Goal: Information Seeking & Learning: Learn about a topic

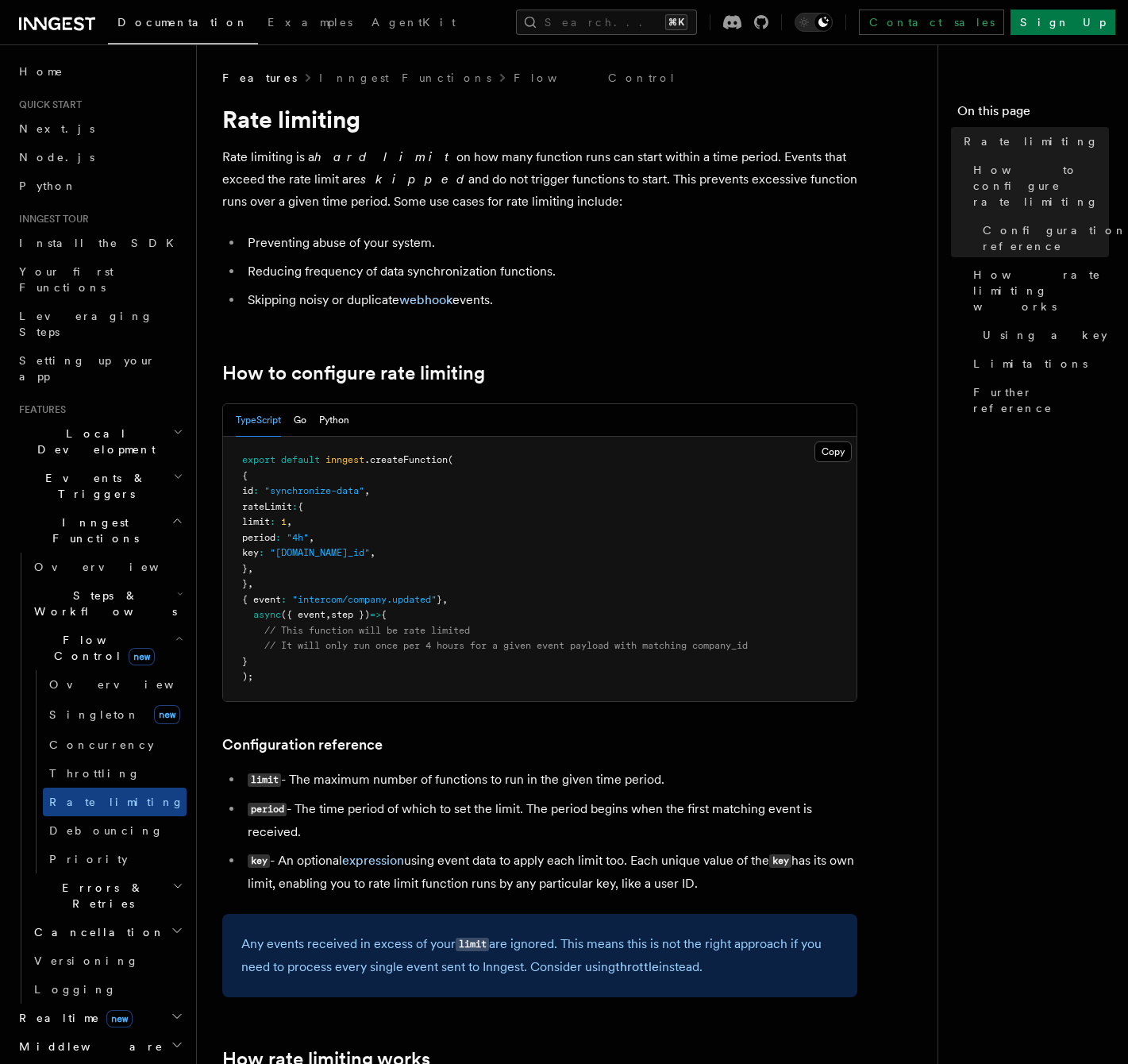
click at [457, 179] on p "Rate limiting is a hard limit on how many function runs can start within a time…" at bounding box center [539, 179] width 635 height 67
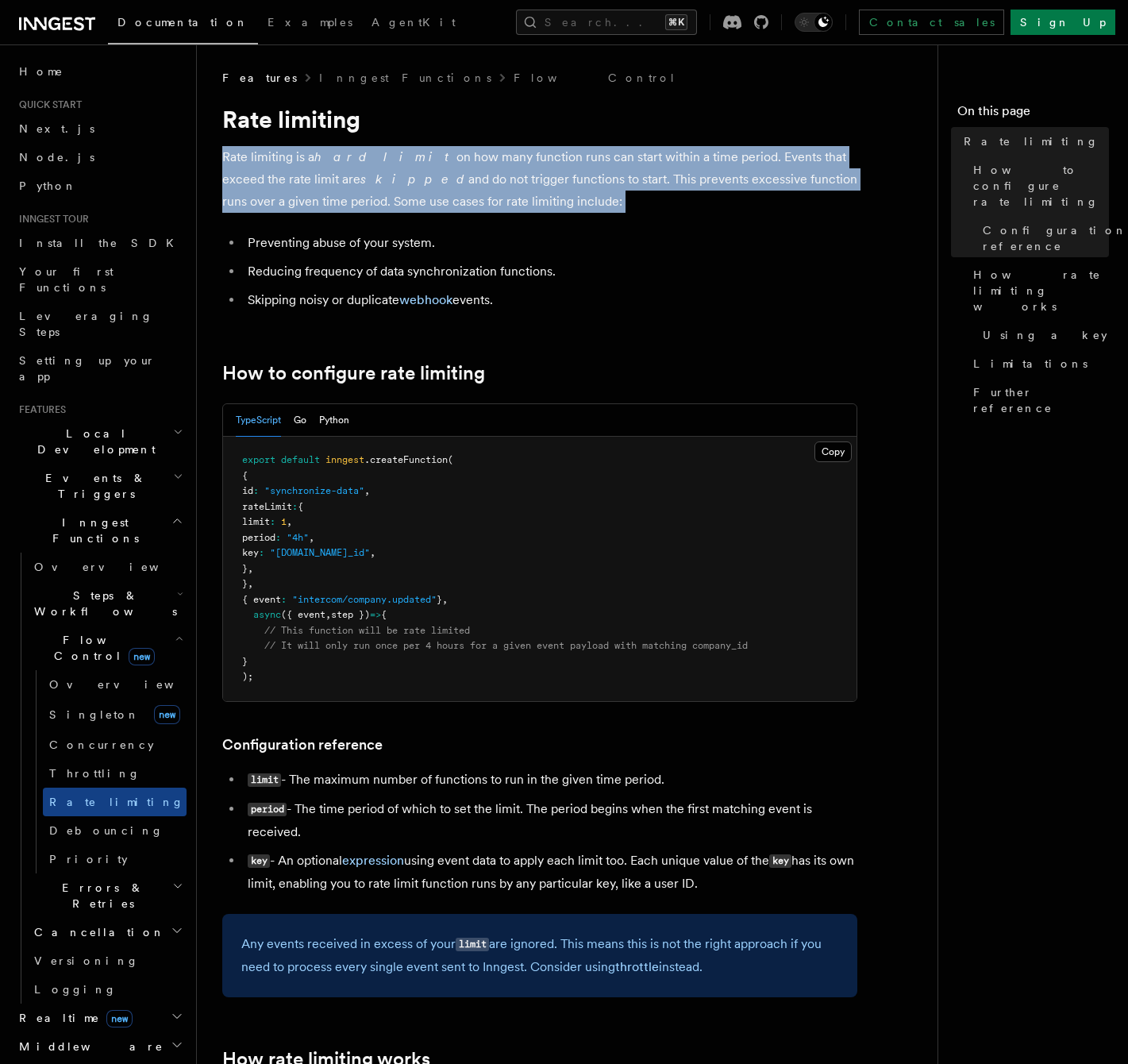
click at [457, 179] on p "Rate limiting is a hard limit on how many function runs can start within a time…" at bounding box center [539, 179] width 635 height 67
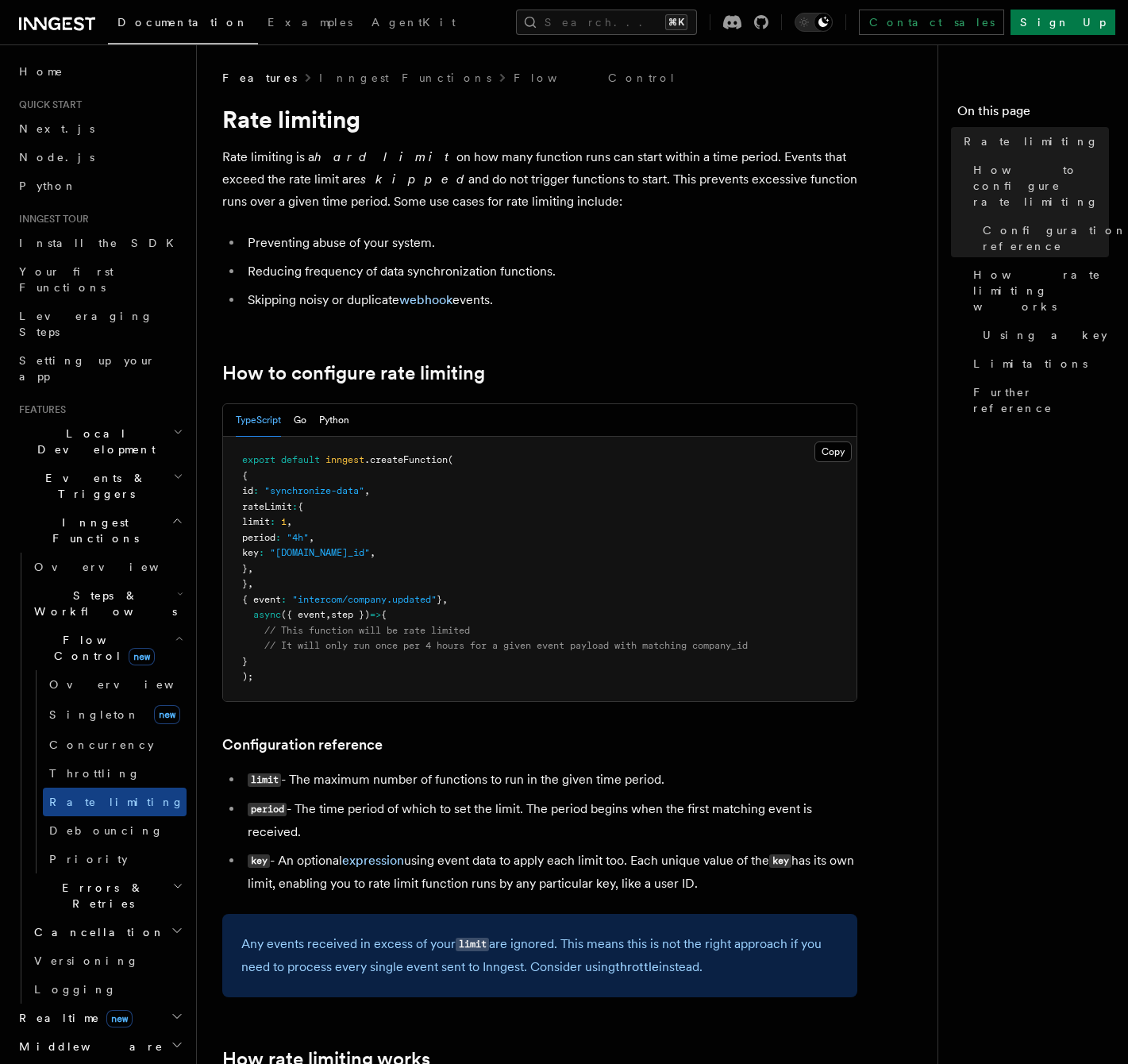
click at [417, 193] on p "Rate limiting is a hard limit on how many function runs can start within a time…" at bounding box center [539, 179] width 635 height 67
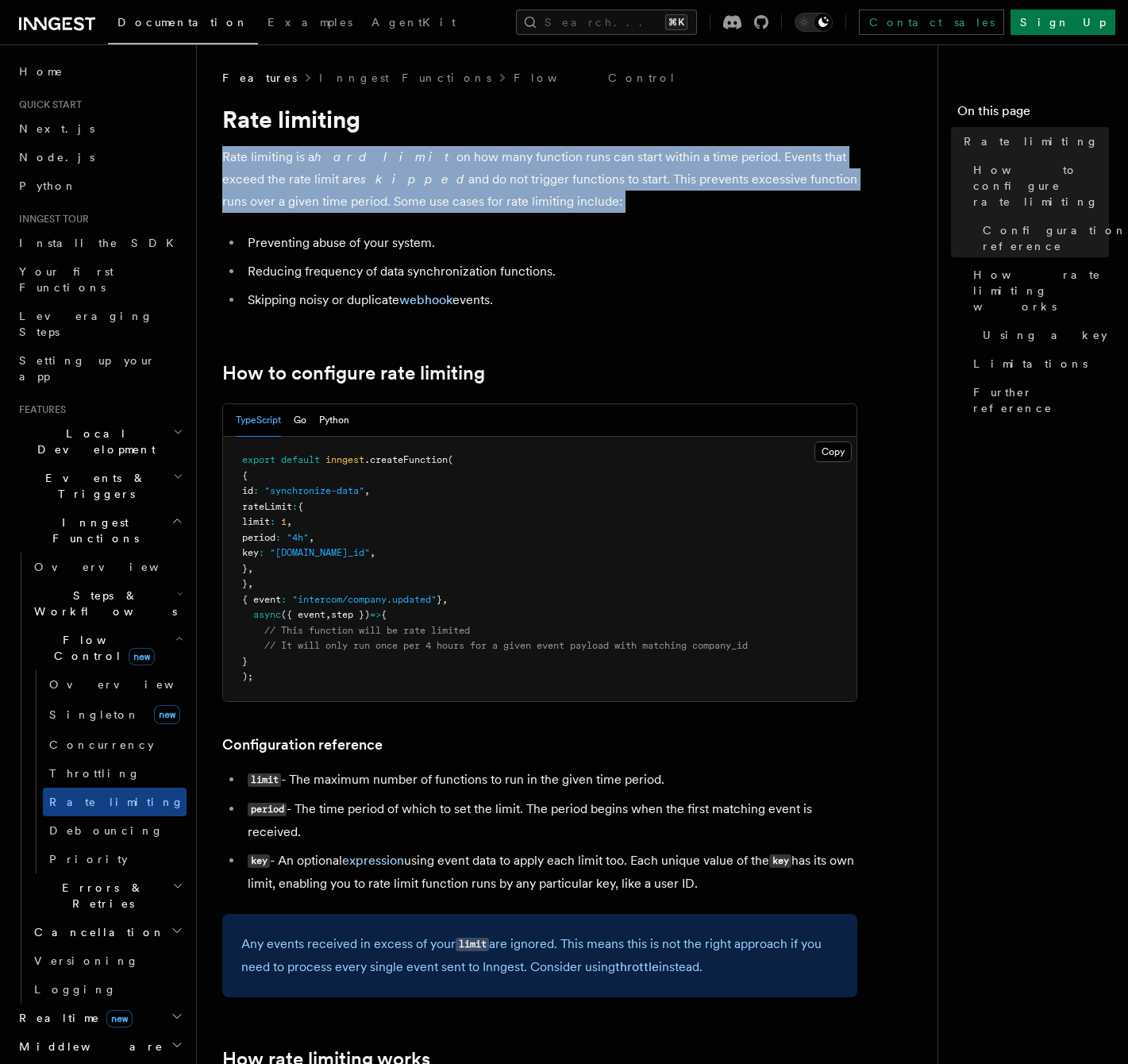
click at [417, 193] on p "Rate limiting is a hard limit on how many function runs can start within a time…" at bounding box center [539, 179] width 635 height 67
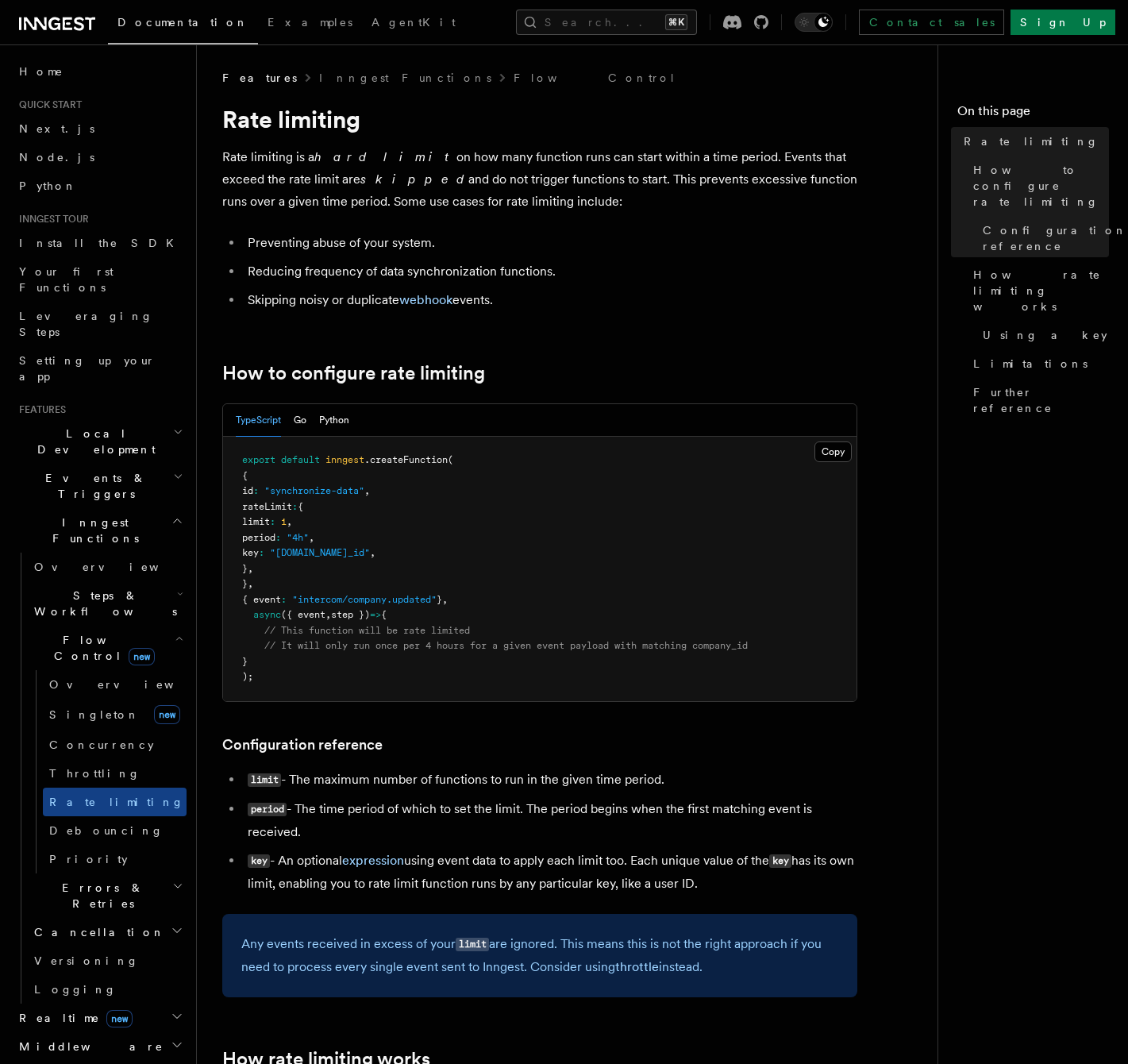
click at [418, 248] on li "Preventing abuse of your system." at bounding box center [550, 243] width 614 height 23
click at [662, 252] on li "Preventing abuse of your system." at bounding box center [550, 243] width 614 height 23
click at [419, 297] on link "webhook" at bounding box center [426, 299] width 53 height 15
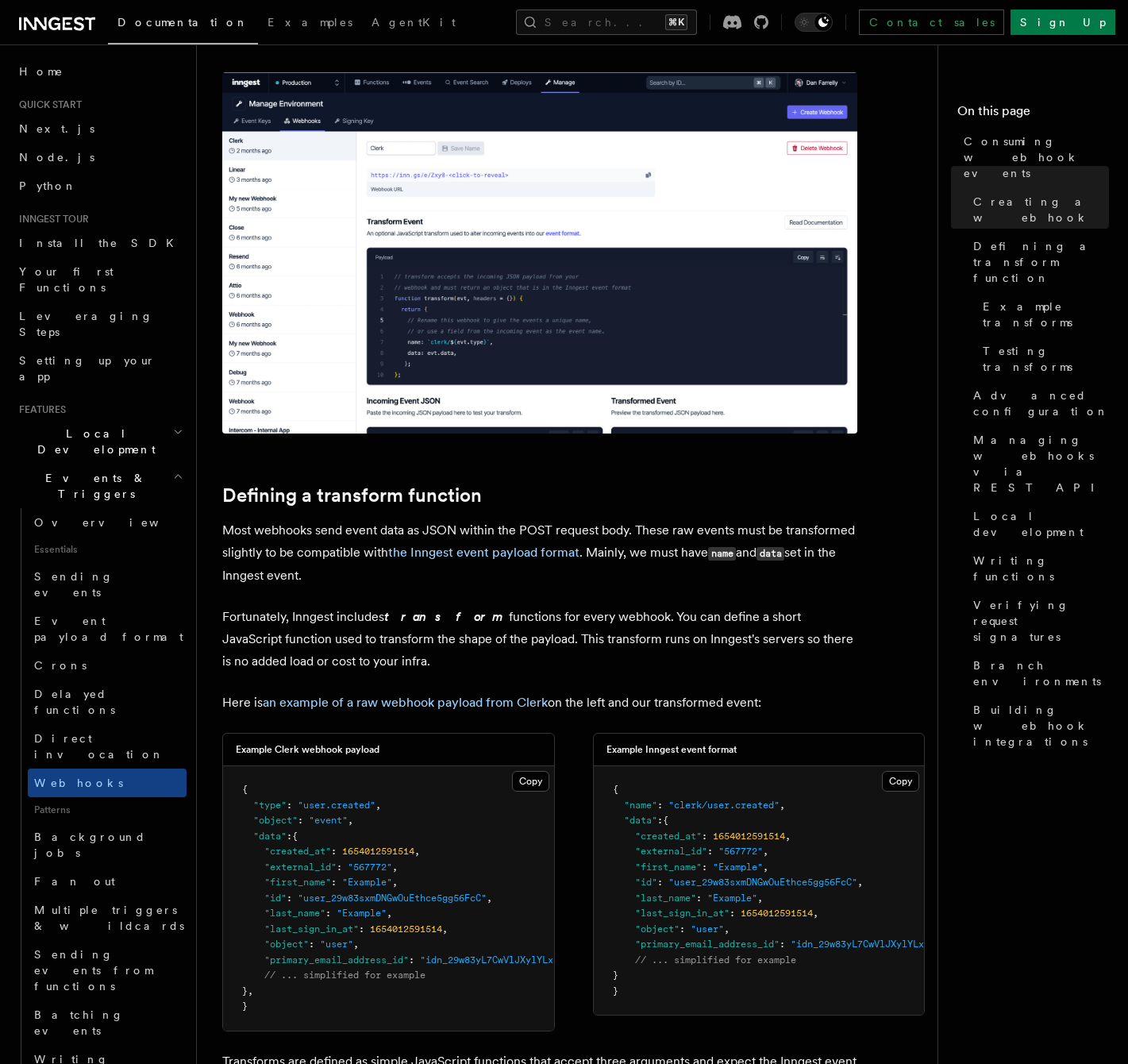
scroll to position [528, 0]
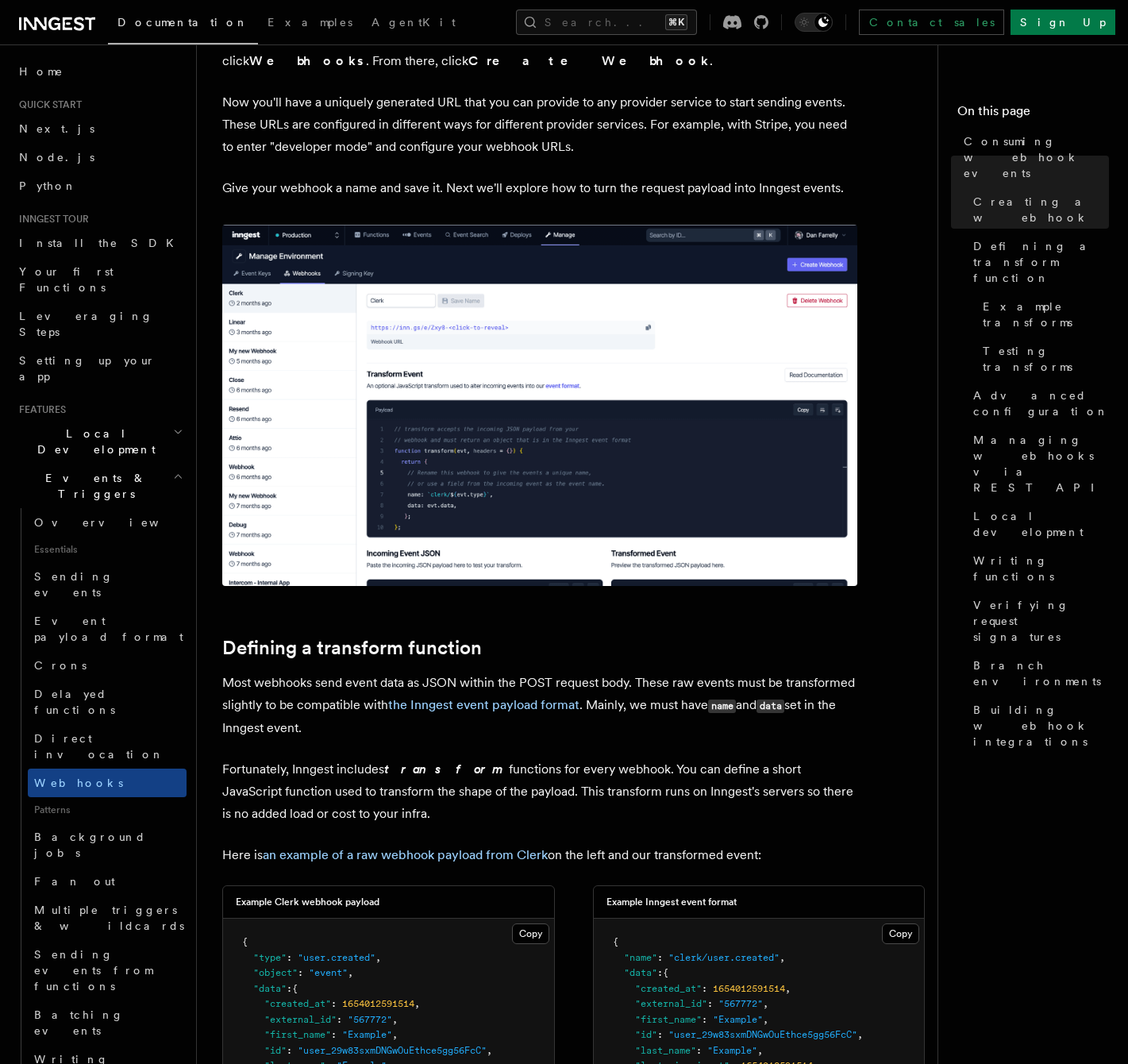
click at [372, 456] on img at bounding box center [539, 405] width 635 height 362
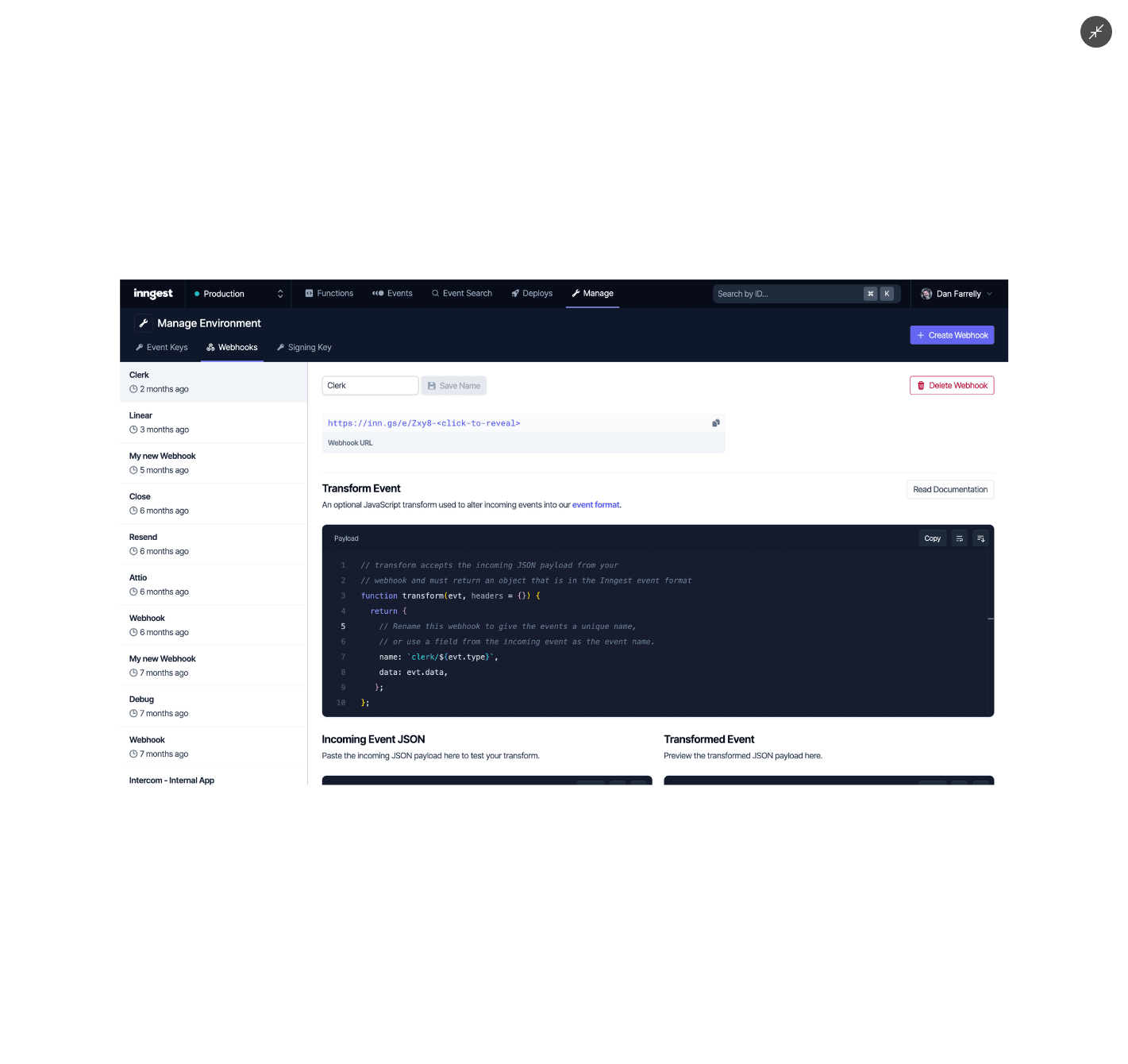
click at [408, 90] on div at bounding box center [564, 532] width 1128 height 1064
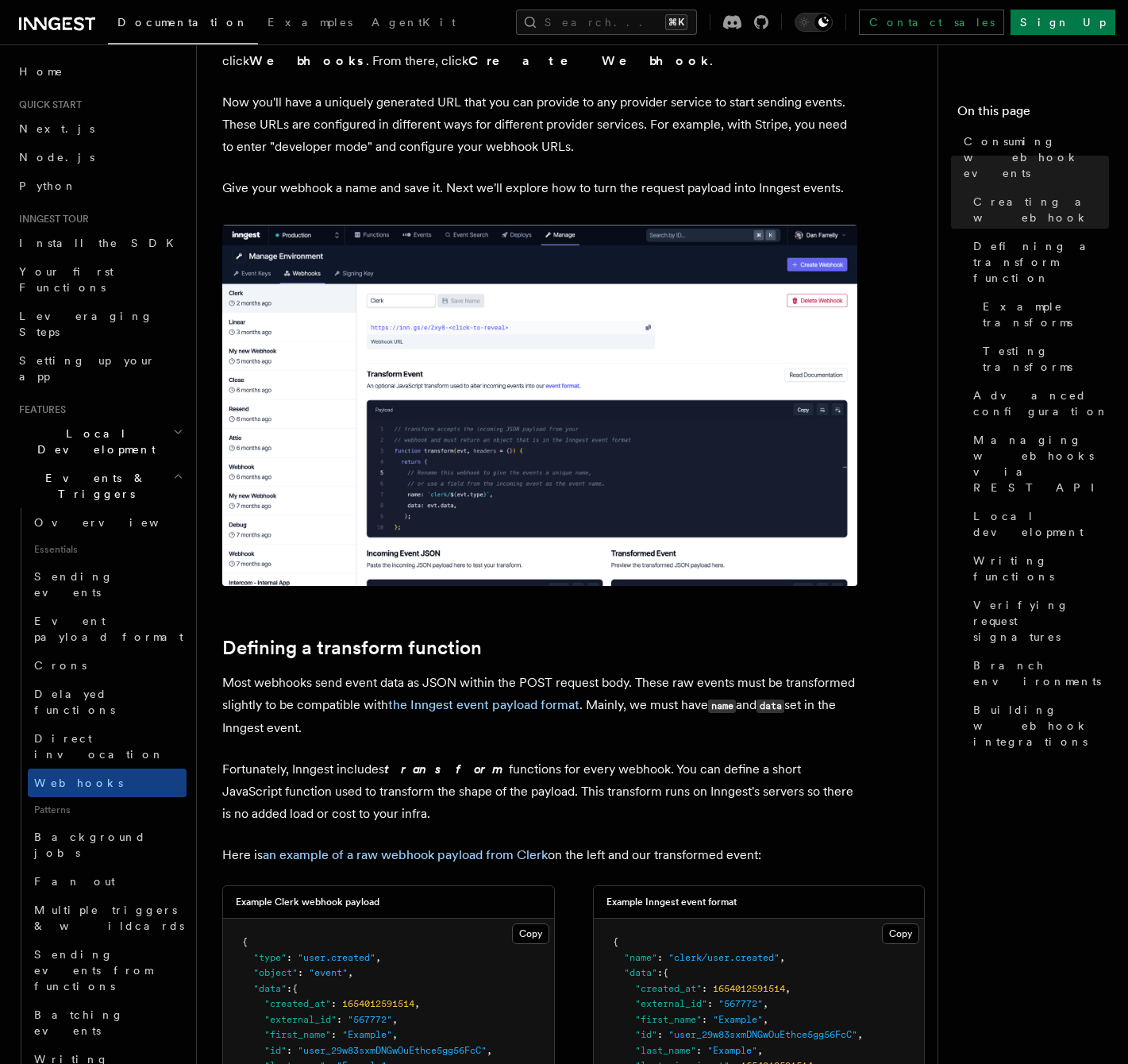
click at [390, 310] on img at bounding box center [539, 405] width 635 height 362
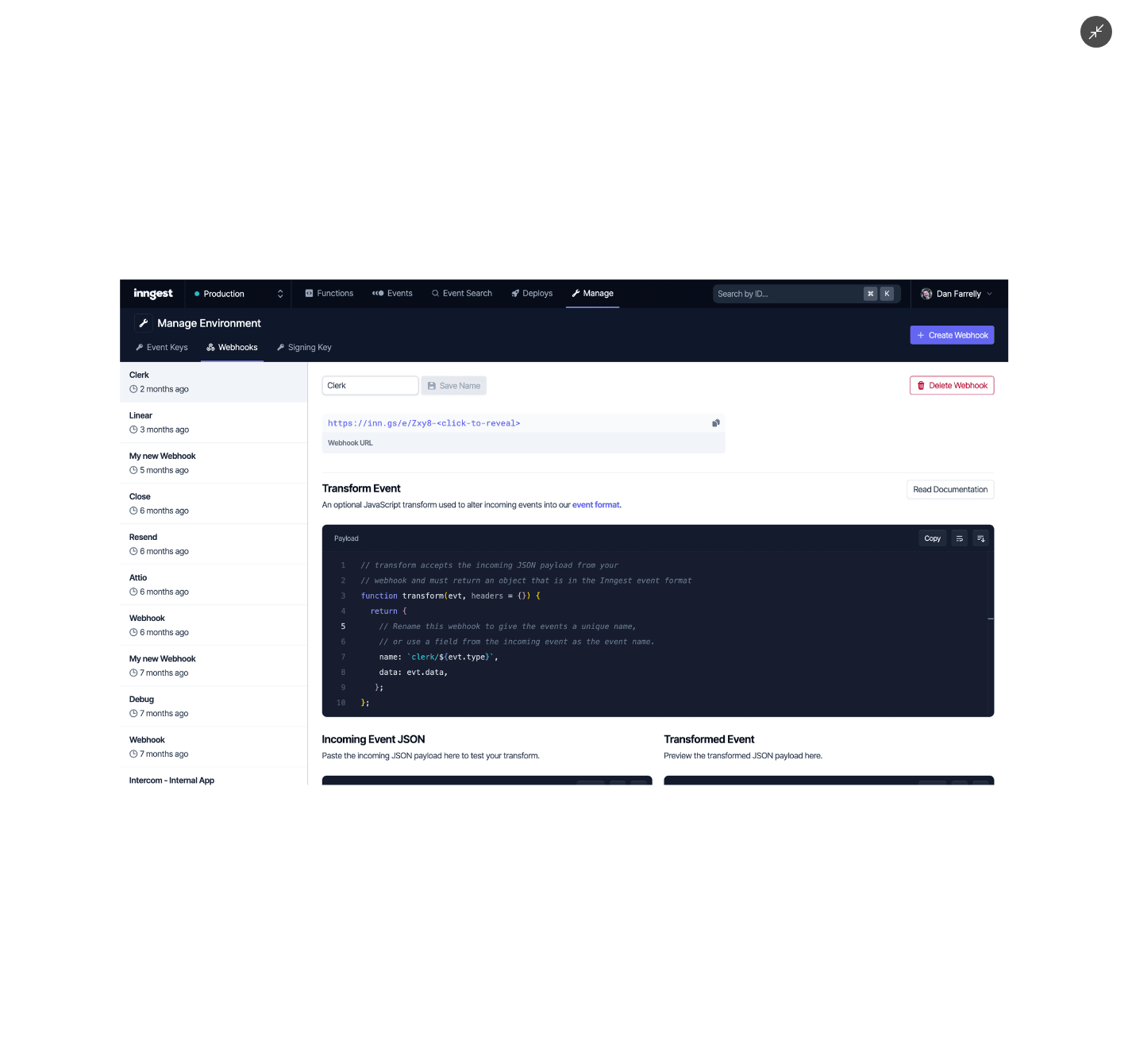
click at [398, 197] on div at bounding box center [564, 532] width 1128 height 1064
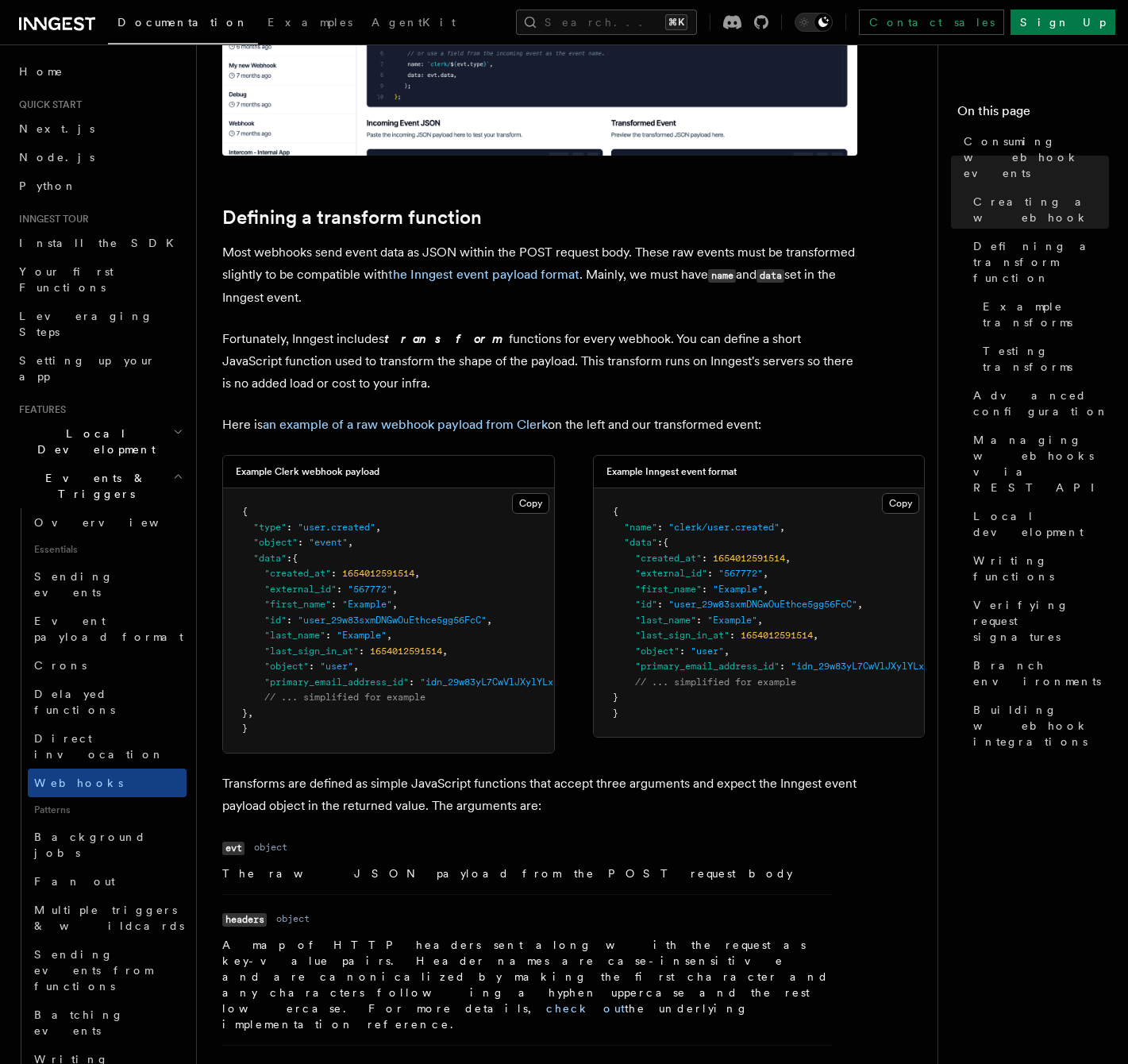
scroll to position [2225, 0]
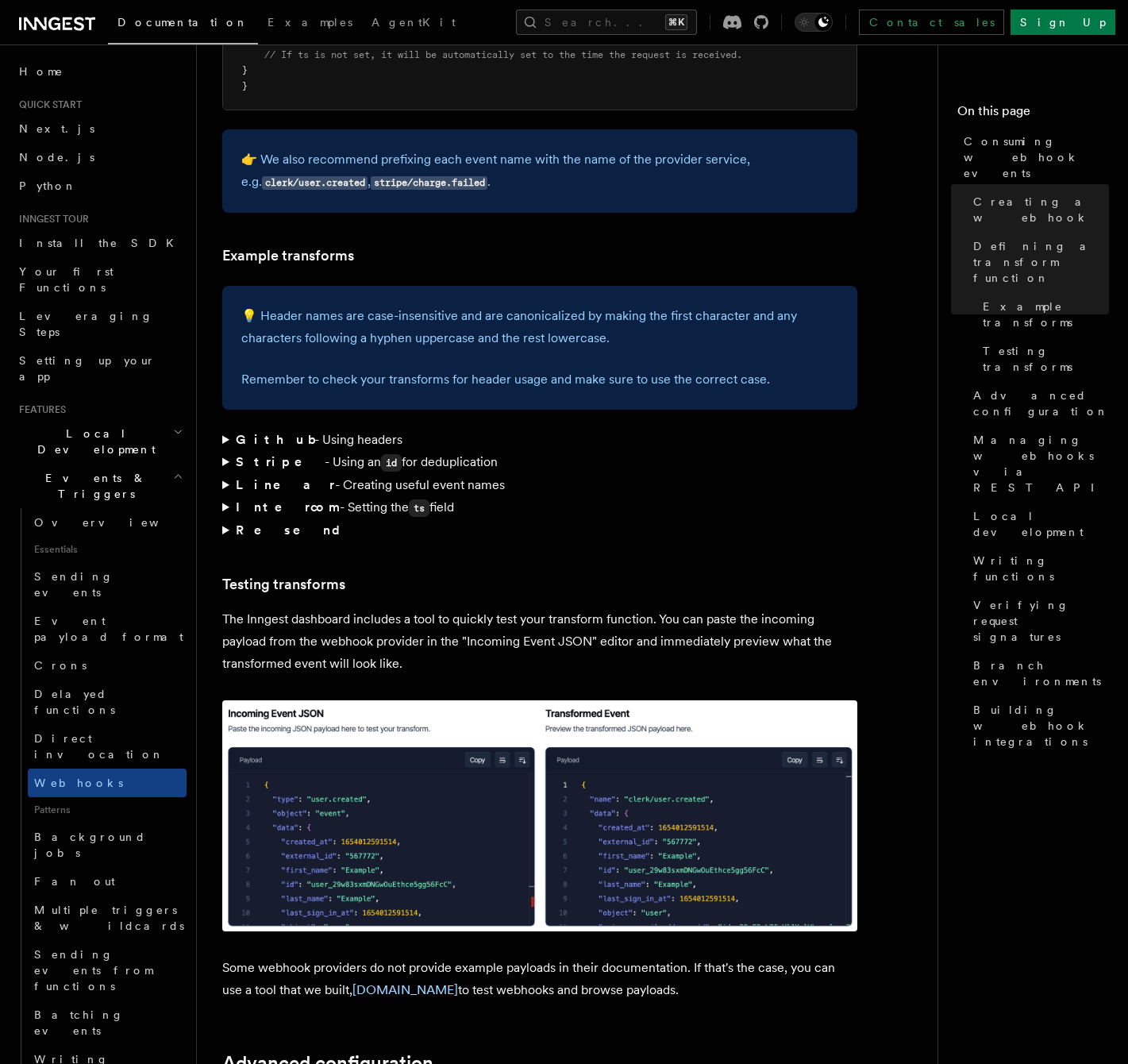
click at [221, 400] on div "Features Events & Triggers Consuming webhook events At its core, Inngest is cen…" at bounding box center [598, 869] width 804 height 6188
click at [236, 454] on strong "Stripe" at bounding box center [280, 461] width 89 height 15
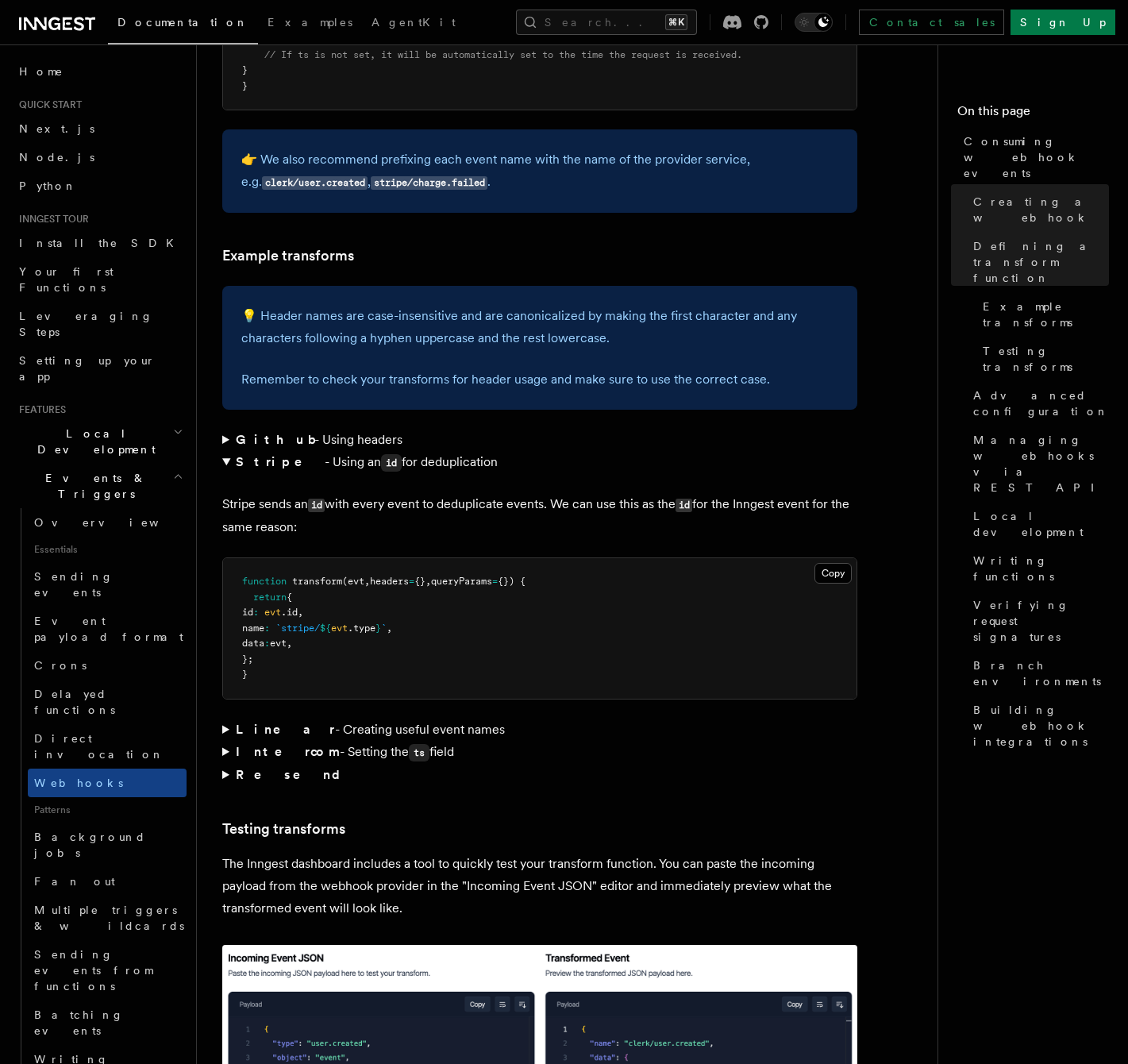
click at [225, 451] on summary "Stripe - Using an id for deduplication" at bounding box center [539, 462] width 635 height 23
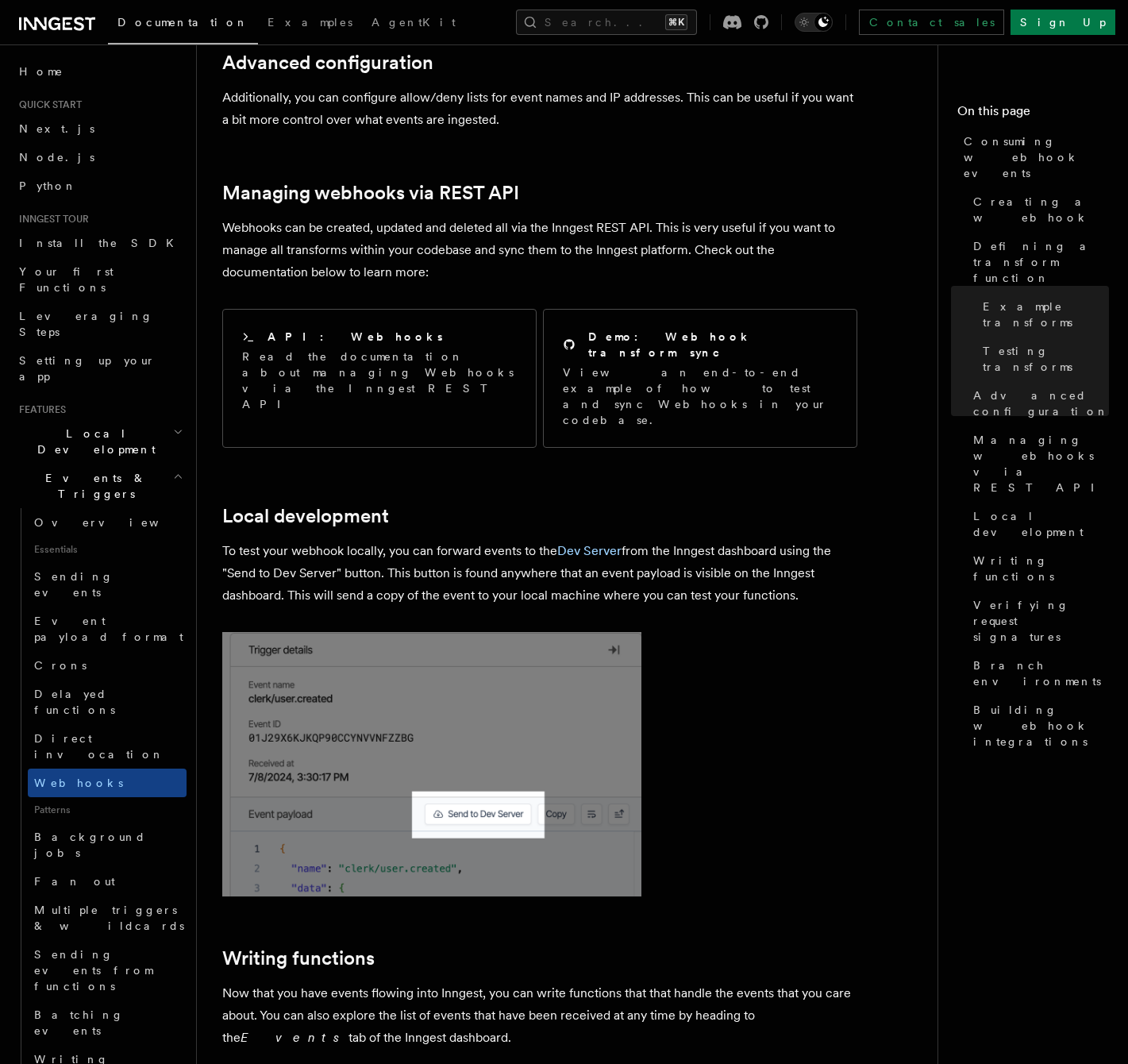
scroll to position [3234, 0]
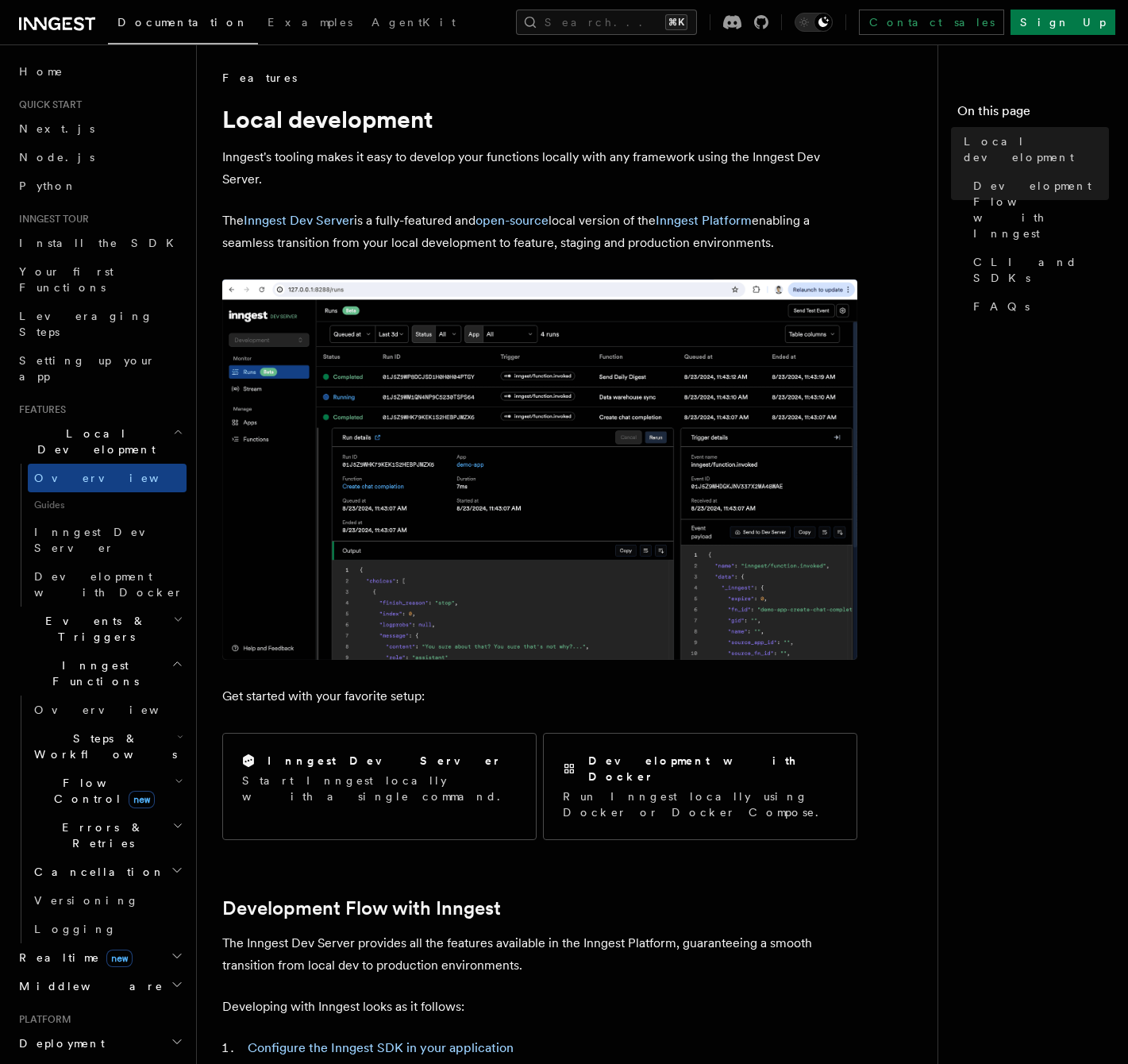
click at [310, 472] on img at bounding box center [539, 469] width 635 height 381
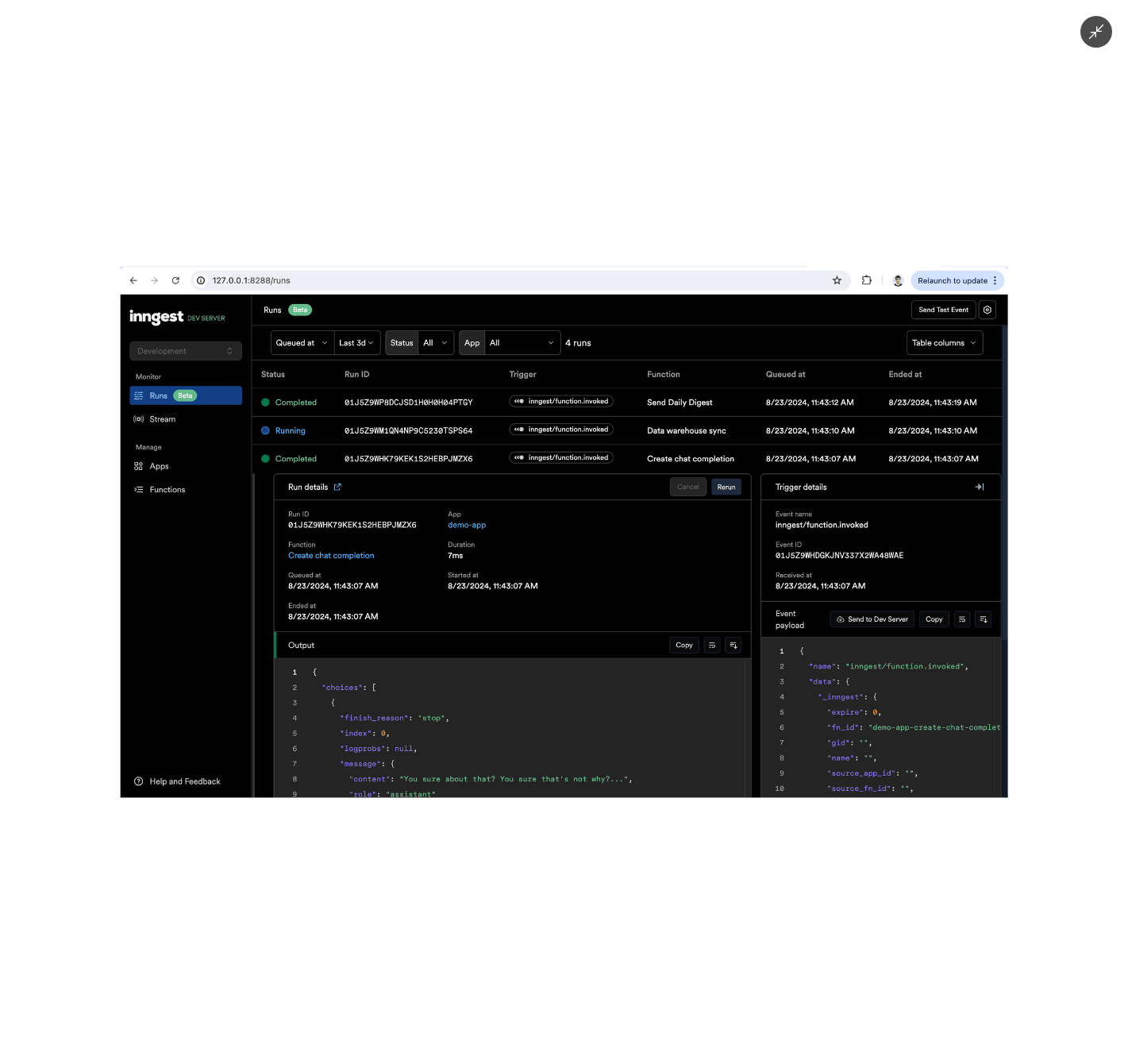
click at [383, 516] on img at bounding box center [564, 532] width 887 height 531
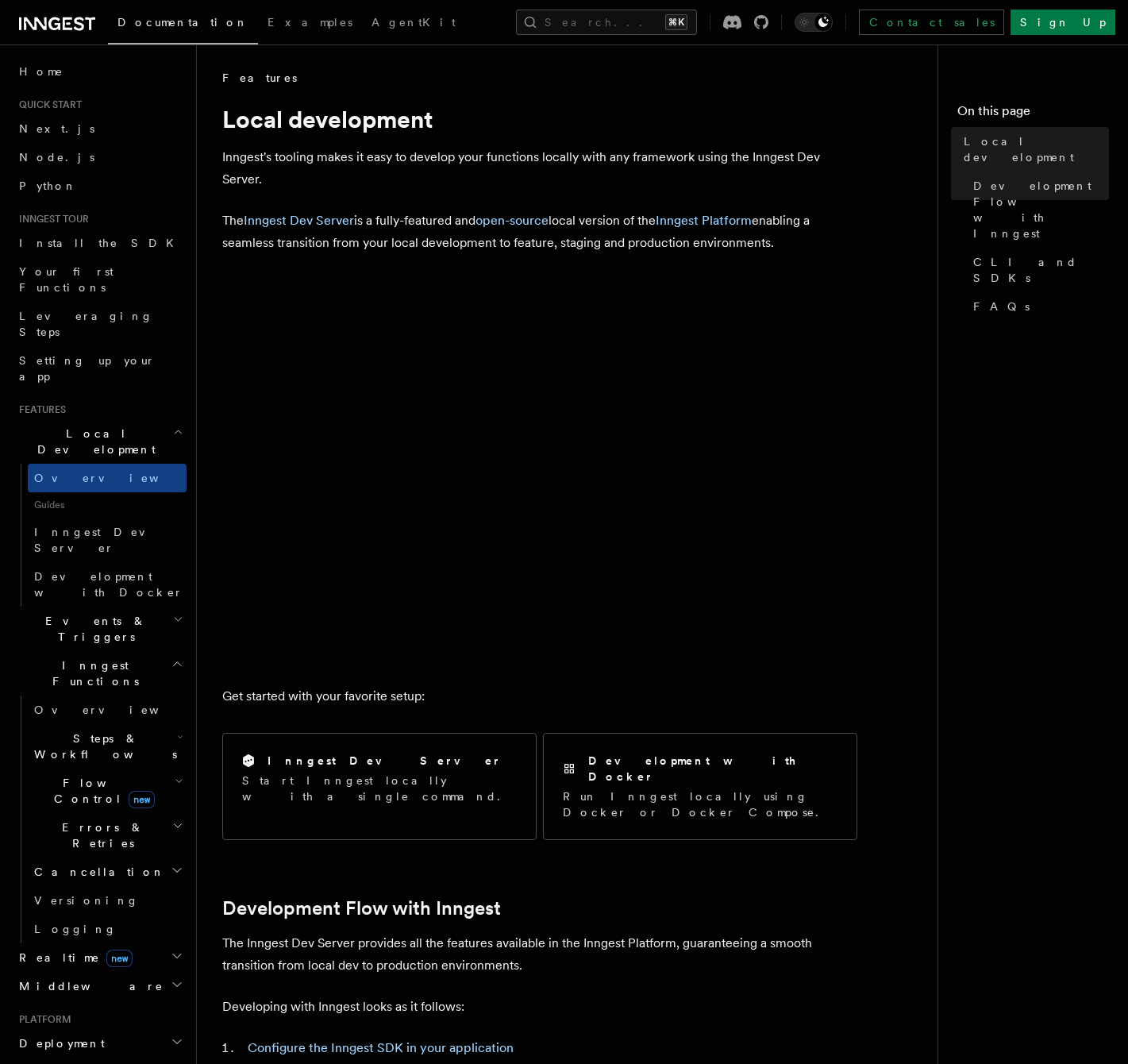
click at [383, 516] on img at bounding box center [539, 469] width 635 height 381
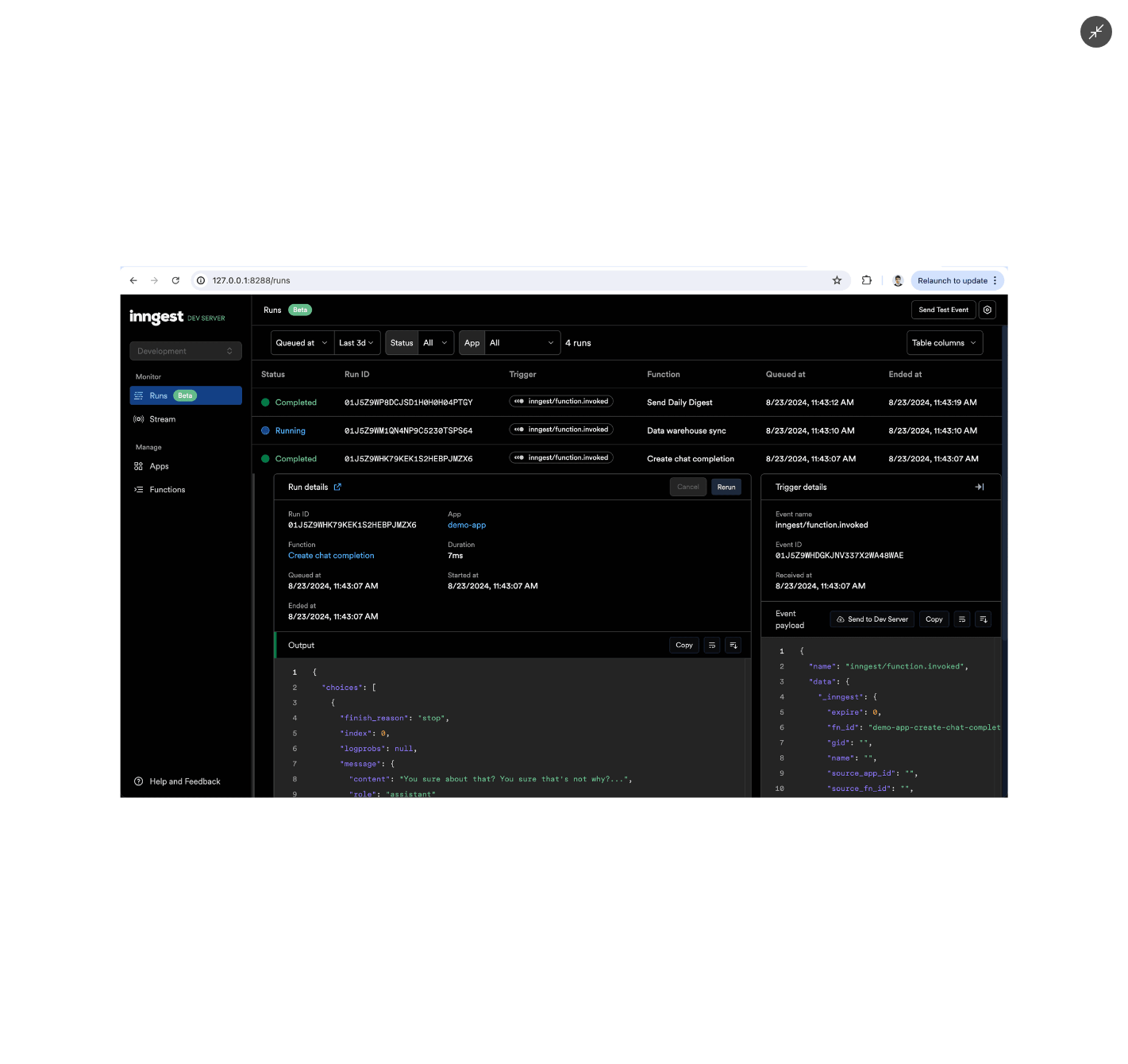
drag, startPoint x: 645, startPoint y: 169, endPoint x: 337, endPoint y: 47, distance: 331.3
click at [645, 169] on div at bounding box center [564, 532] width 1128 height 1064
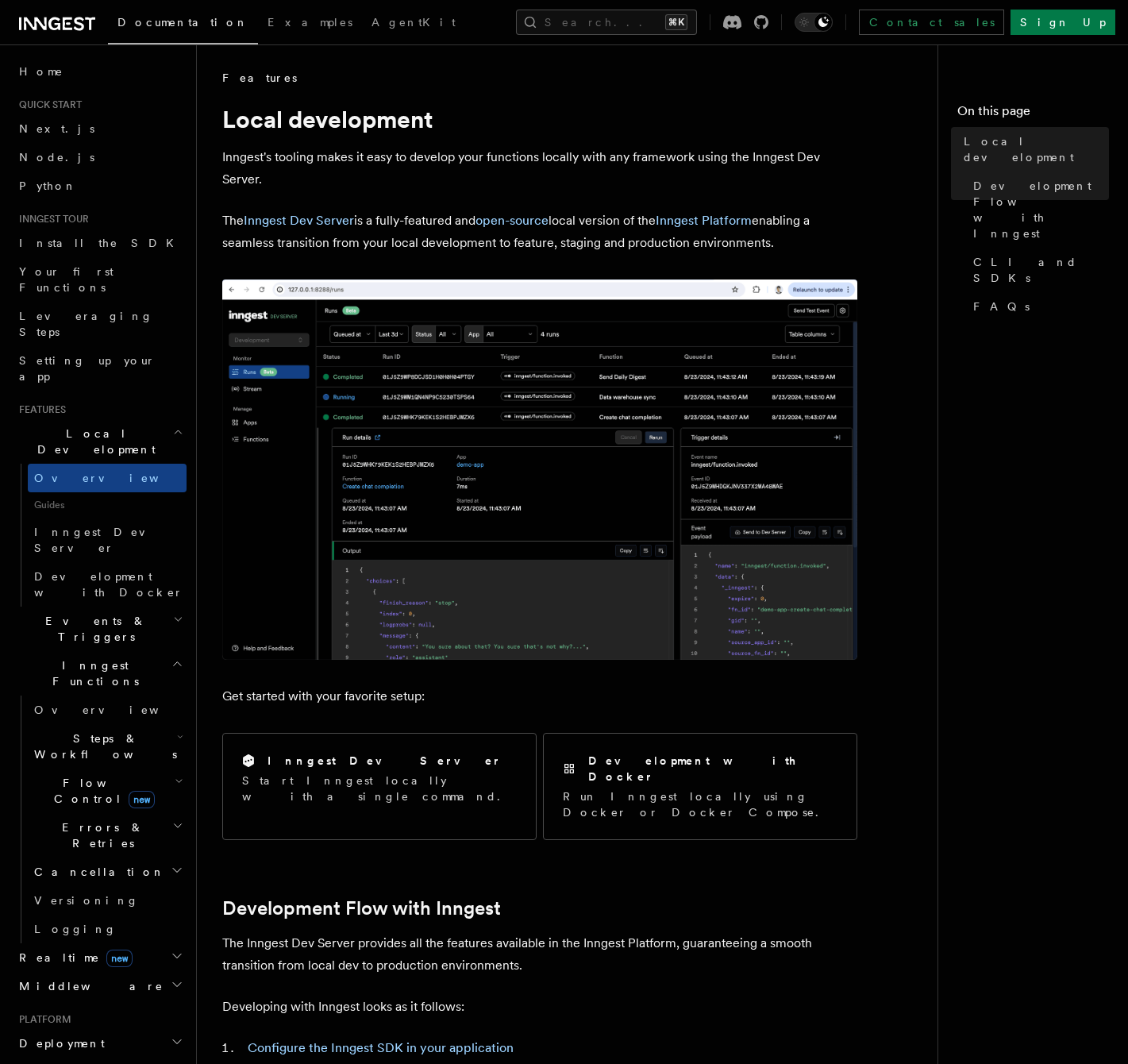
scroll to position [15, 0]
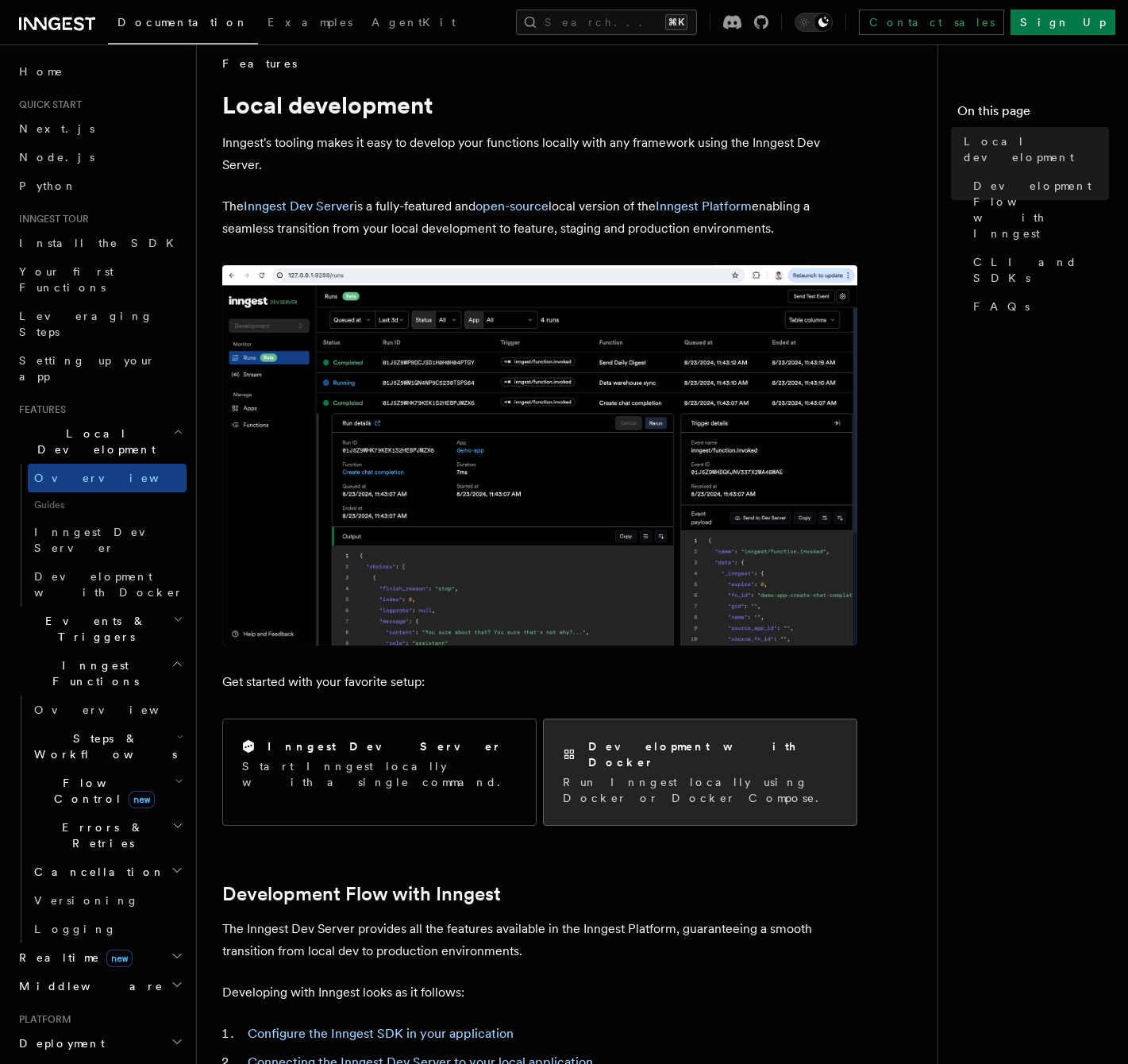
click at [658, 750] on h2 "Development with Docker" at bounding box center [712, 754] width 249 height 32
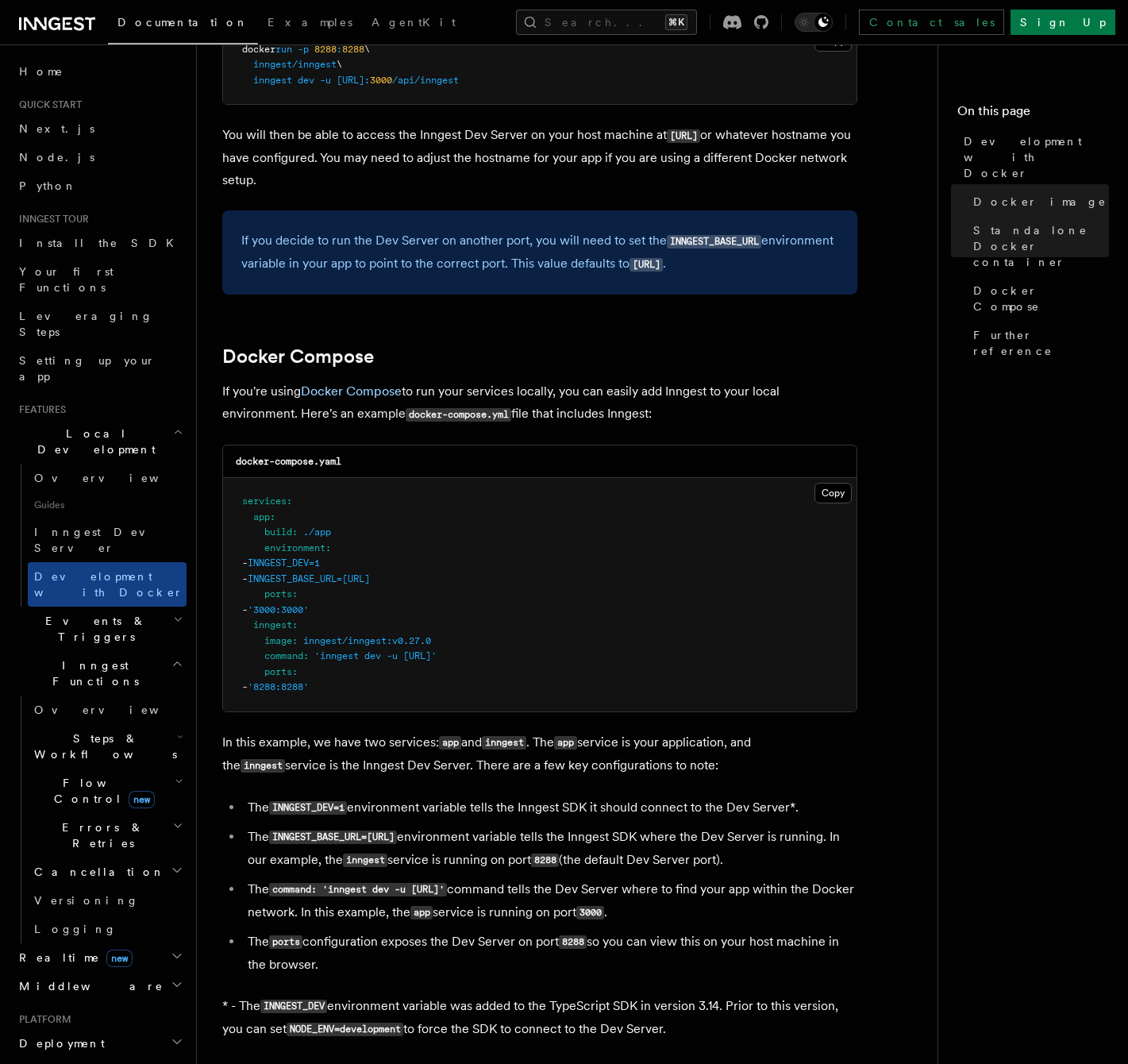
scroll to position [746, 0]
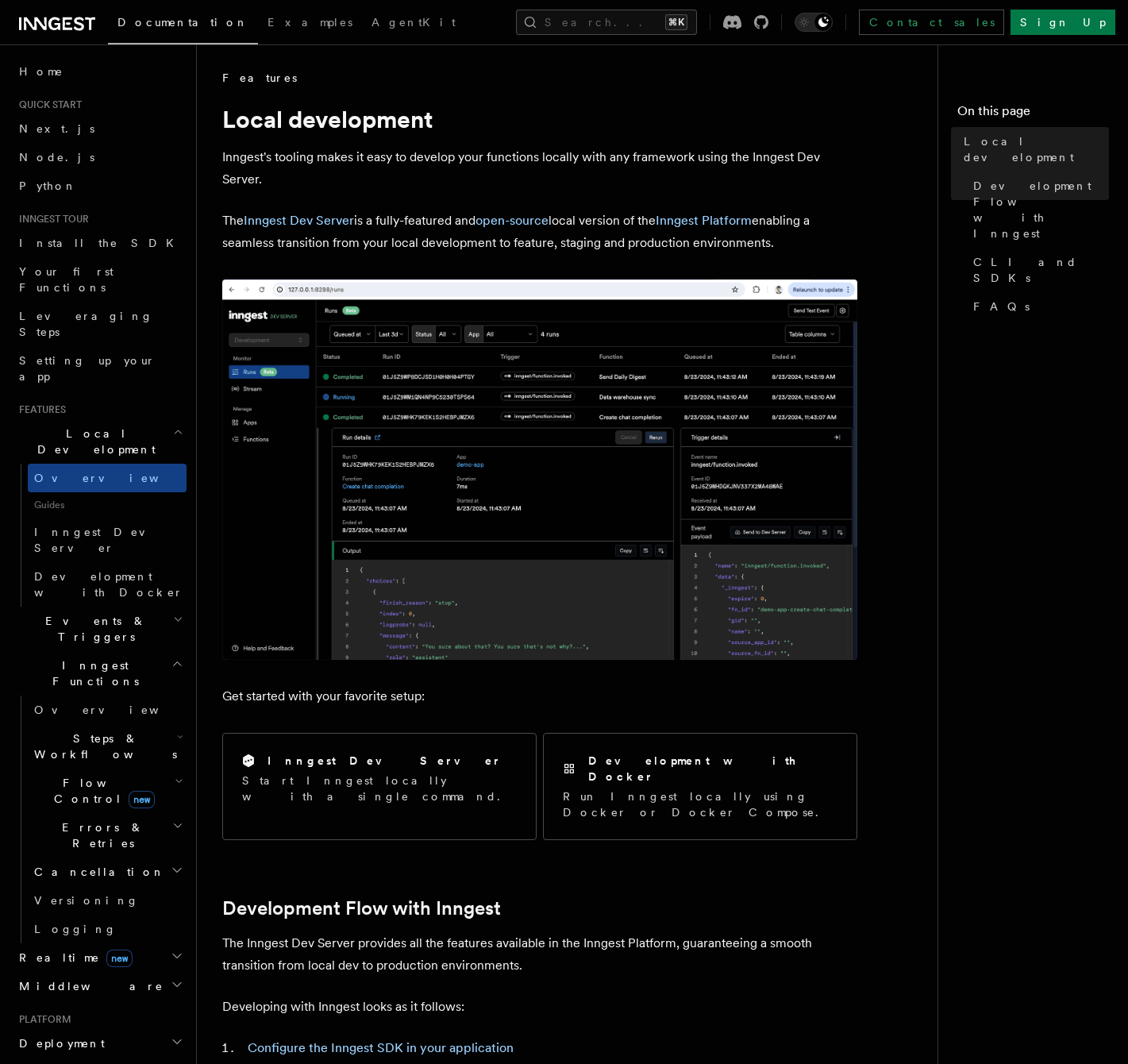
click at [106, 943] on h2 "Realtime new" at bounding box center [100, 958] width 174 height 29
click at [90, 972] on link "Overview" at bounding box center [107, 986] width 159 height 29
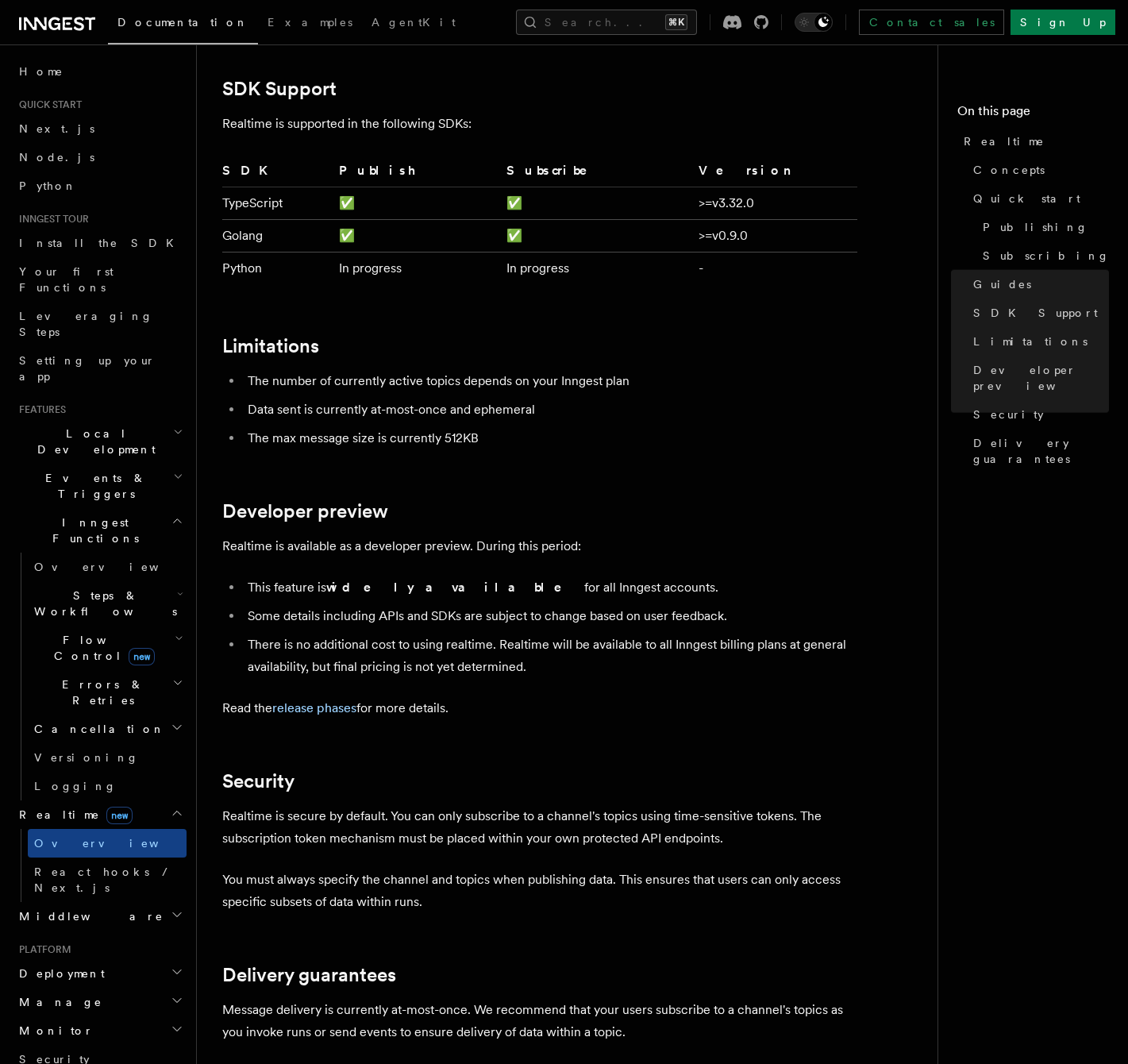
scroll to position [4081, 0]
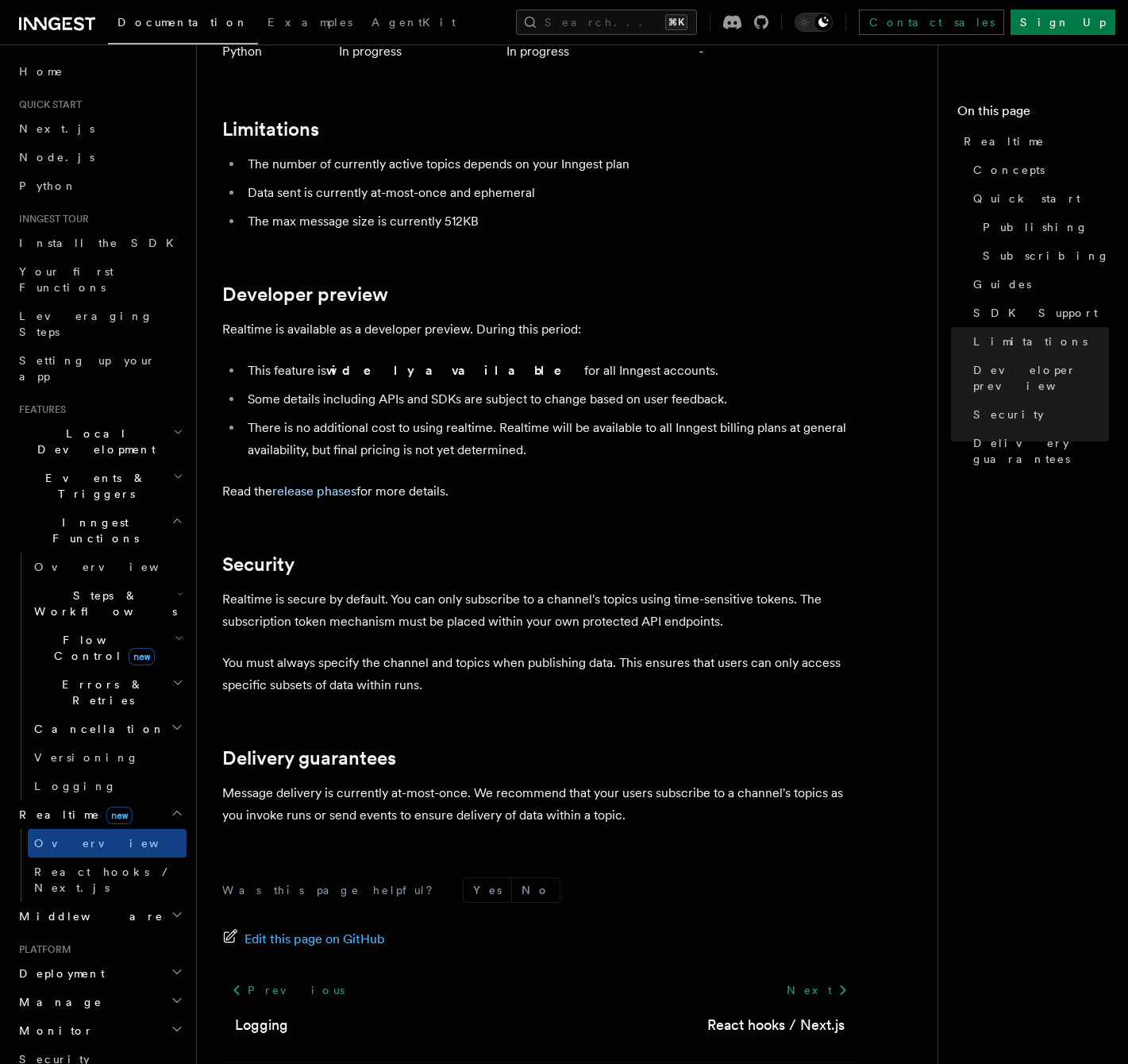
click at [84, 632] on span "Flow Control new" at bounding box center [101, 647] width 147 height 32
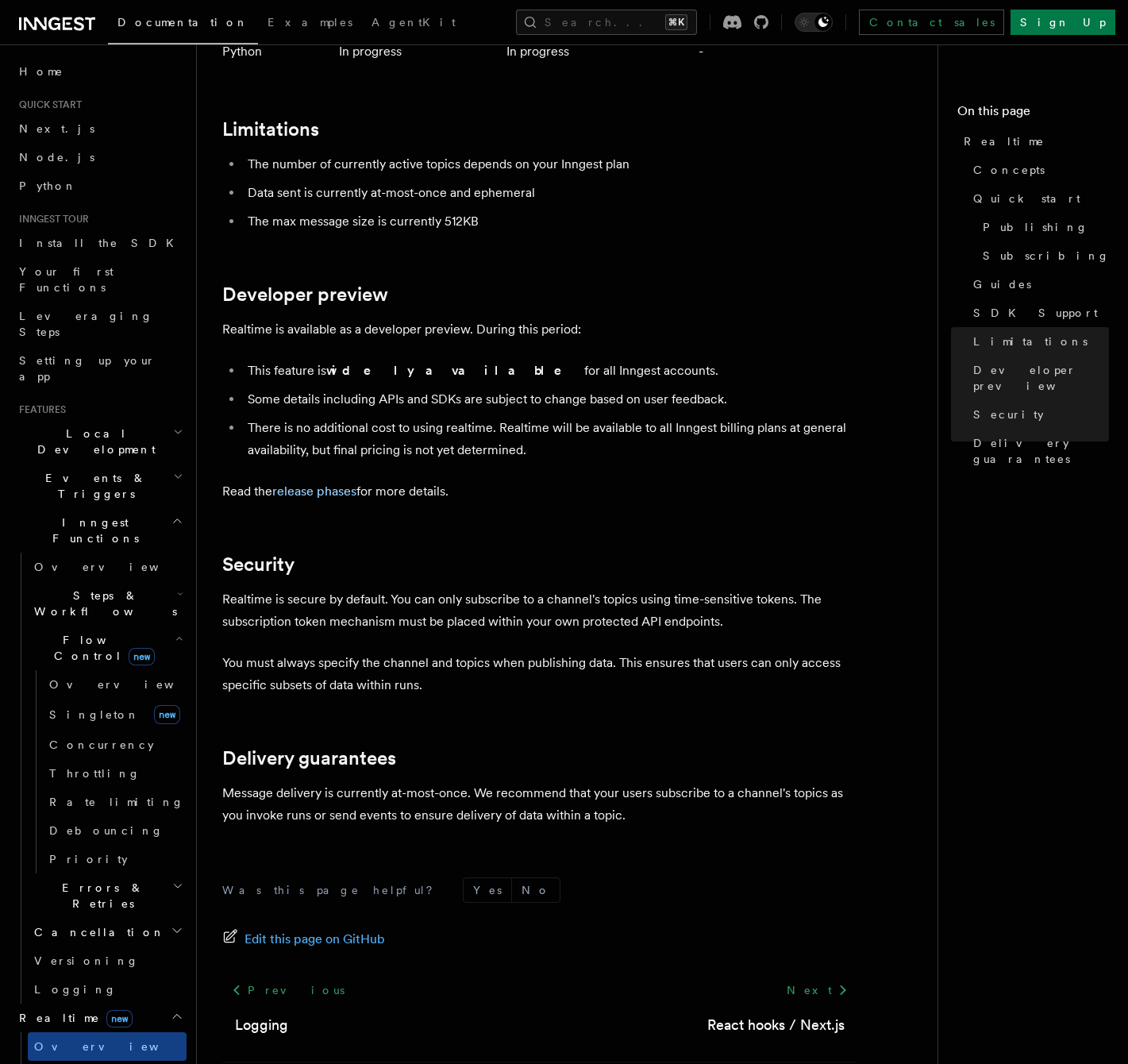
click at [86, 632] on span "Flow Control new" at bounding box center [101, 647] width 147 height 32
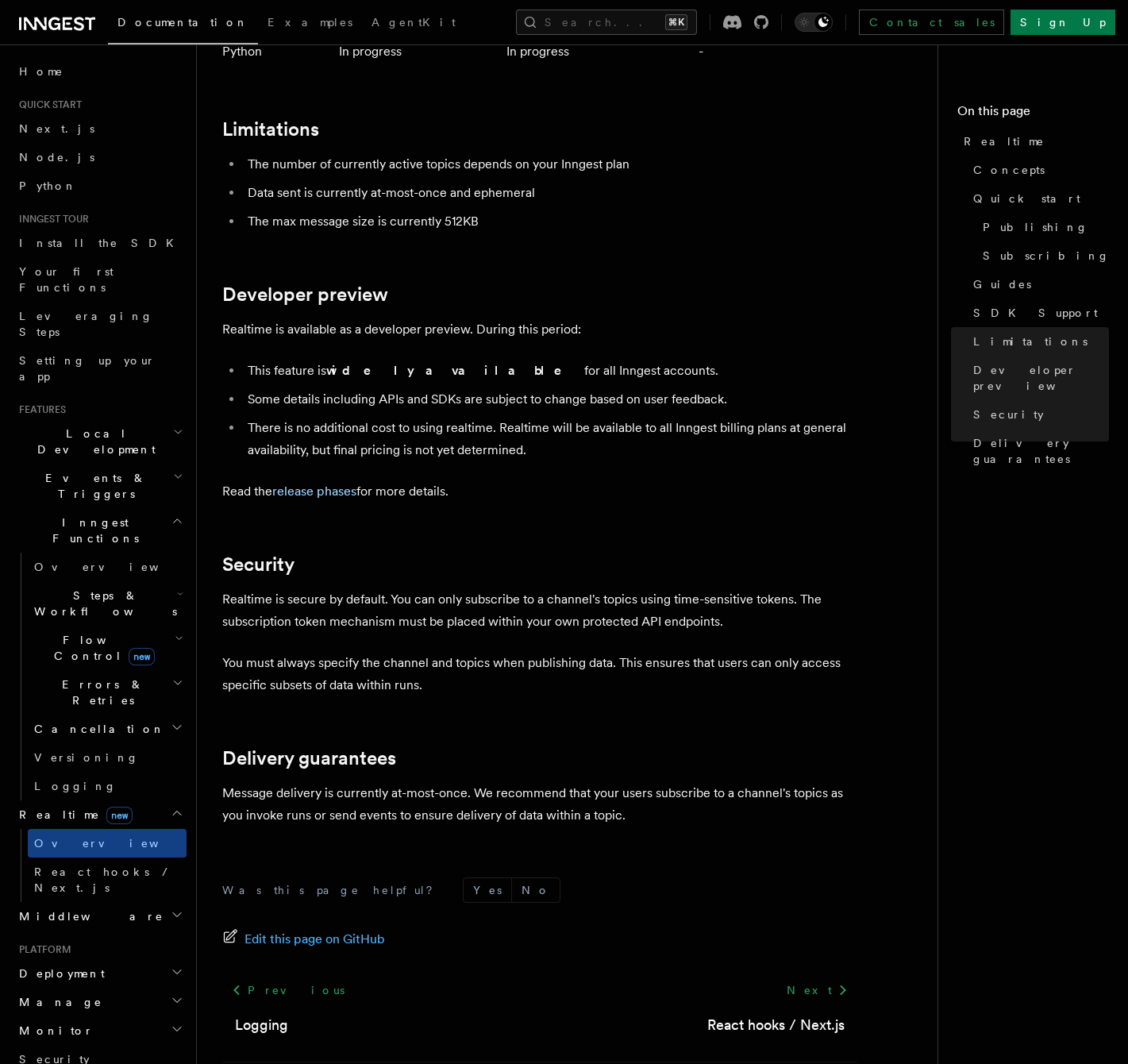
click at [94, 676] on span "Errors & Retries" at bounding box center [100, 692] width 144 height 32
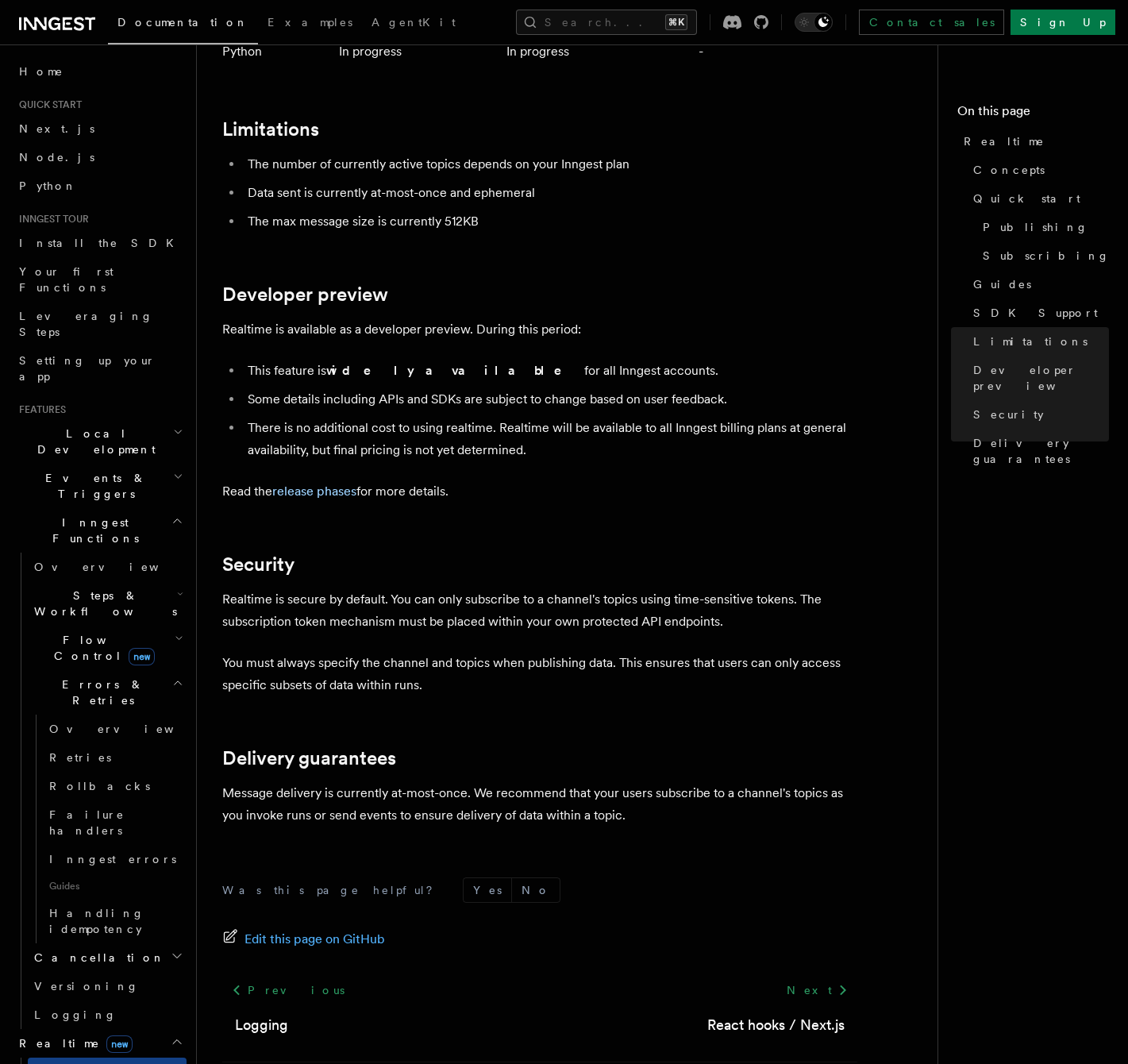
click at [91, 676] on span "Errors & Retries" at bounding box center [100, 692] width 144 height 32
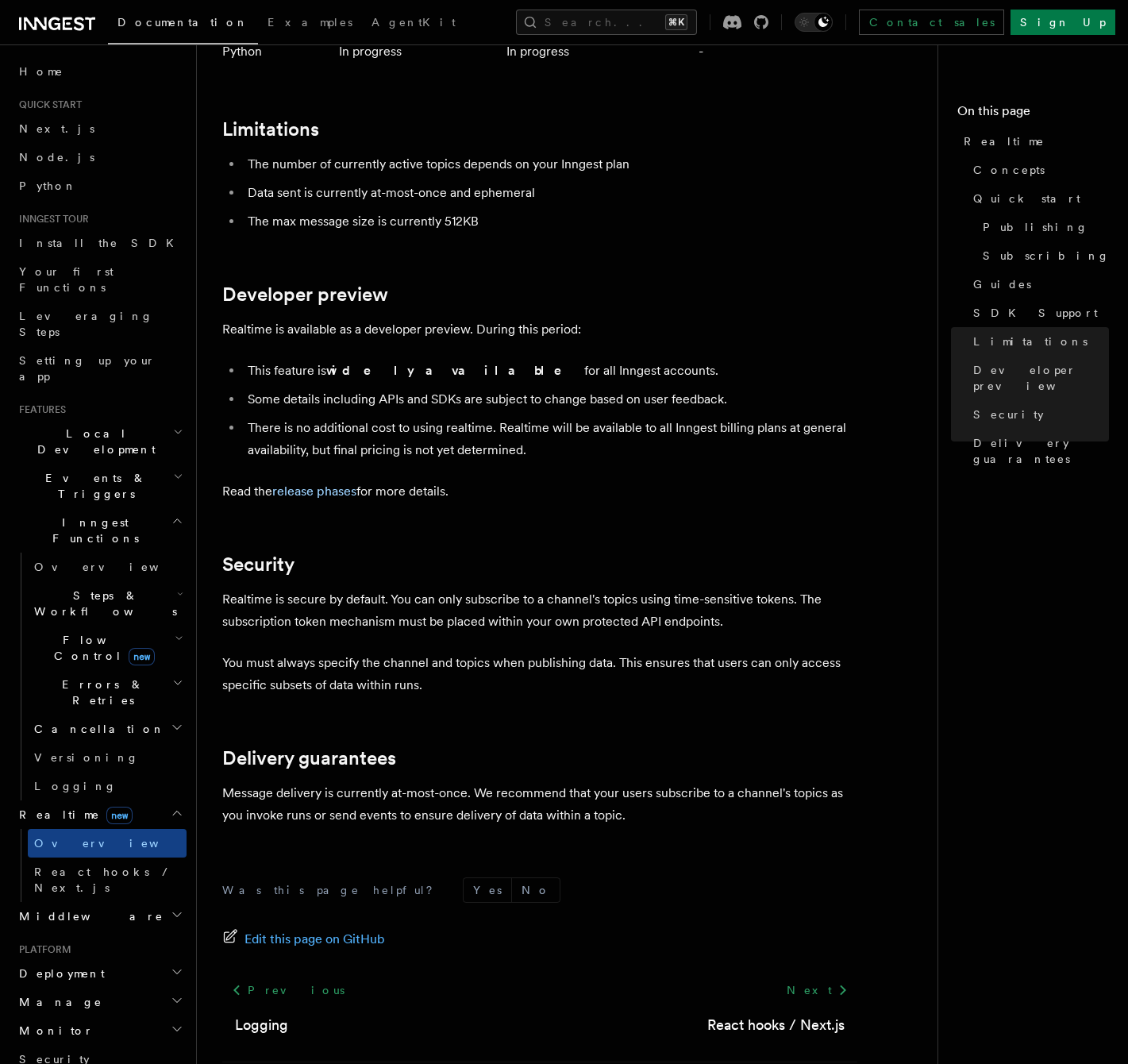
click at [95, 721] on span "Cancellation" at bounding box center [97, 729] width 138 height 16
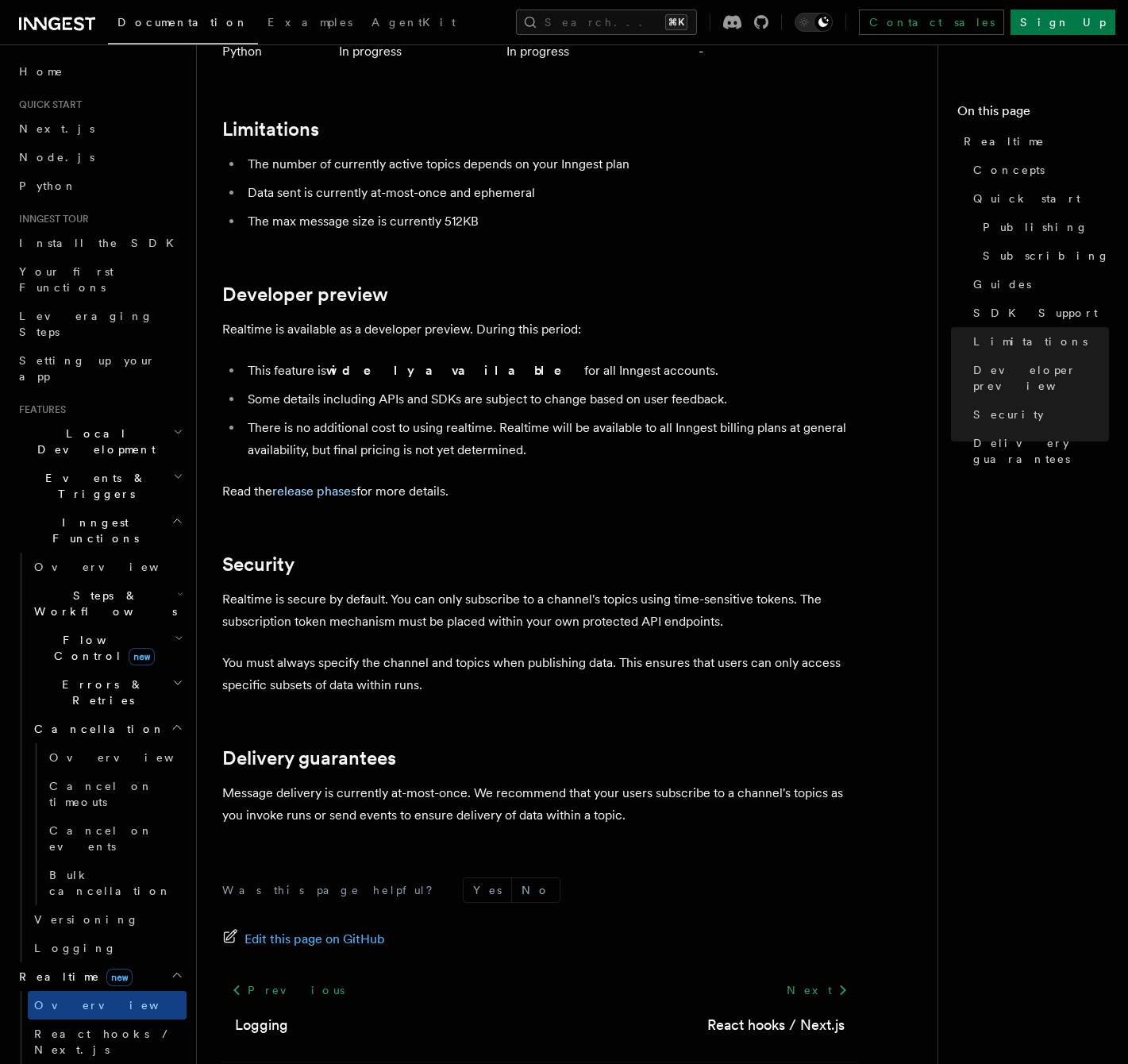
click at [93, 587] on span "Steps & Workflows" at bounding box center [102, 603] width 149 height 32
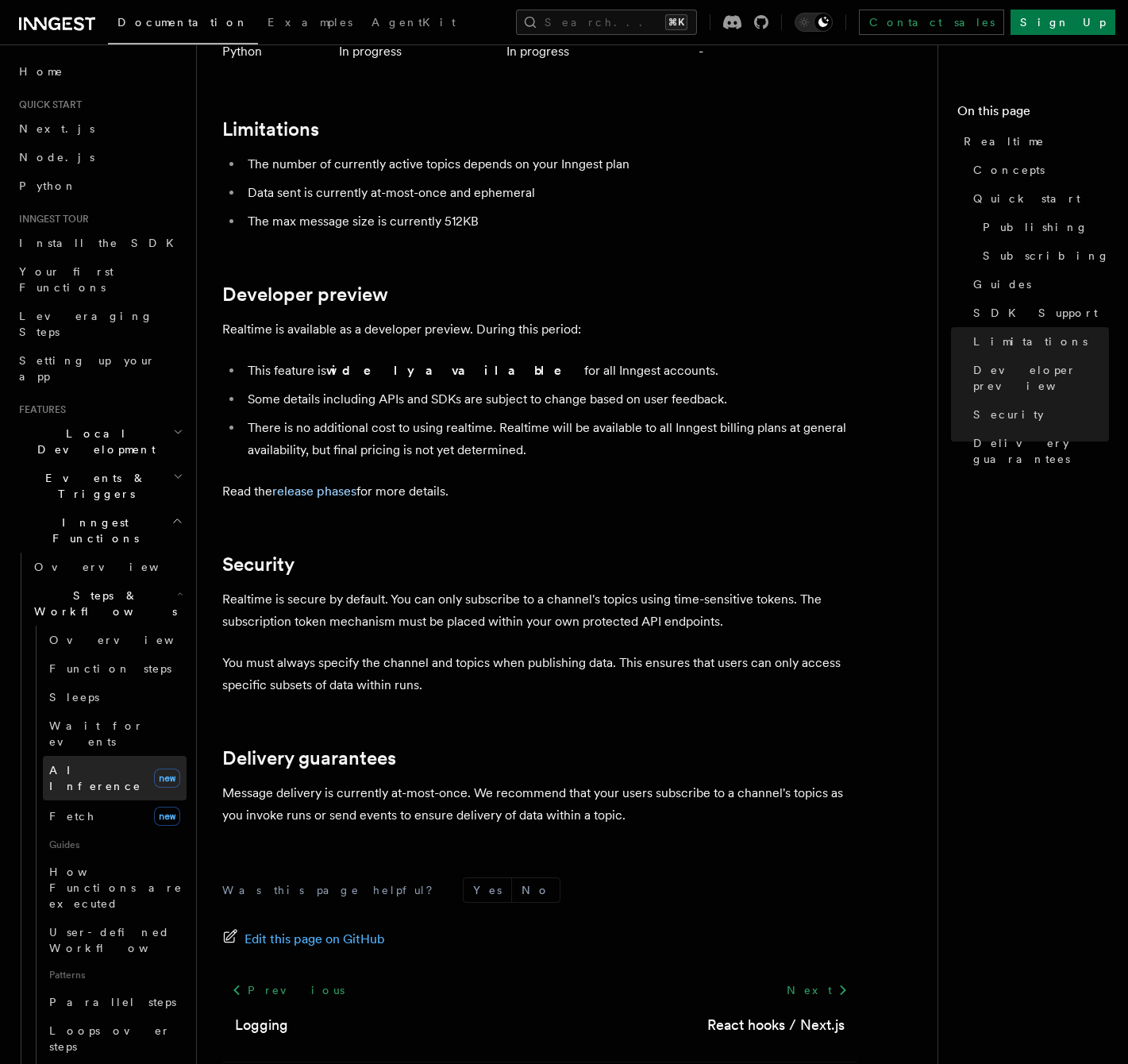
click at [103, 764] on span "AI Inference" at bounding box center [95, 779] width 92 height 29
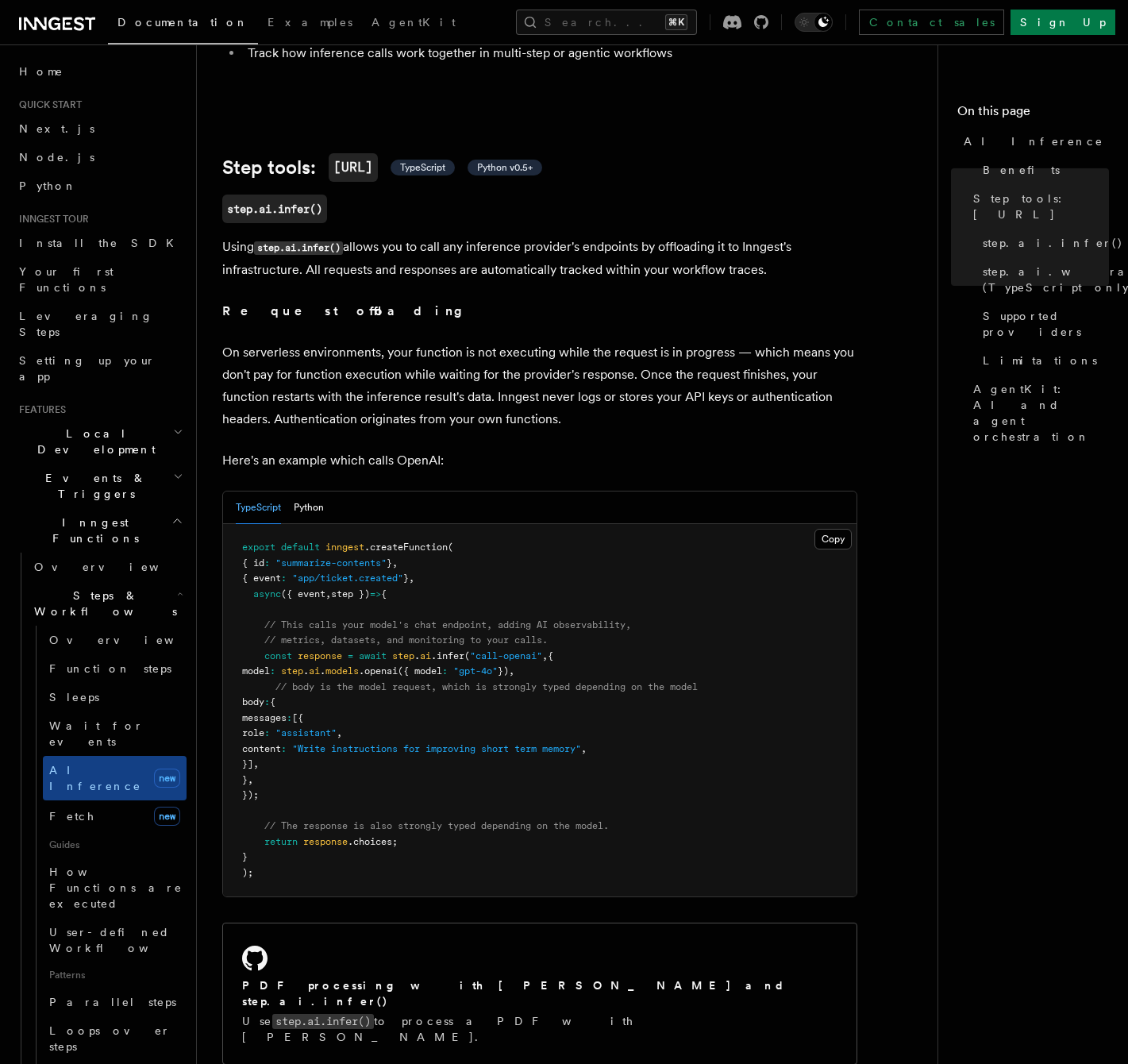
scroll to position [1156, 0]
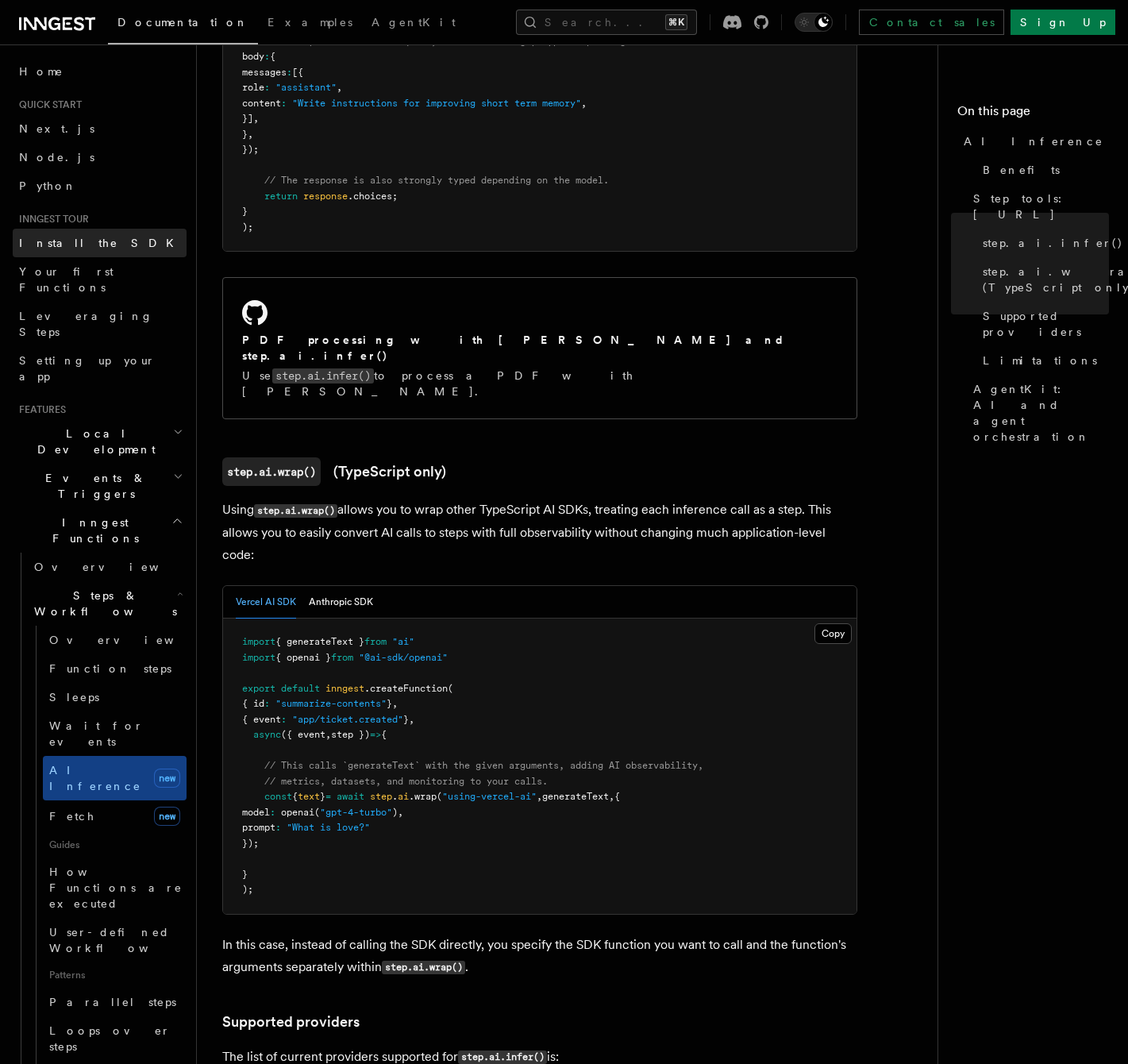
click at [70, 242] on span "Install the SDK" at bounding box center [101, 243] width 164 height 13
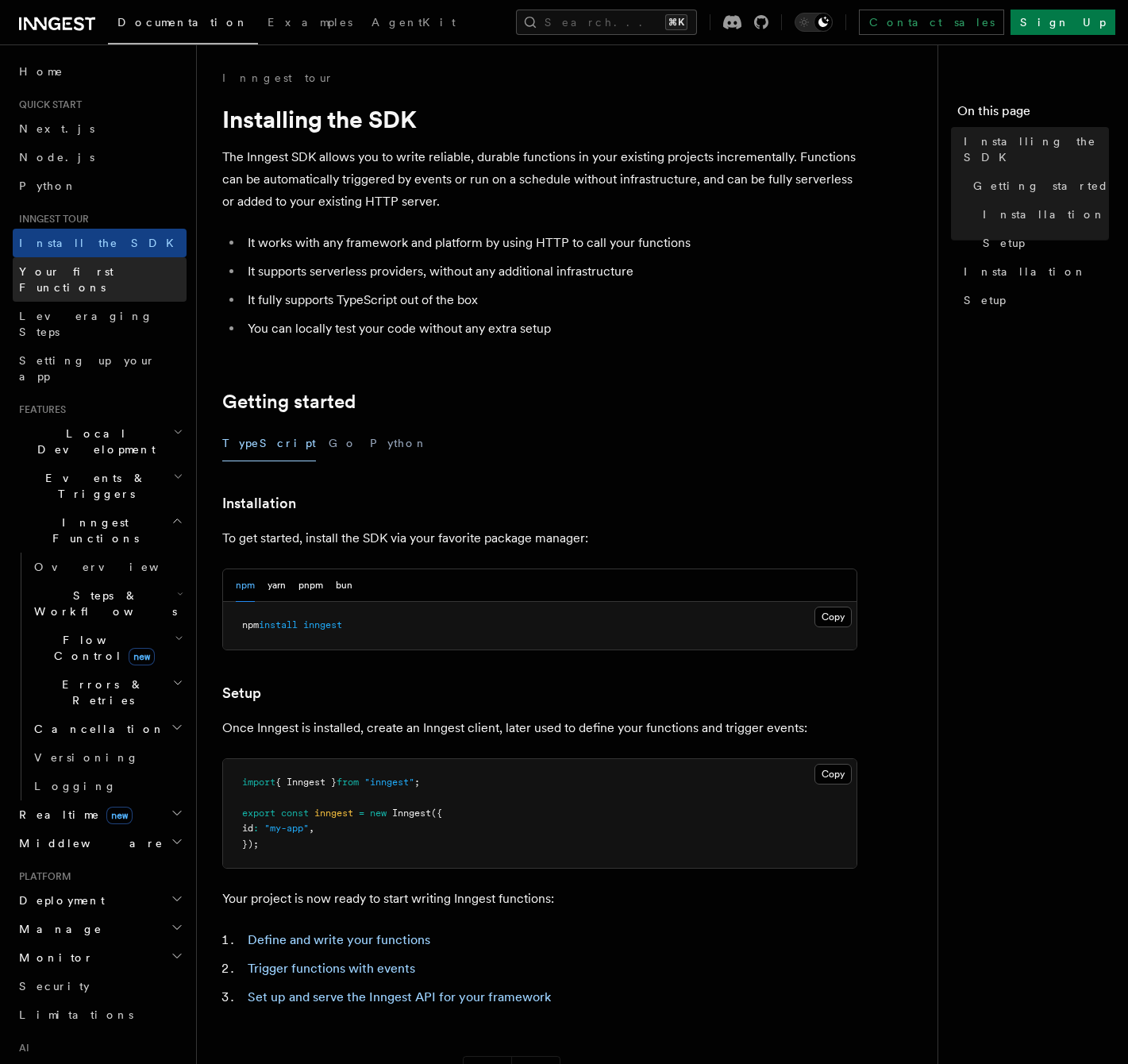
click at [74, 267] on span "Your first Functions" at bounding box center [66, 280] width 94 height 29
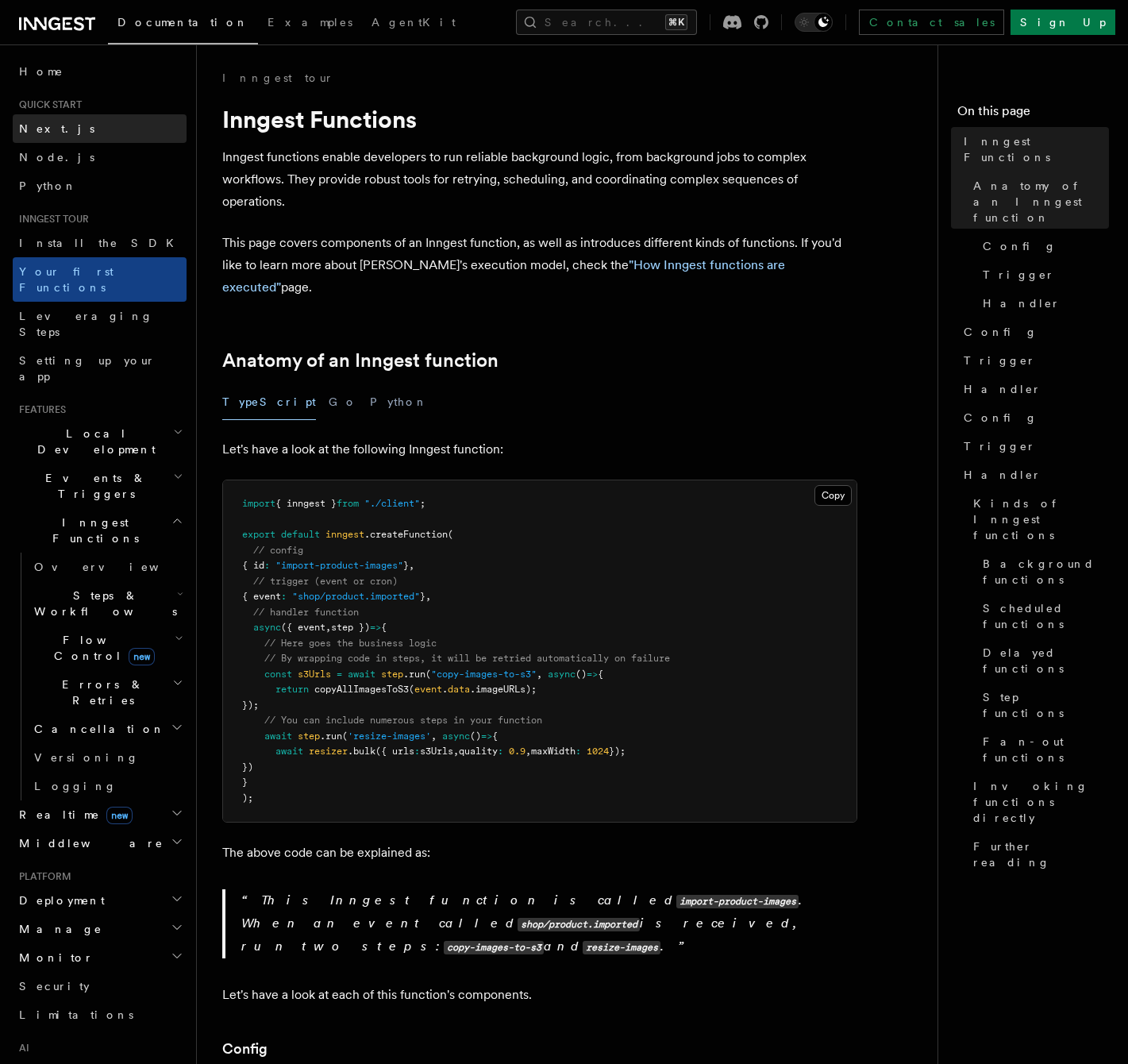
click at [55, 140] on link "Next.js" at bounding box center [100, 129] width 174 height 29
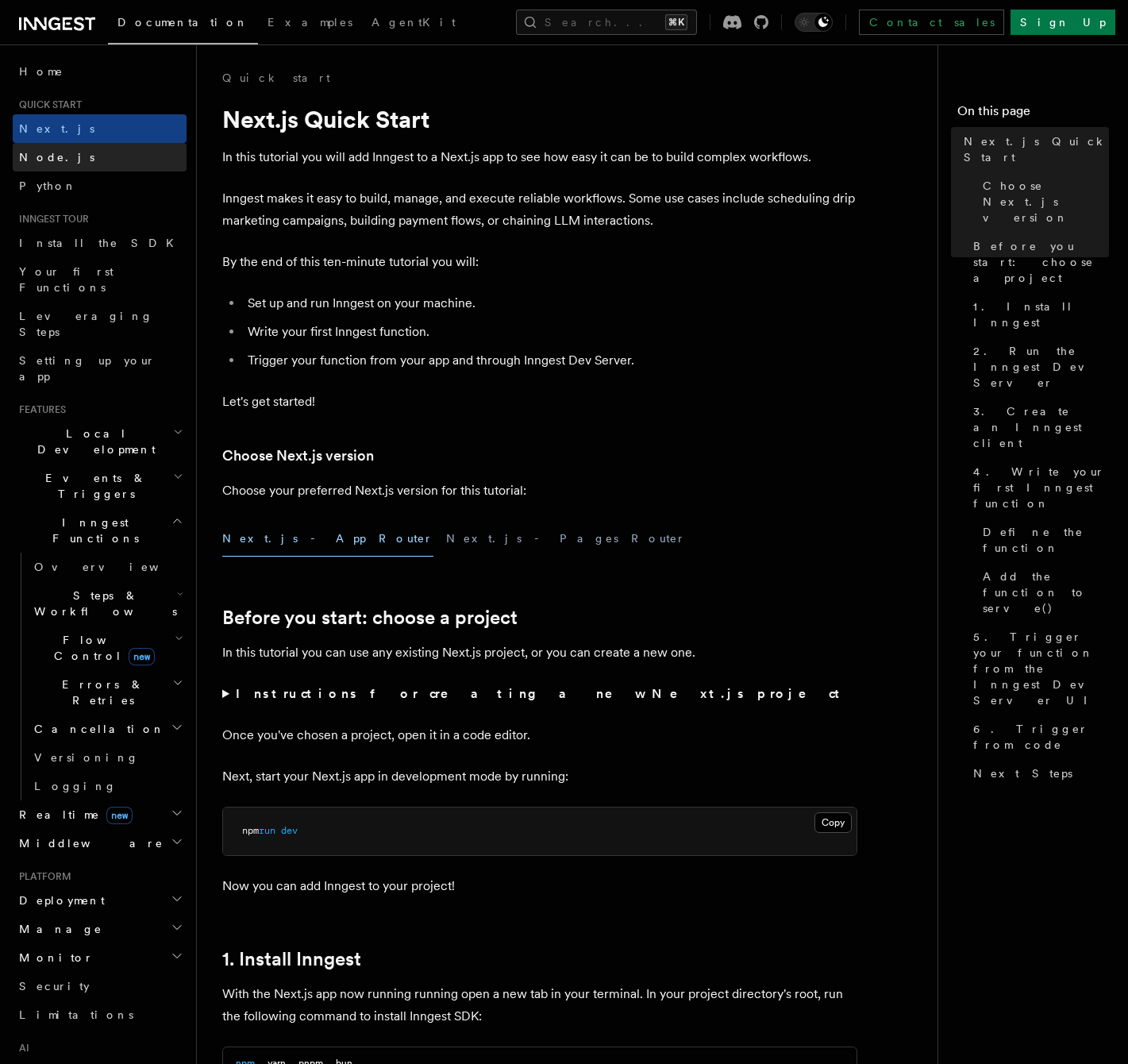
click at [54, 160] on span "Node.js" at bounding box center [56, 157] width 75 height 13
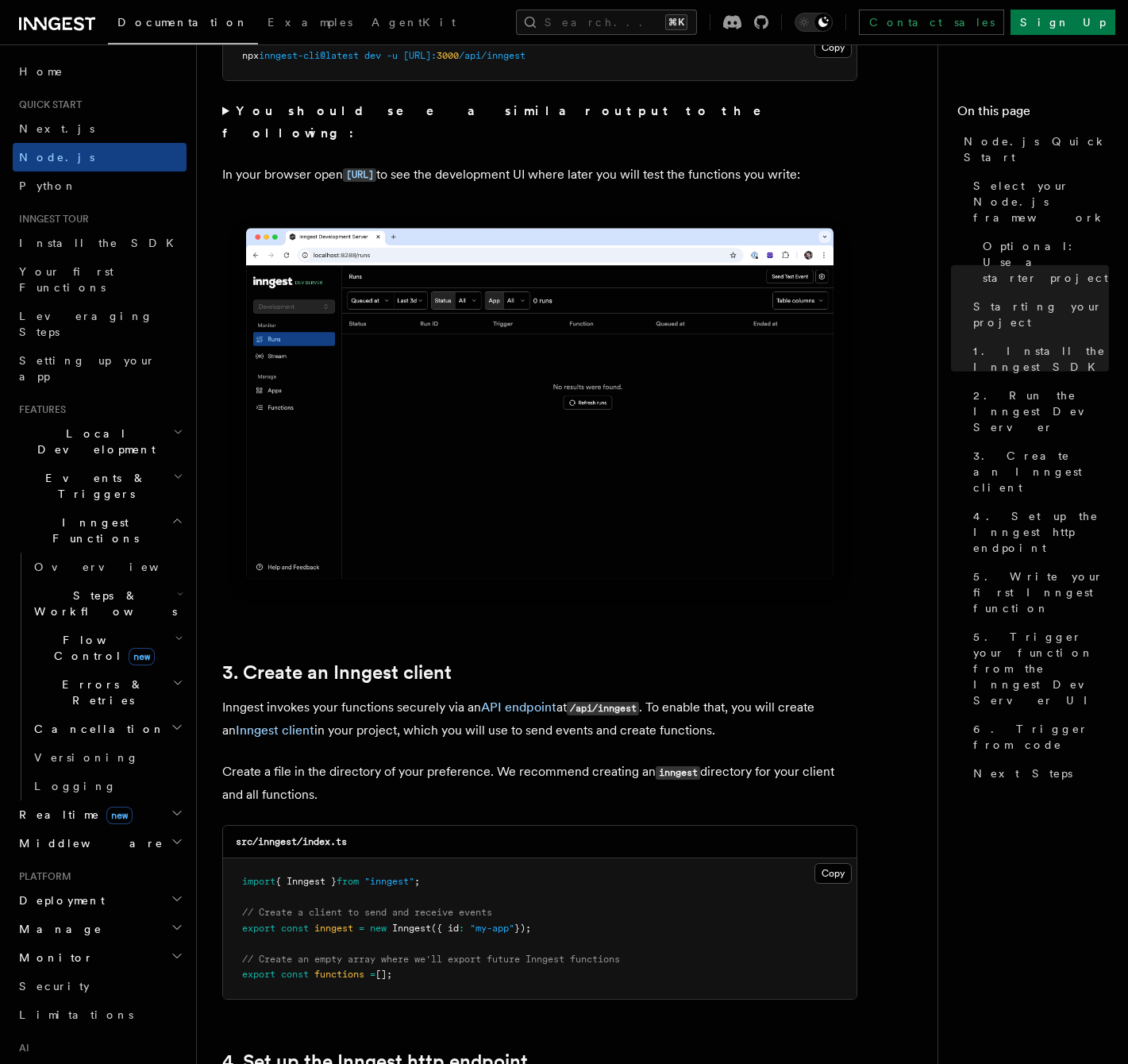
scroll to position [1450, 0]
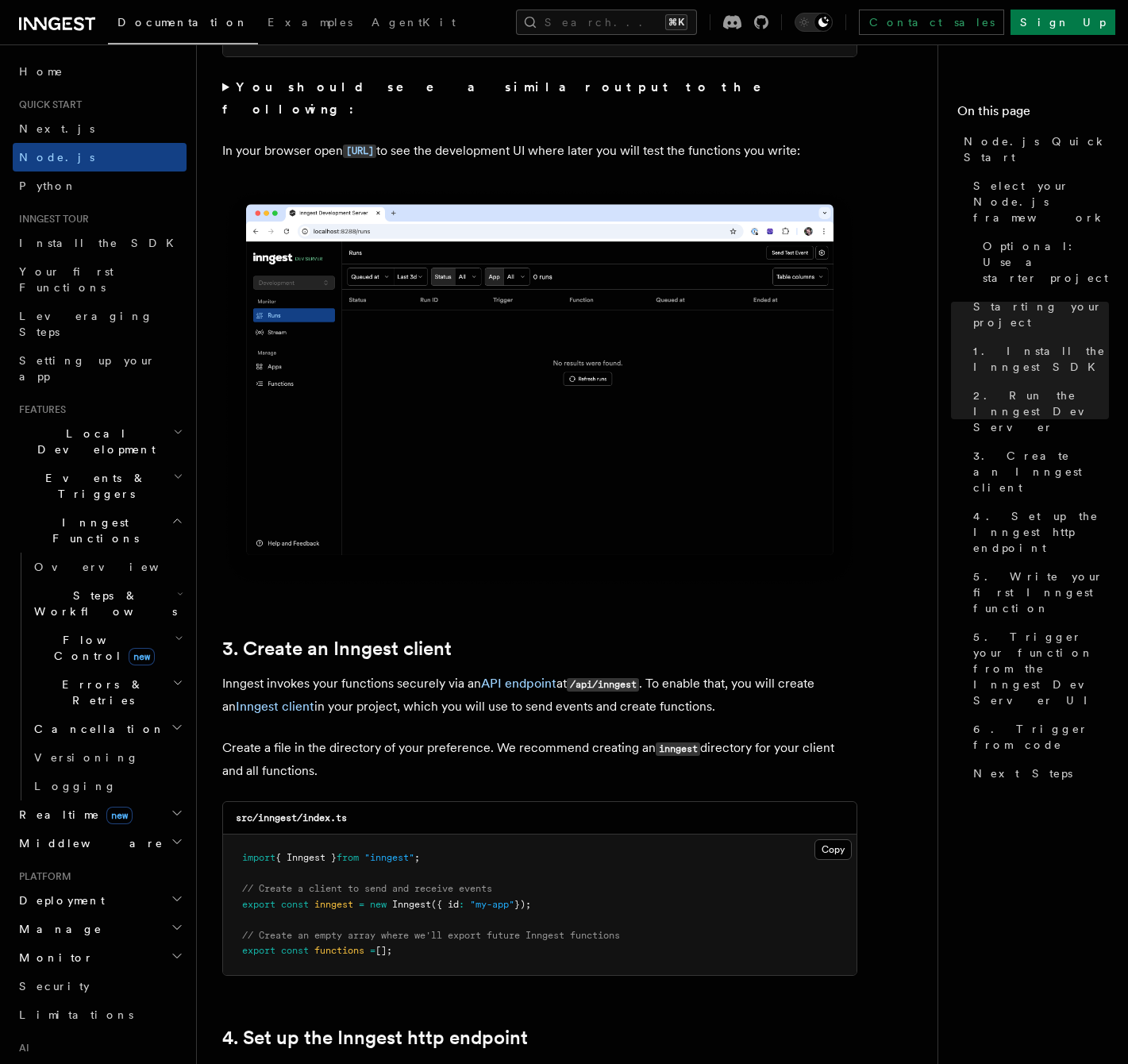
click at [92, 23] on icon at bounding box center [57, 24] width 76 height 19
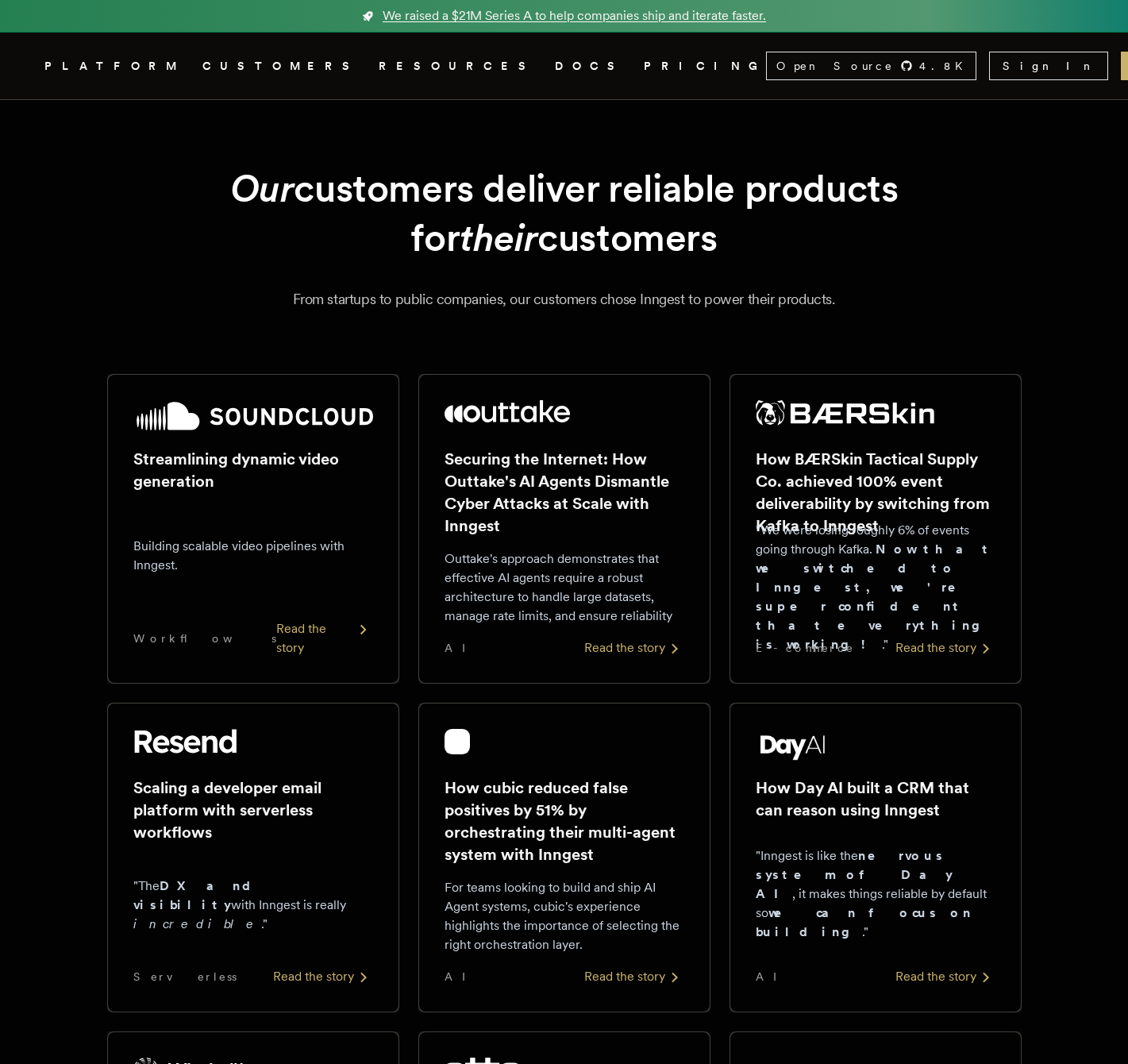
click at [513, 16] on span "We raised a $21M Series A to help companies ship and iterate faster." at bounding box center [574, 15] width 383 height 19
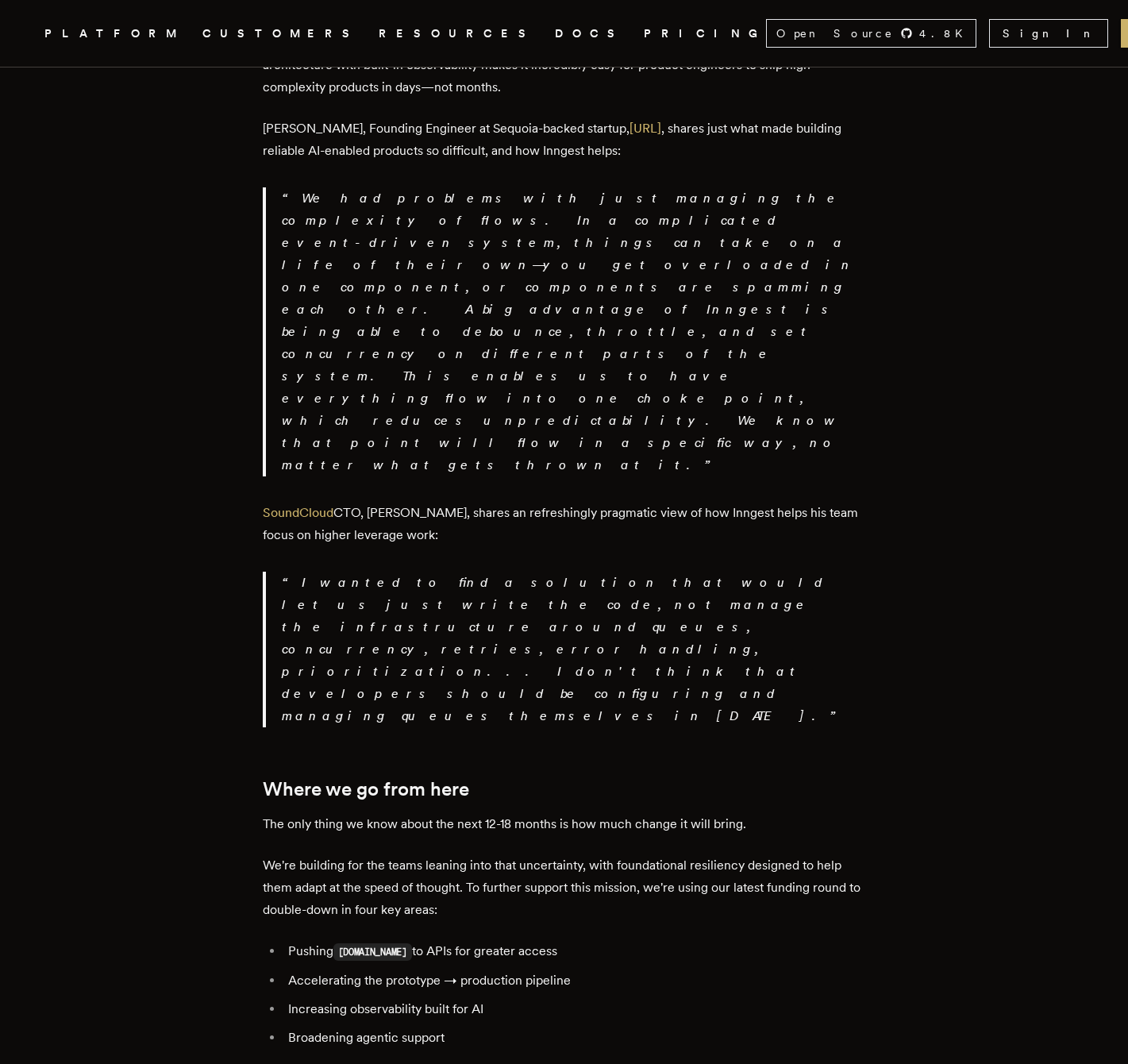
scroll to position [3498, 0]
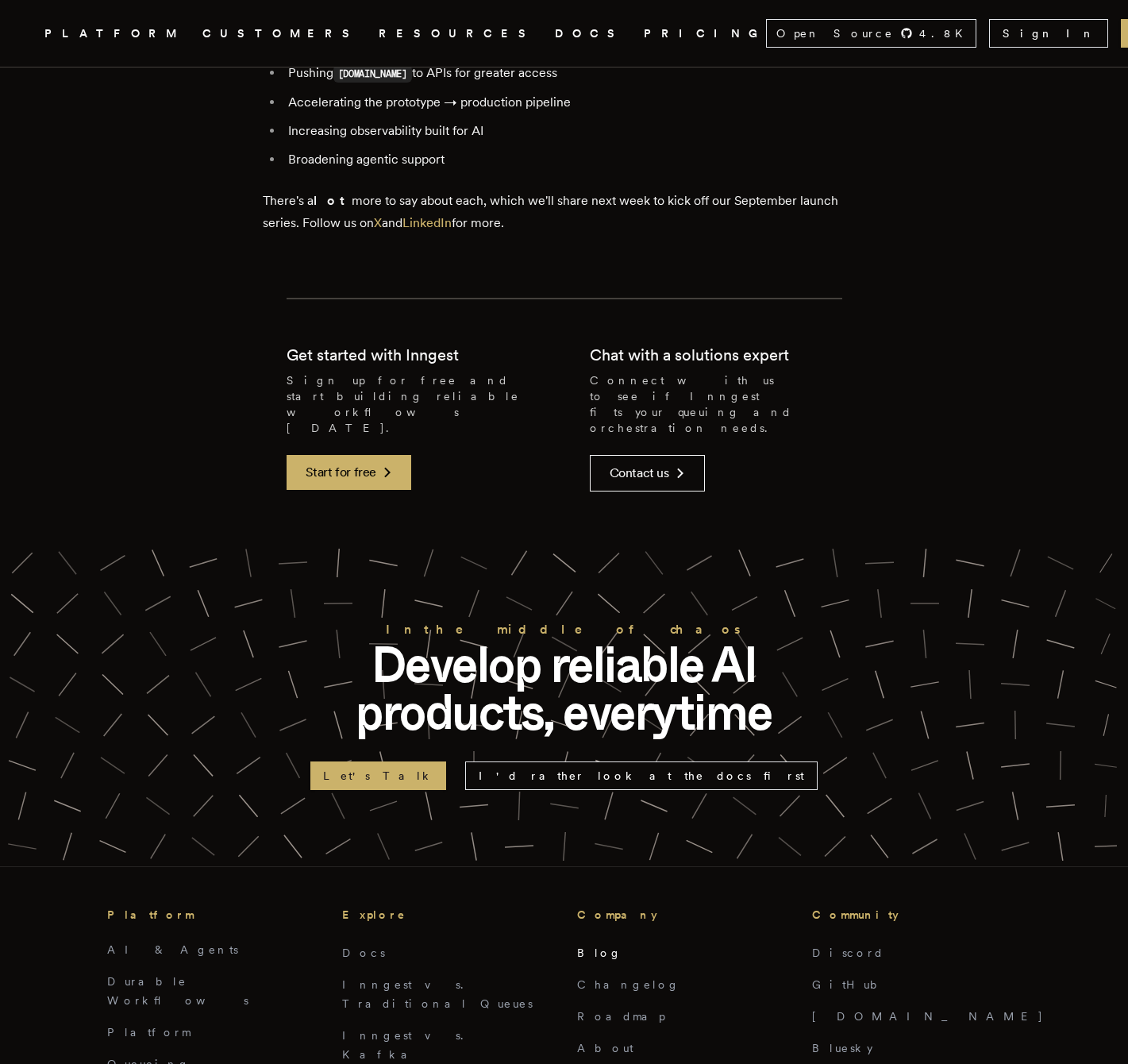
click at [593, 946] on link "Blog" at bounding box center [600, 953] width 45 height 13
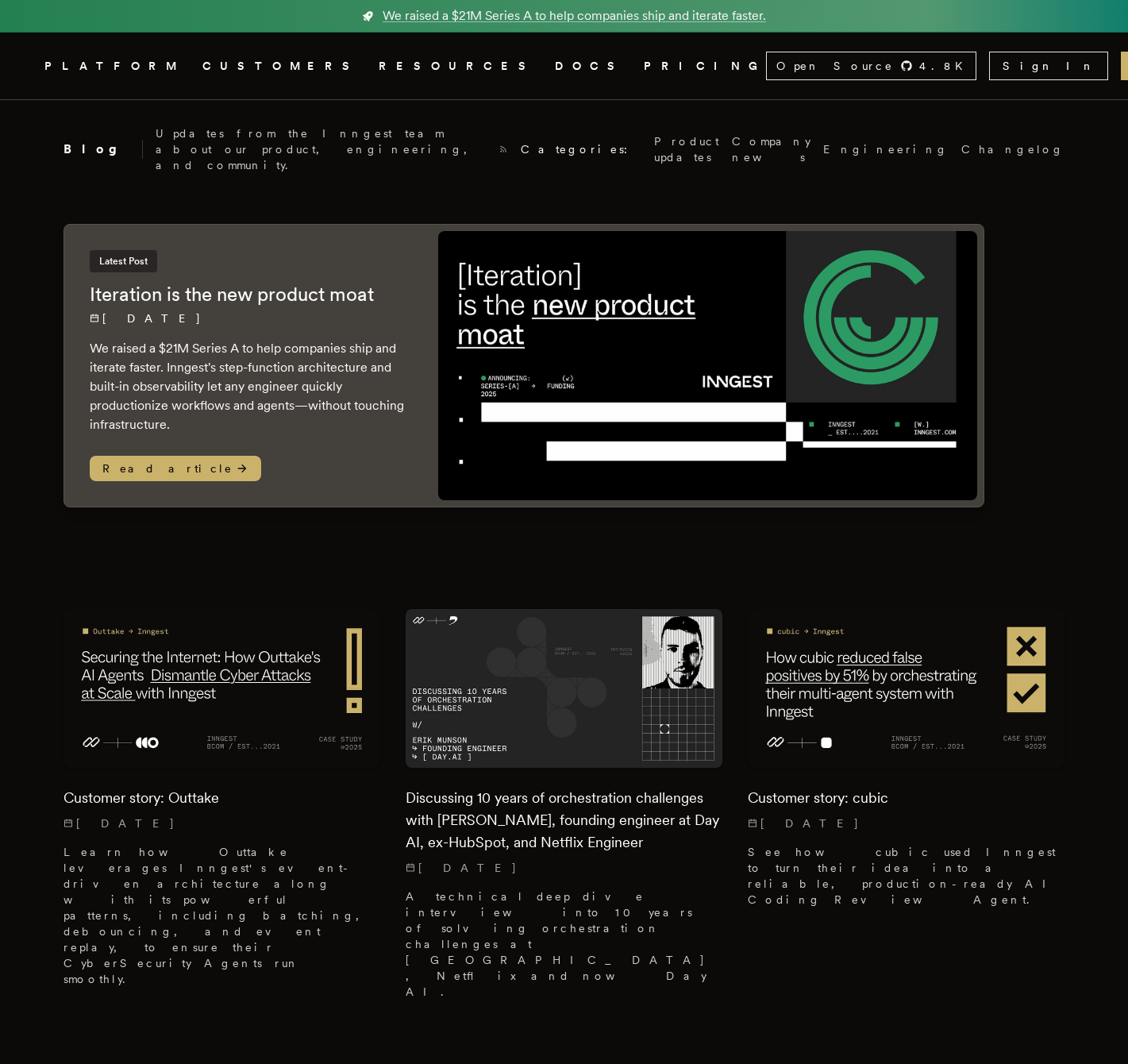
scroll to position [8585, 0]
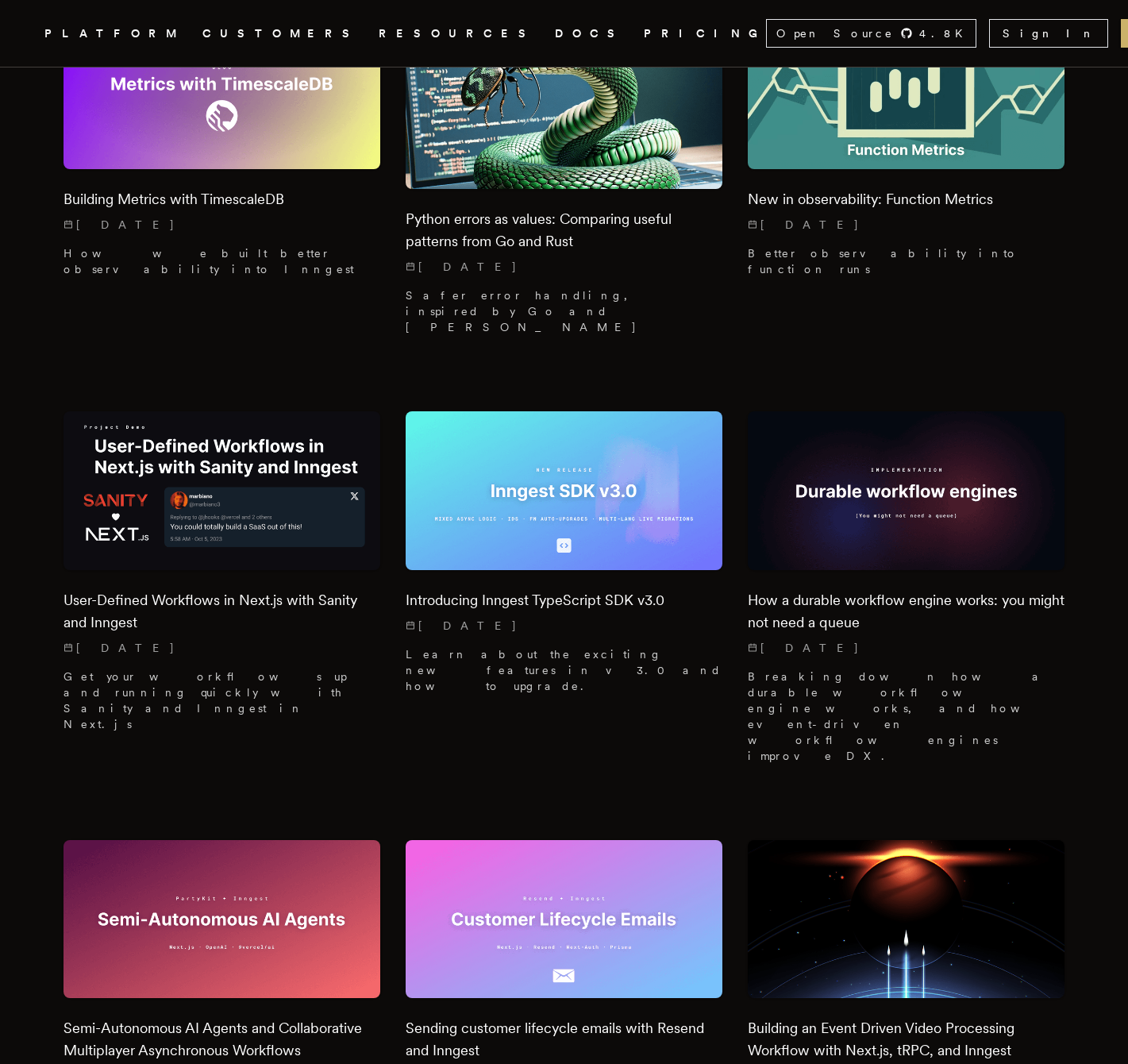
scroll to position [10119, 0]
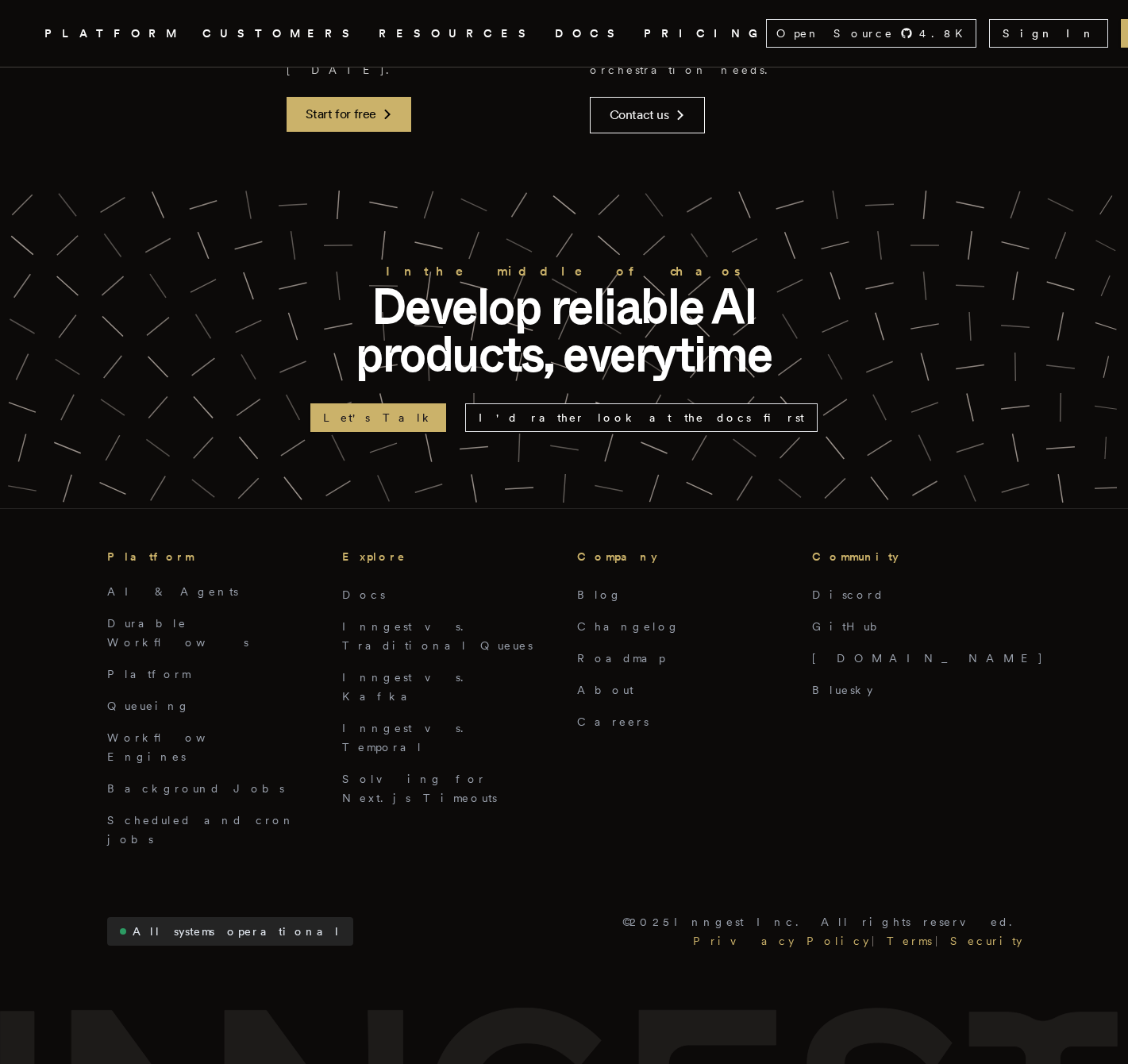
scroll to position [4464, 0]
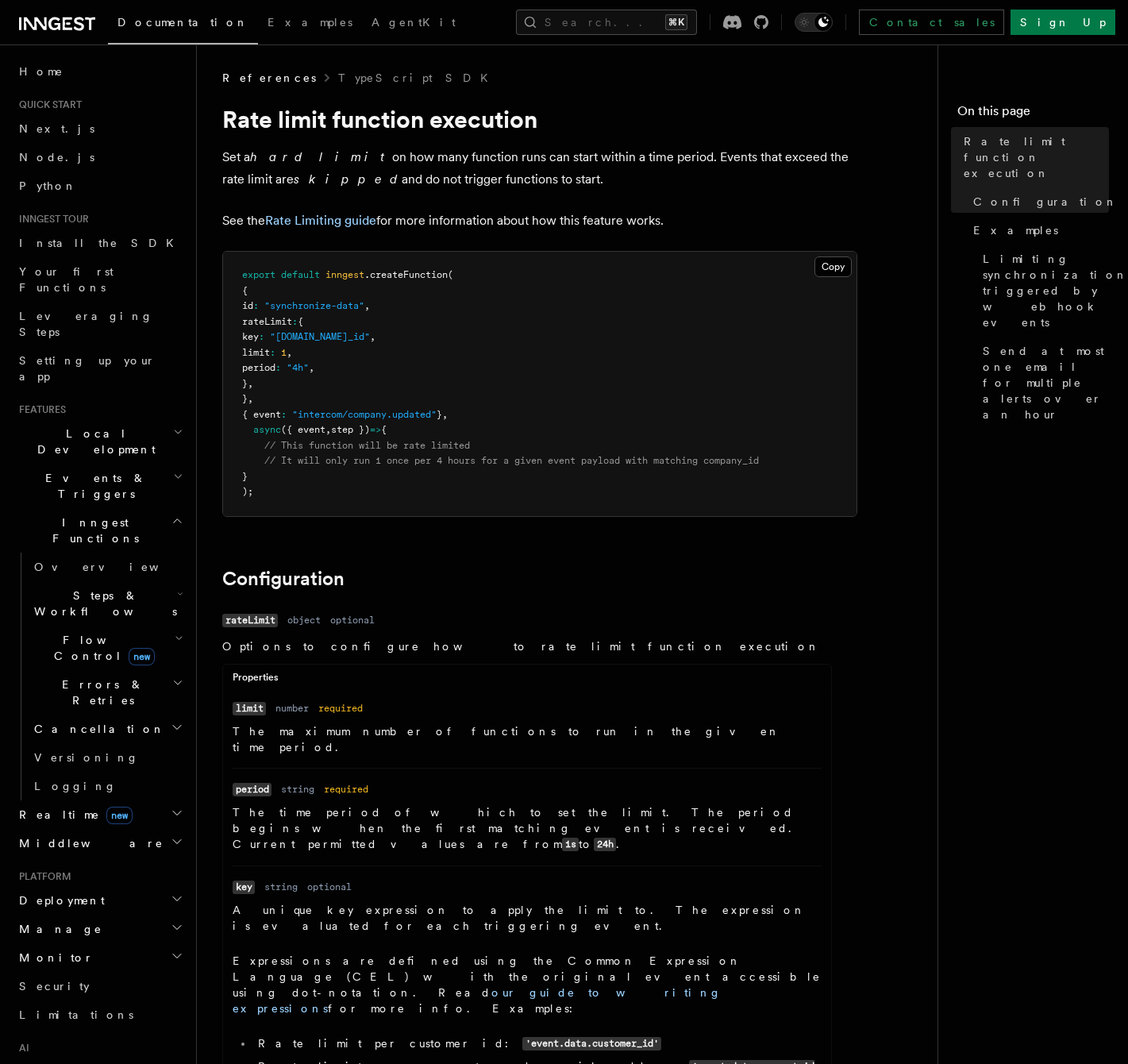
click at [353, 226] on link "Rate Limiting guide" at bounding box center [321, 220] width 111 height 15
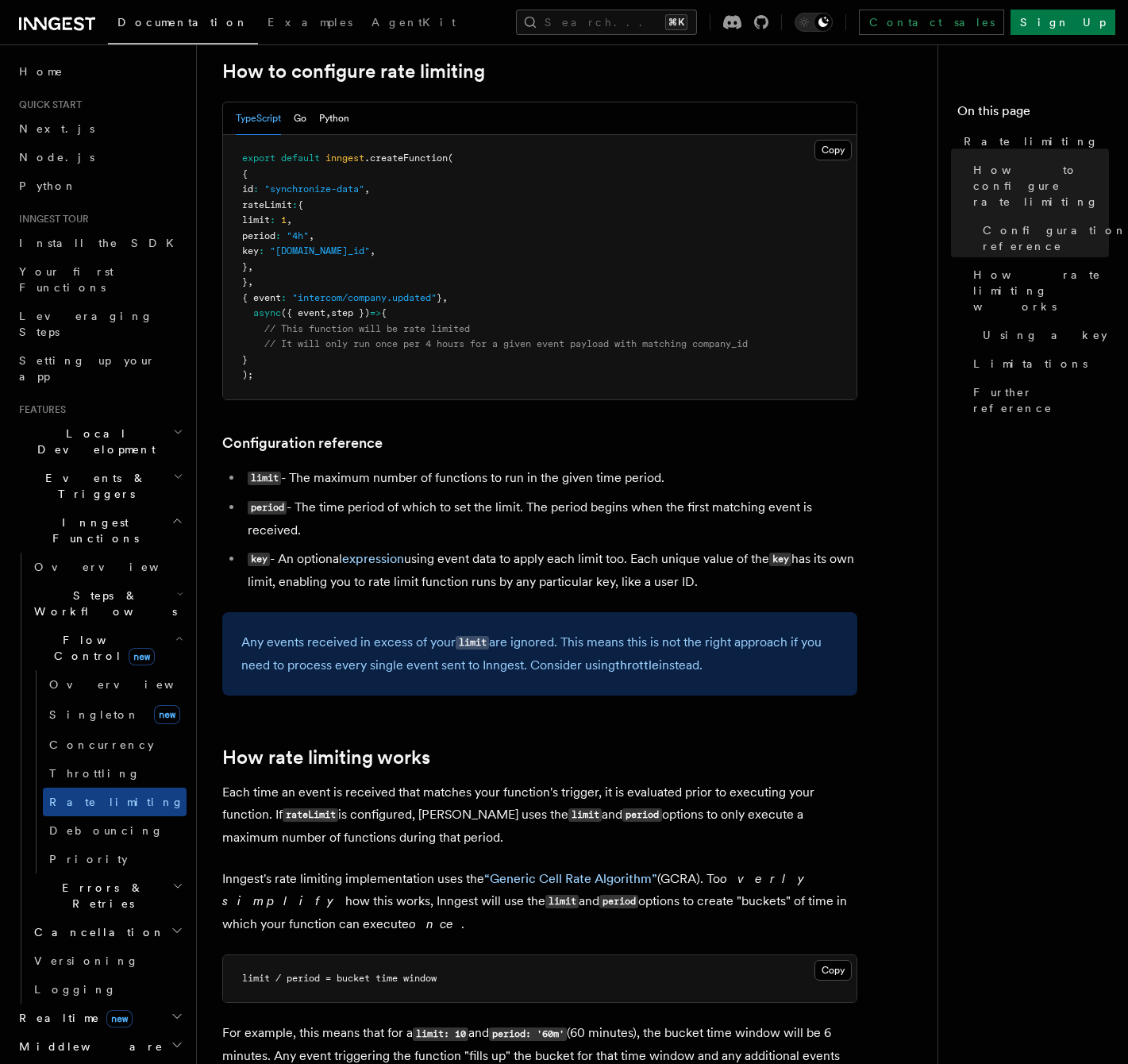
scroll to position [414, 0]
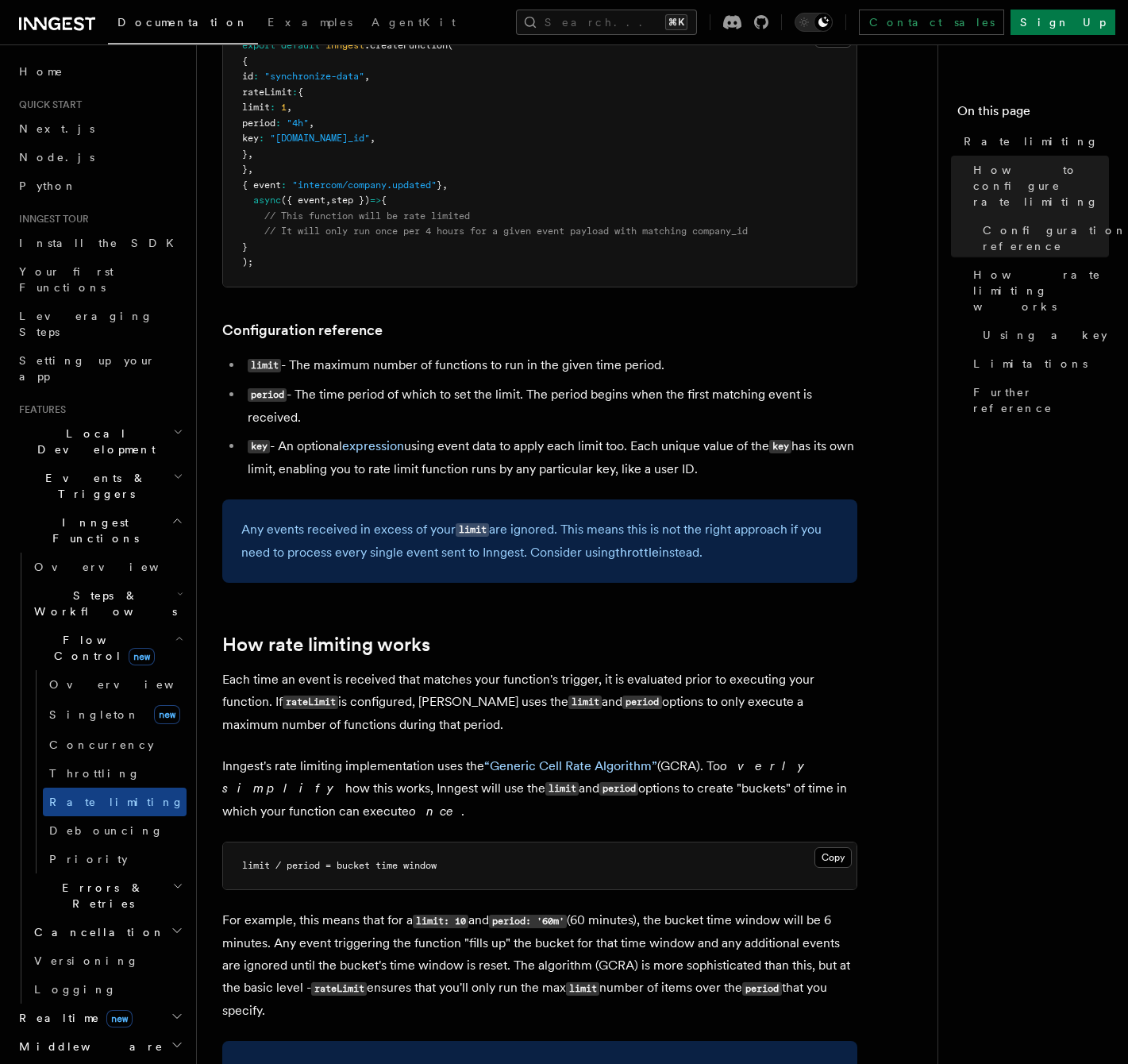
click at [573, 450] on li "key - An optional expression using event data to apply each limit too. Each uni…" at bounding box center [550, 458] width 614 height 45
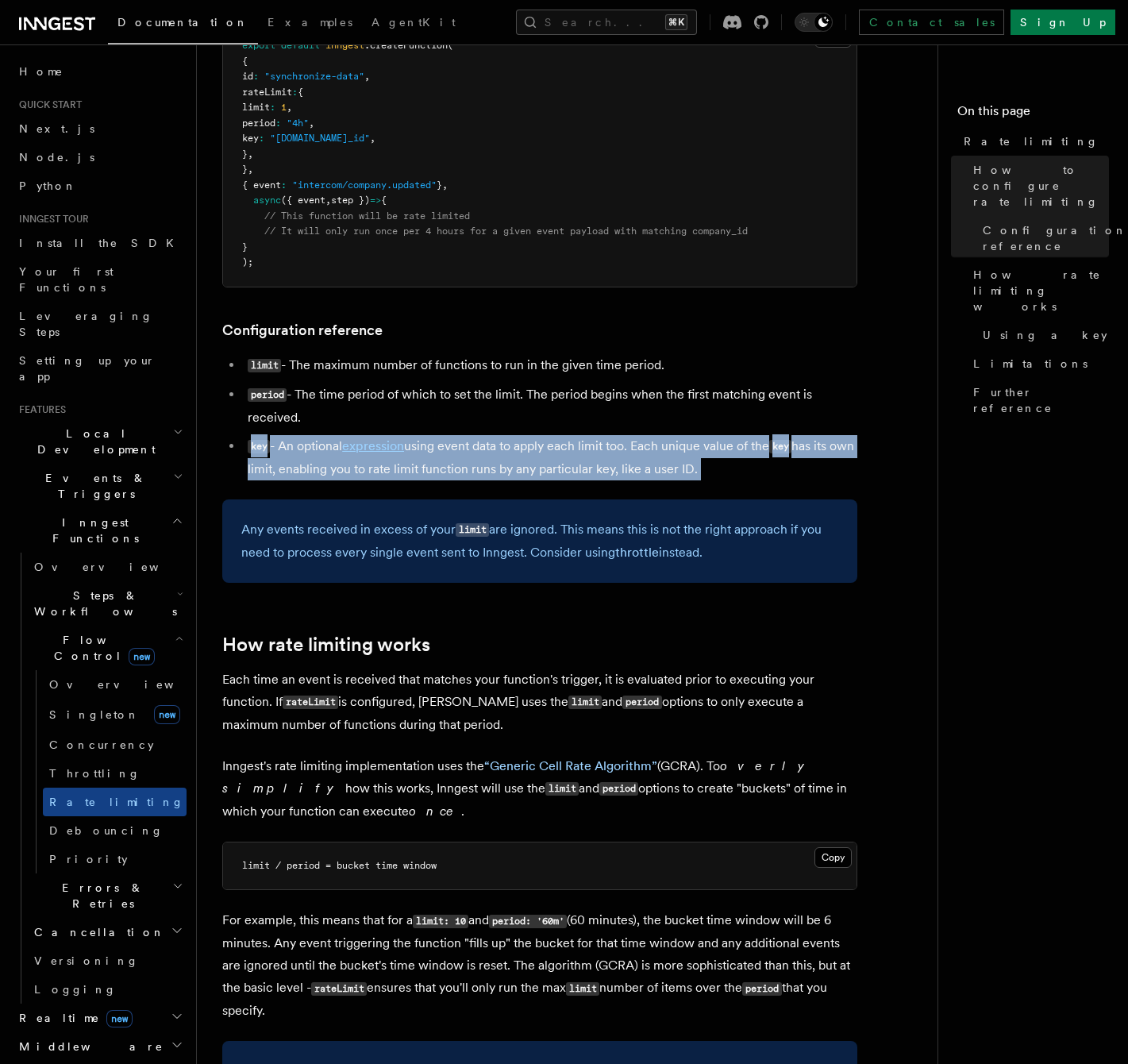
click at [573, 450] on li "key - An optional expression using event data to apply each limit too. Each uni…" at bounding box center [550, 458] width 614 height 45
click at [522, 445] on li "key - An optional expression using event data to apply each limit too. Each uni…" at bounding box center [550, 458] width 614 height 45
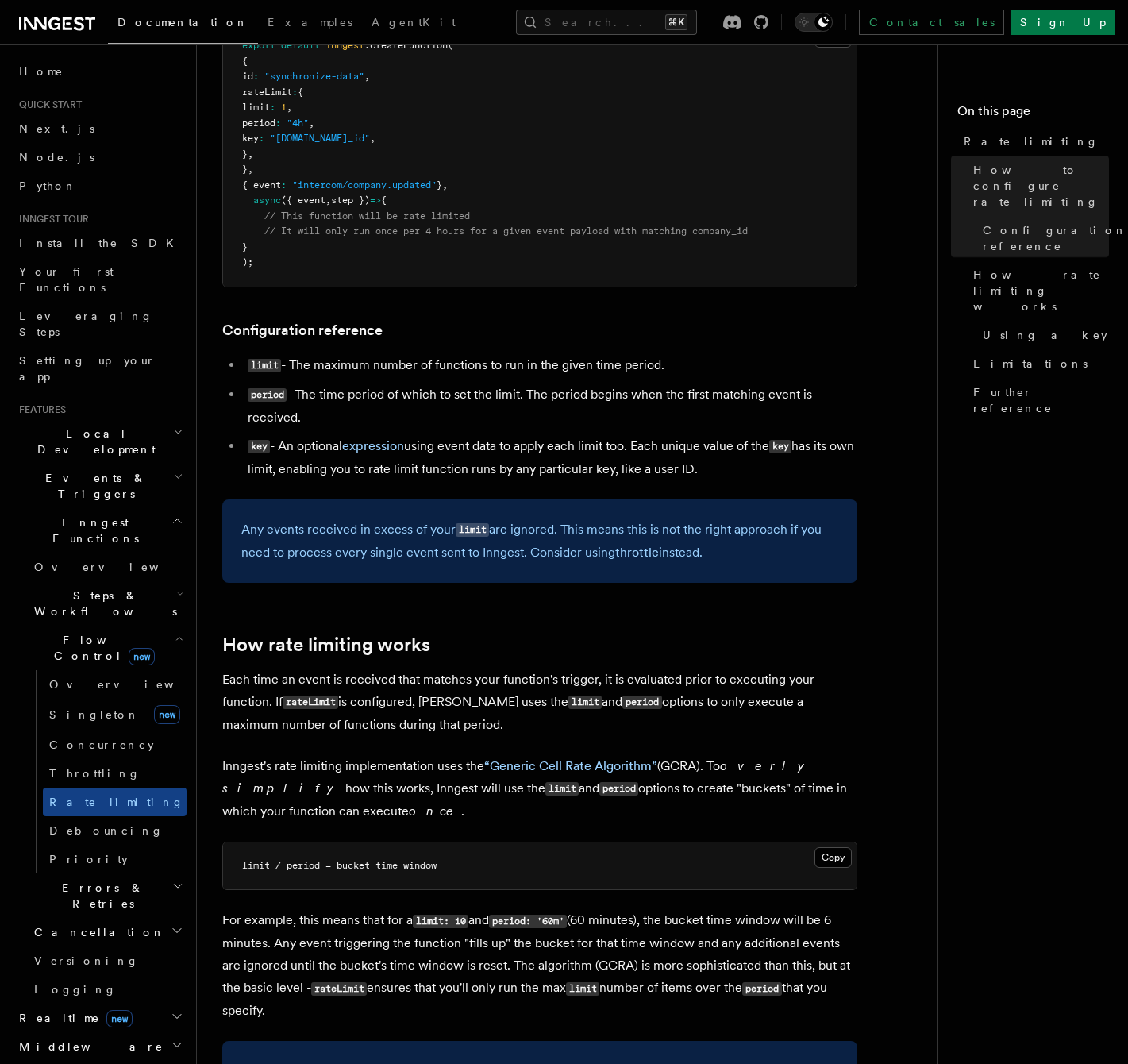
scroll to position [422, 0]
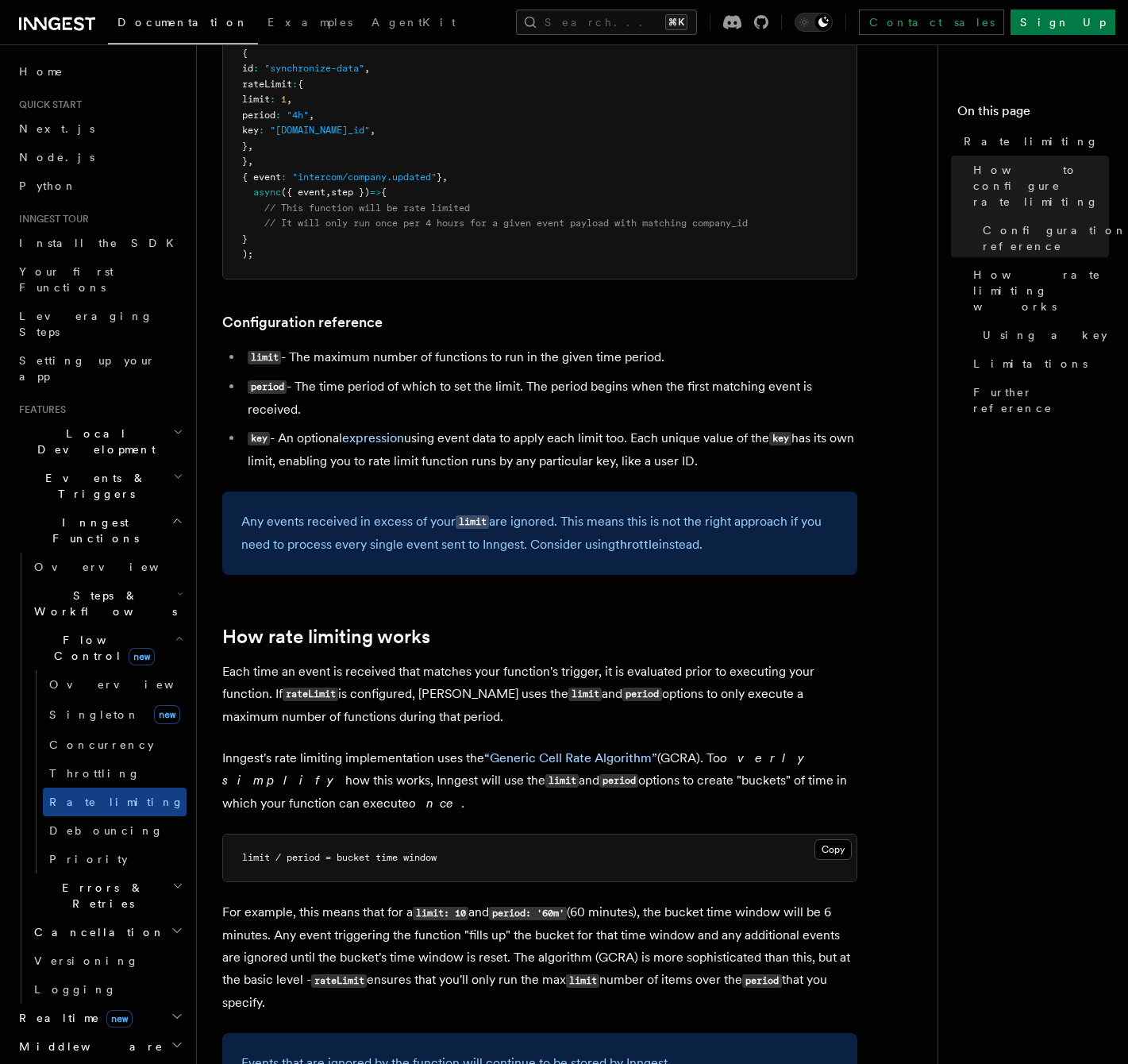
drag, startPoint x: 228, startPoint y: 516, endPoint x: 778, endPoint y: 557, distance: 551.5
click at [748, 556] on div "Any events received in excess of your limit are ignored. This means this is not…" at bounding box center [539, 533] width 635 height 83
click at [793, 557] on div "Any events received in excess of your limit are ignored. This means this is not…" at bounding box center [539, 533] width 635 height 83
click at [633, 544] on link "throttle" at bounding box center [637, 544] width 43 height 15
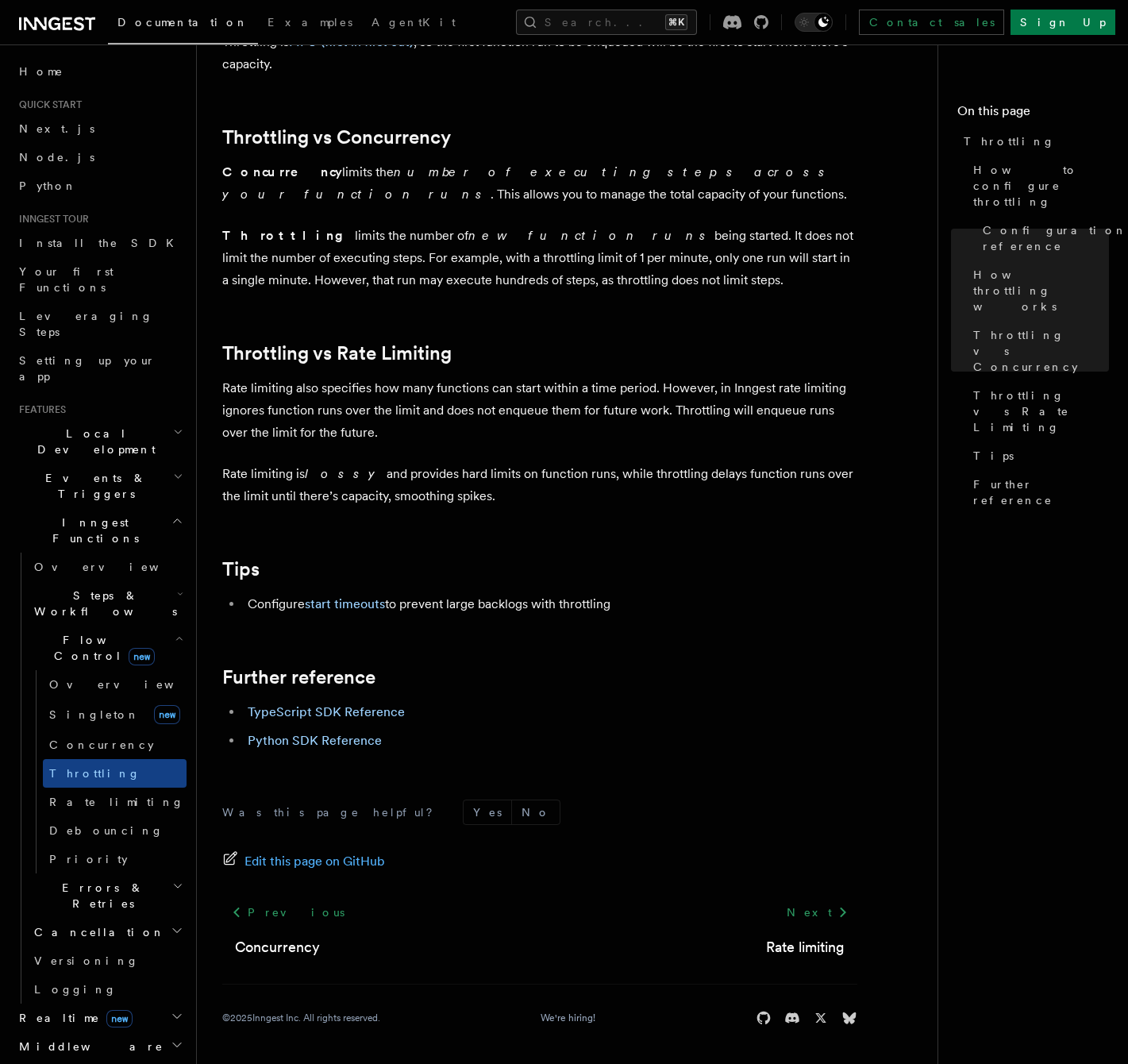
scroll to position [1435, 0]
click at [310, 413] on p "Rate limiting also specifies how many functions can start within a time period.…" at bounding box center [539, 411] width 635 height 67
click at [339, 413] on p "Rate limiting also specifies how many functions can start within a time period.…" at bounding box center [539, 411] width 635 height 67
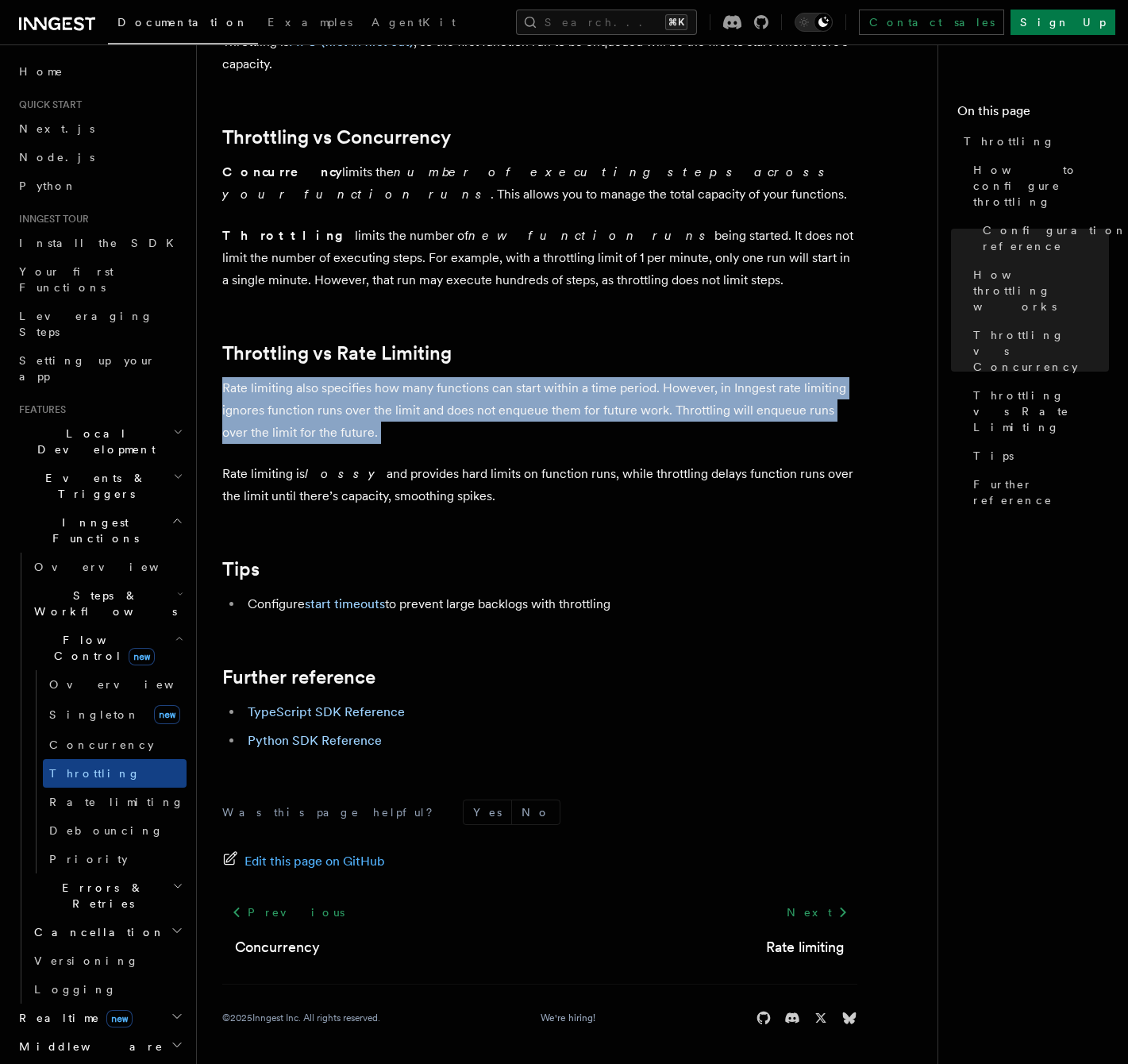
click at [339, 413] on p "Rate limiting also specifies how many functions can start within a time period.…" at bounding box center [539, 411] width 635 height 67
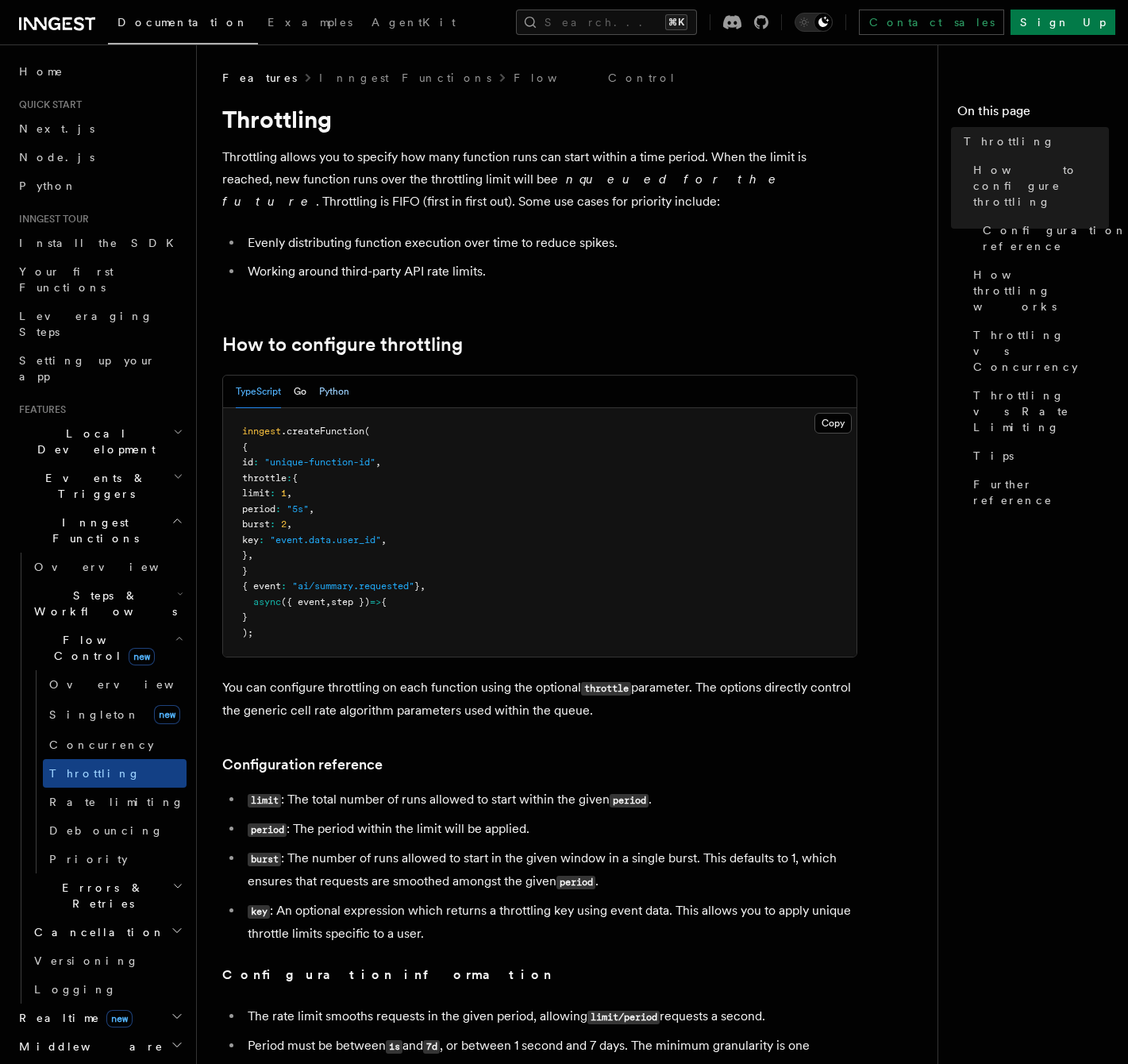
drag, startPoint x: 351, startPoint y: 389, endPoint x: 341, endPoint y: 390, distance: 10.0
click at [350, 389] on div "TypeScript Go Python" at bounding box center [539, 392] width 633 height 33
click at [341, 390] on button "Python" at bounding box center [333, 392] width 30 height 33
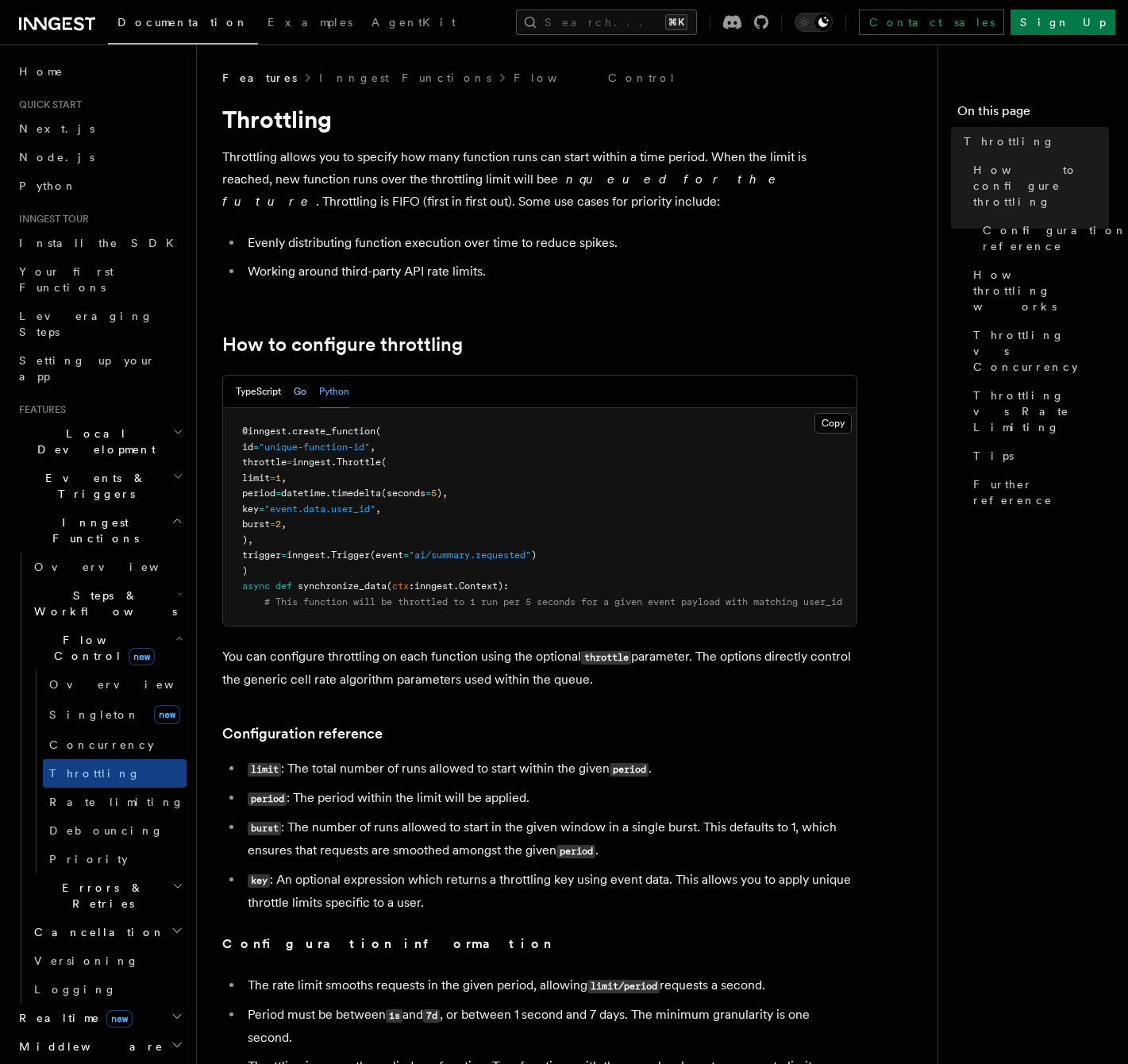
click at [298, 392] on button "Go" at bounding box center [300, 392] width 13 height 33
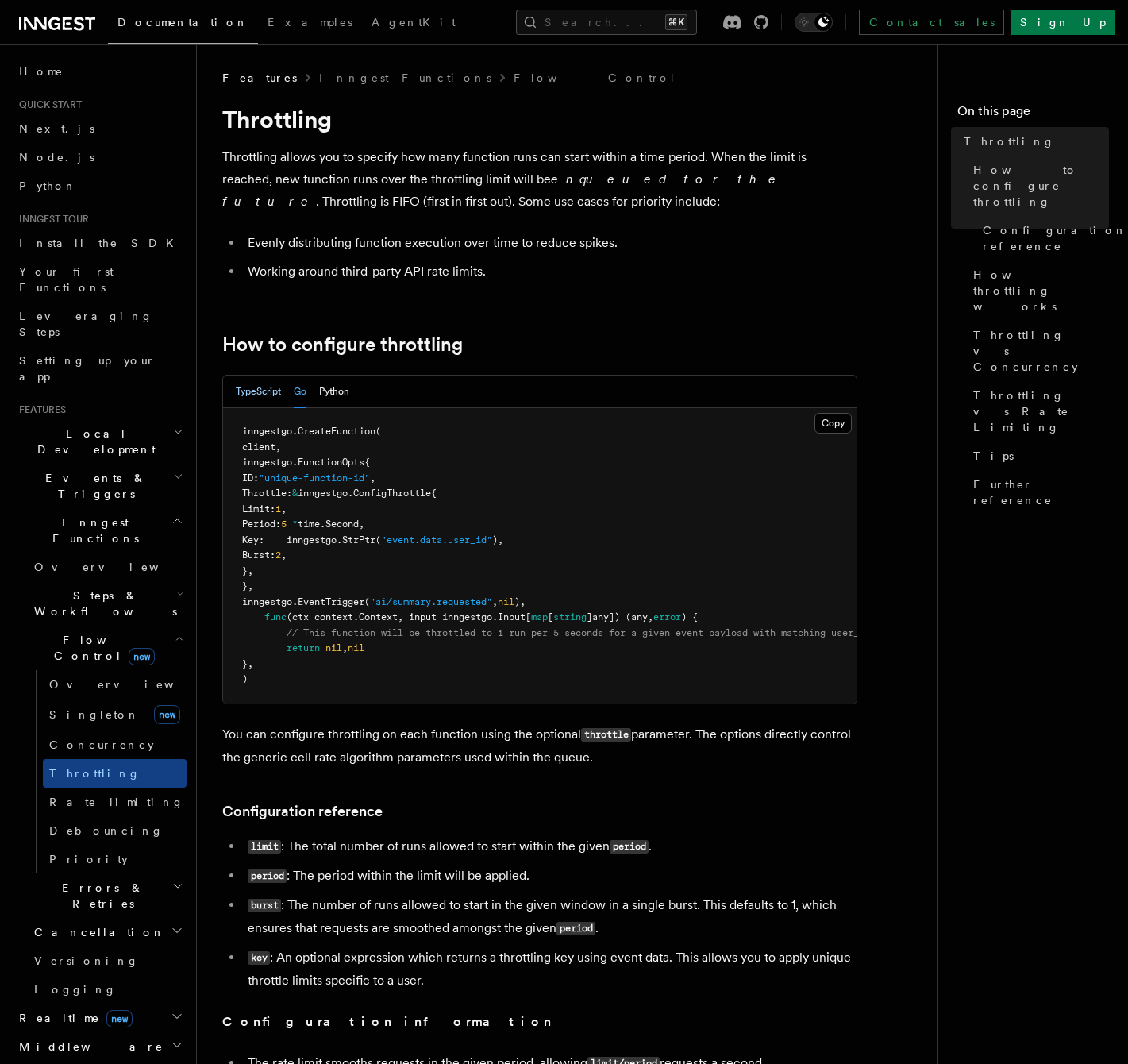
click at [259, 391] on button "TypeScript" at bounding box center [258, 392] width 45 height 33
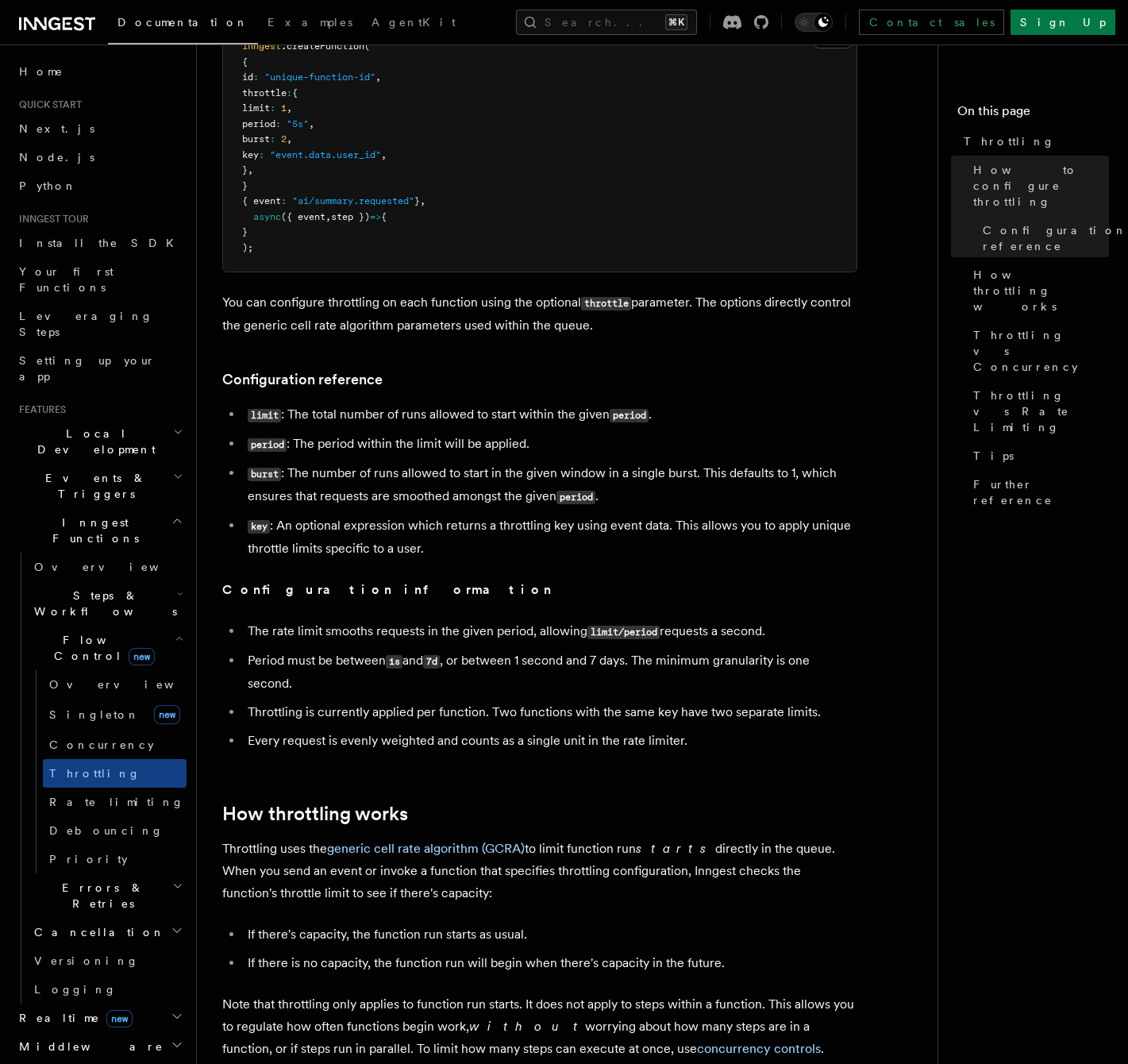
scroll to position [332, 0]
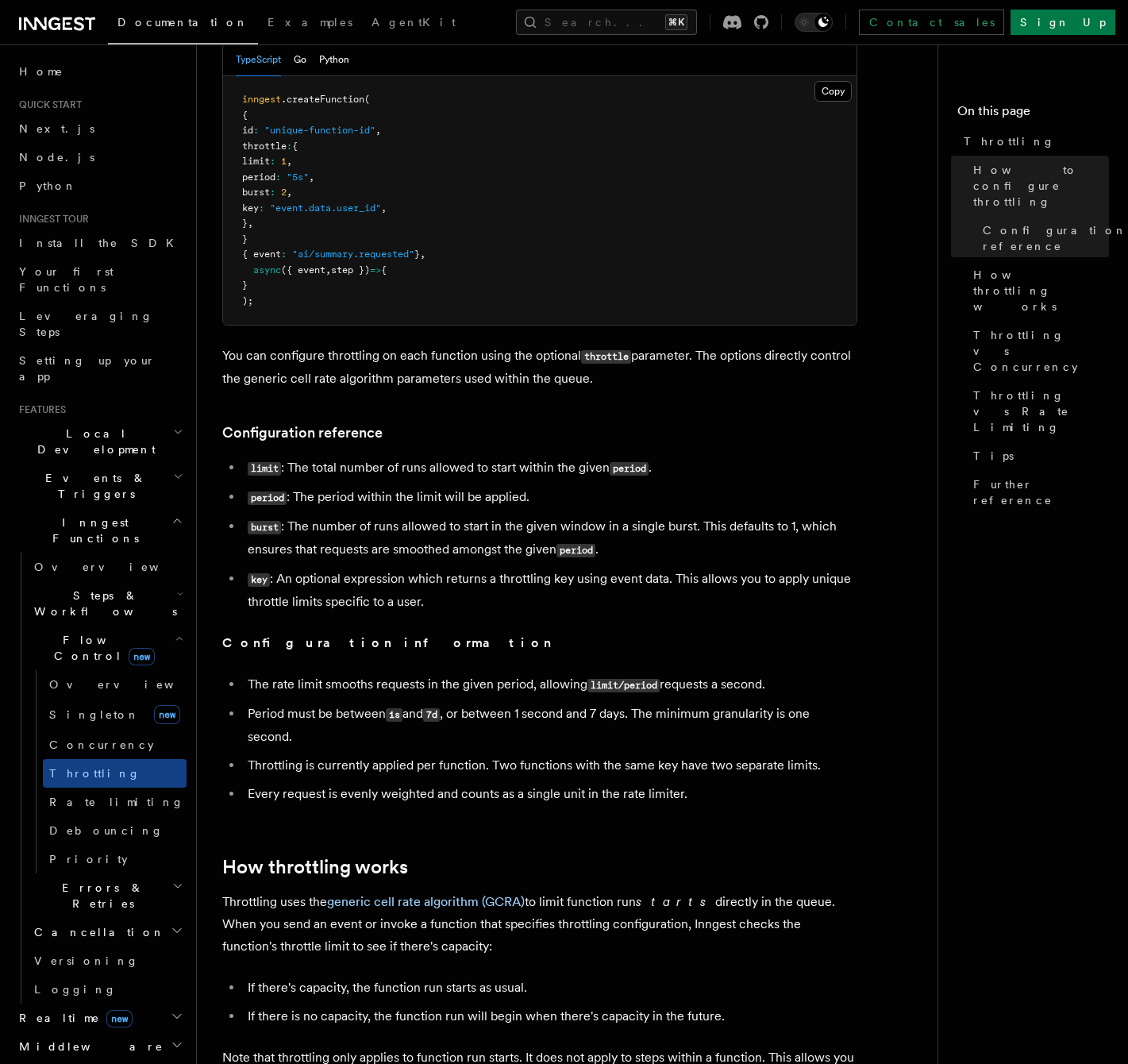
click at [688, 489] on li "period : The period within the limit will be applied." at bounding box center [550, 497] width 614 height 23
click at [59, 853] on span "Priority" at bounding box center [88, 859] width 79 height 13
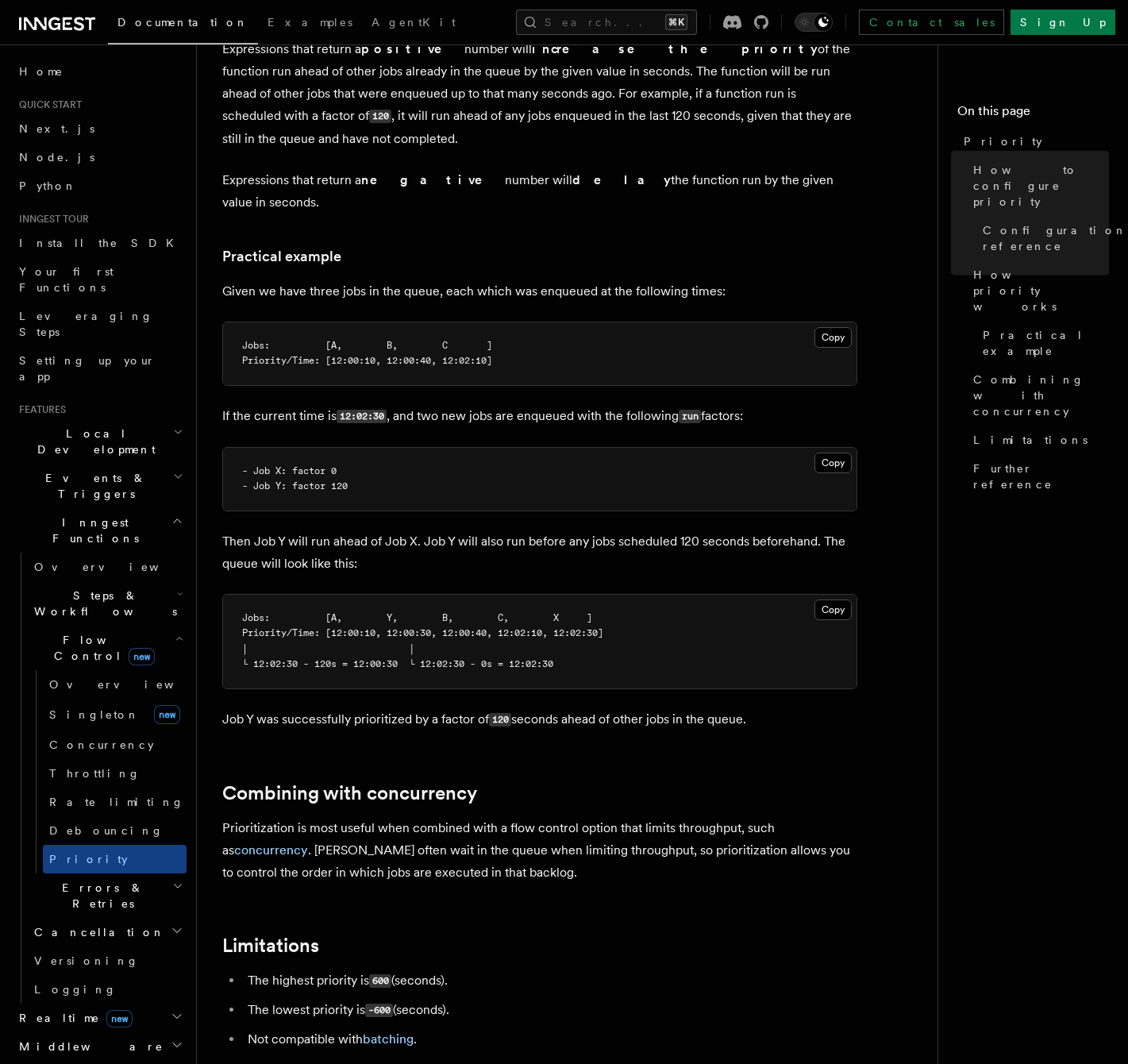
scroll to position [1113, 0]
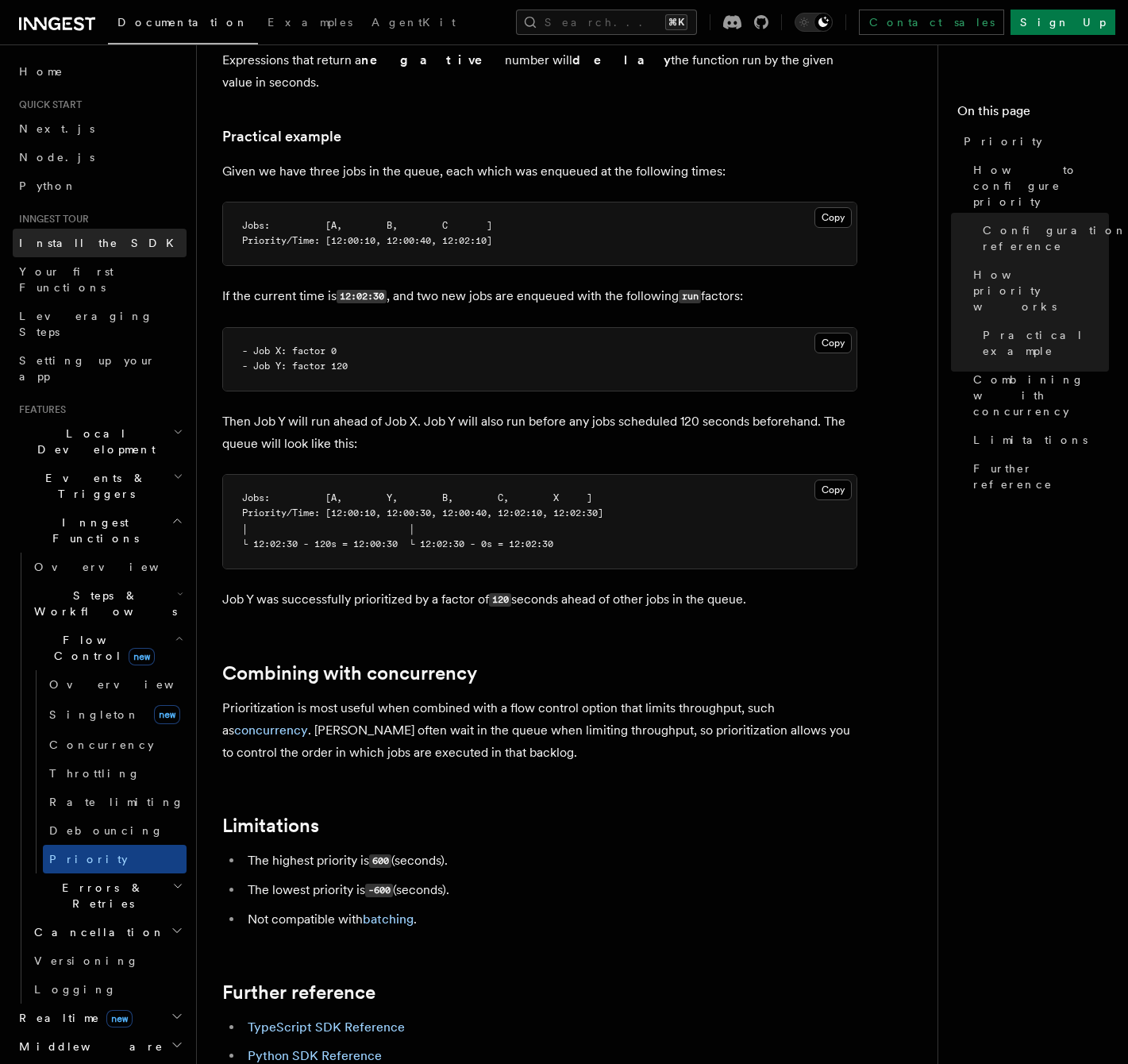
click at [56, 243] on span "Install the SDK" at bounding box center [101, 243] width 164 height 13
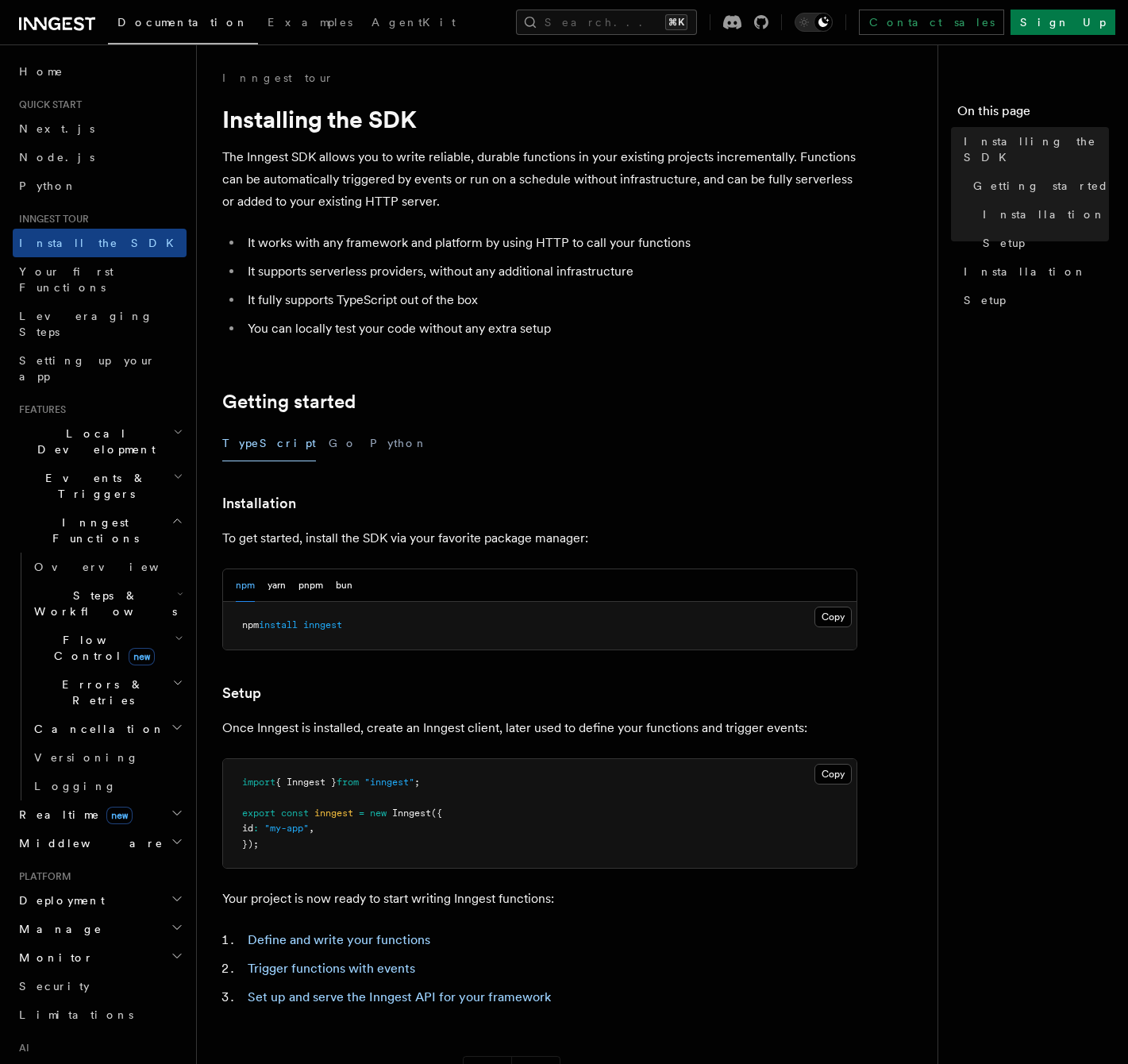
scroll to position [256, 0]
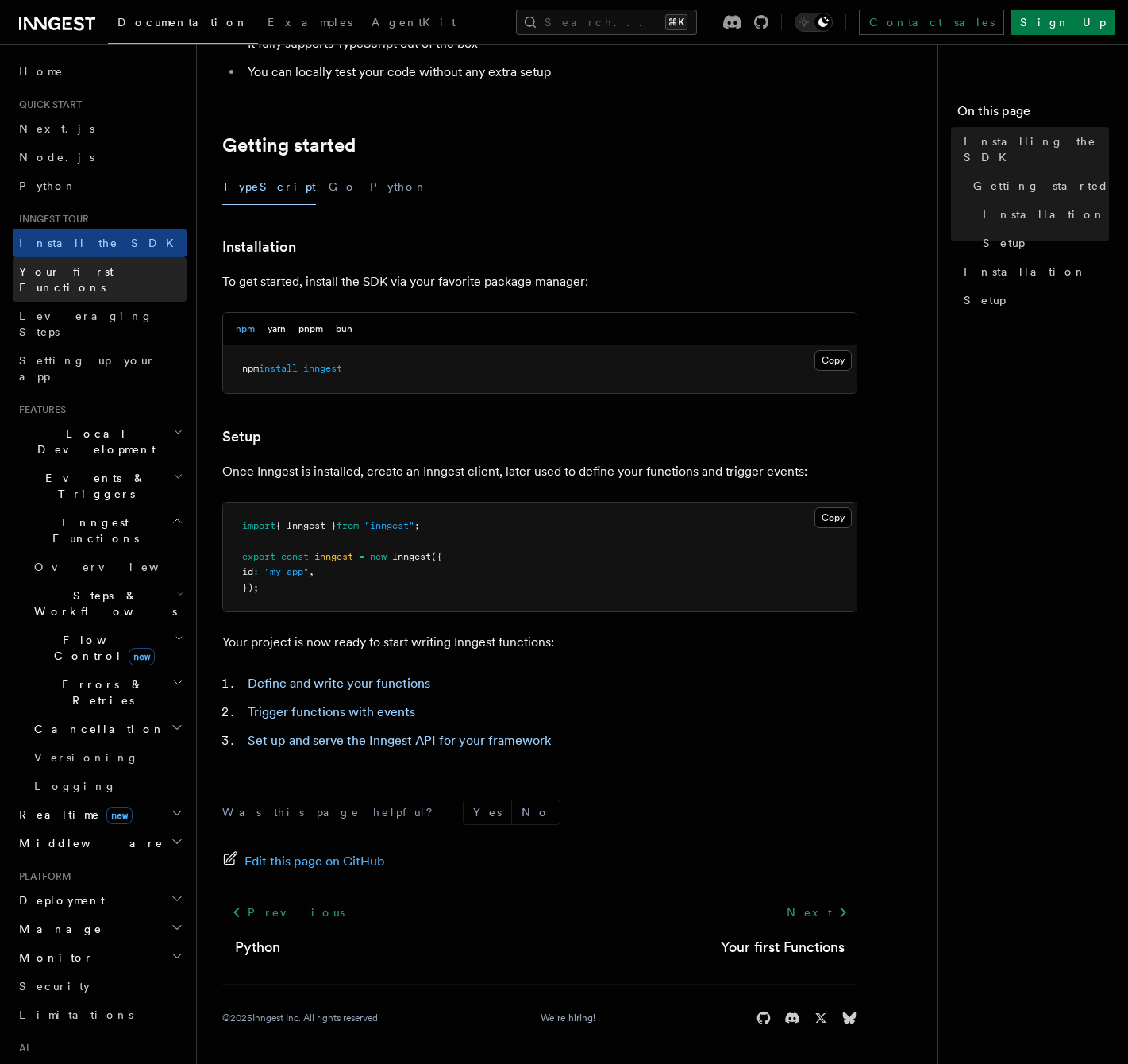
click at [93, 278] on span "Your first Functions" at bounding box center [66, 280] width 94 height 29
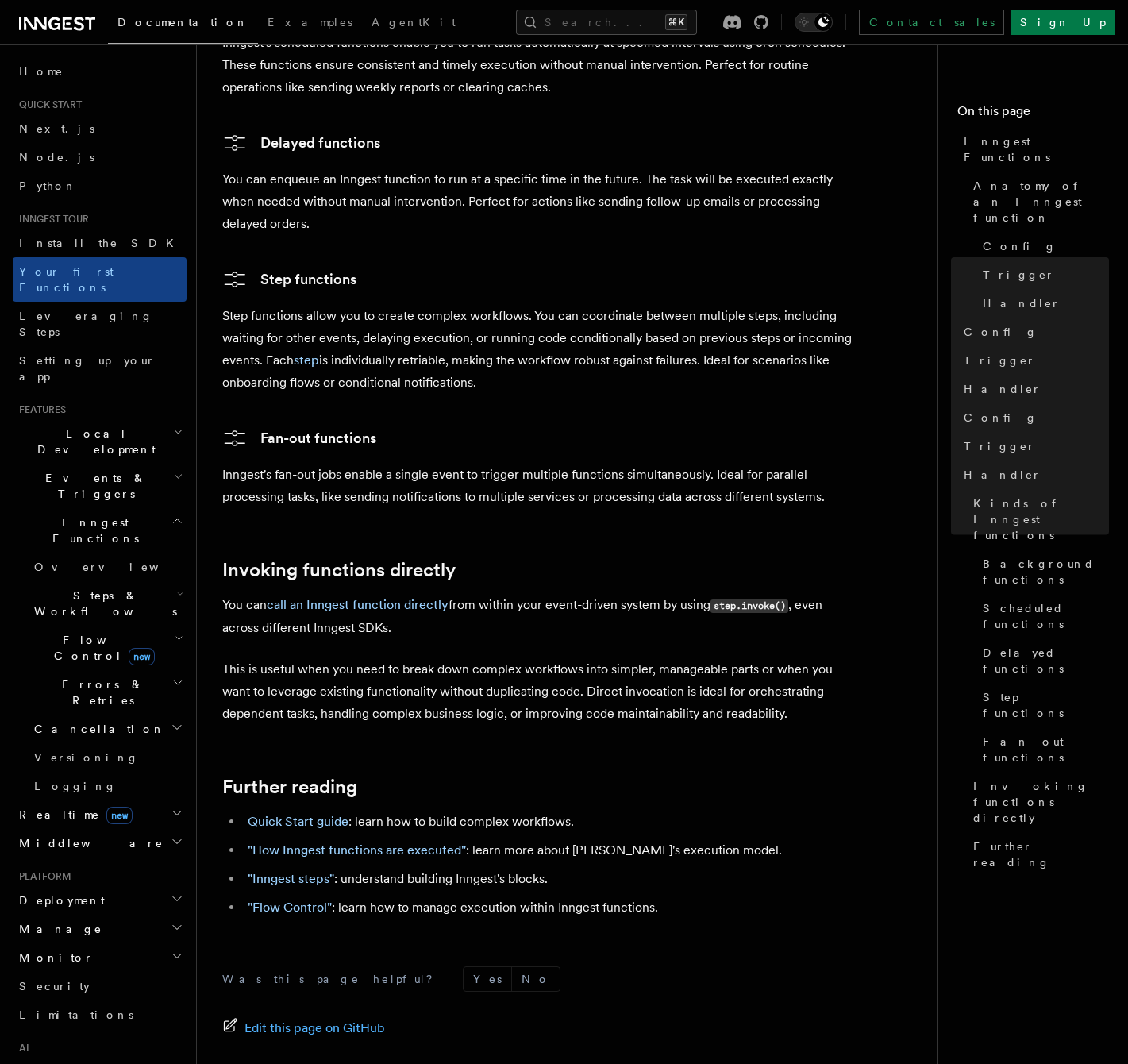
scroll to position [2832, 0]
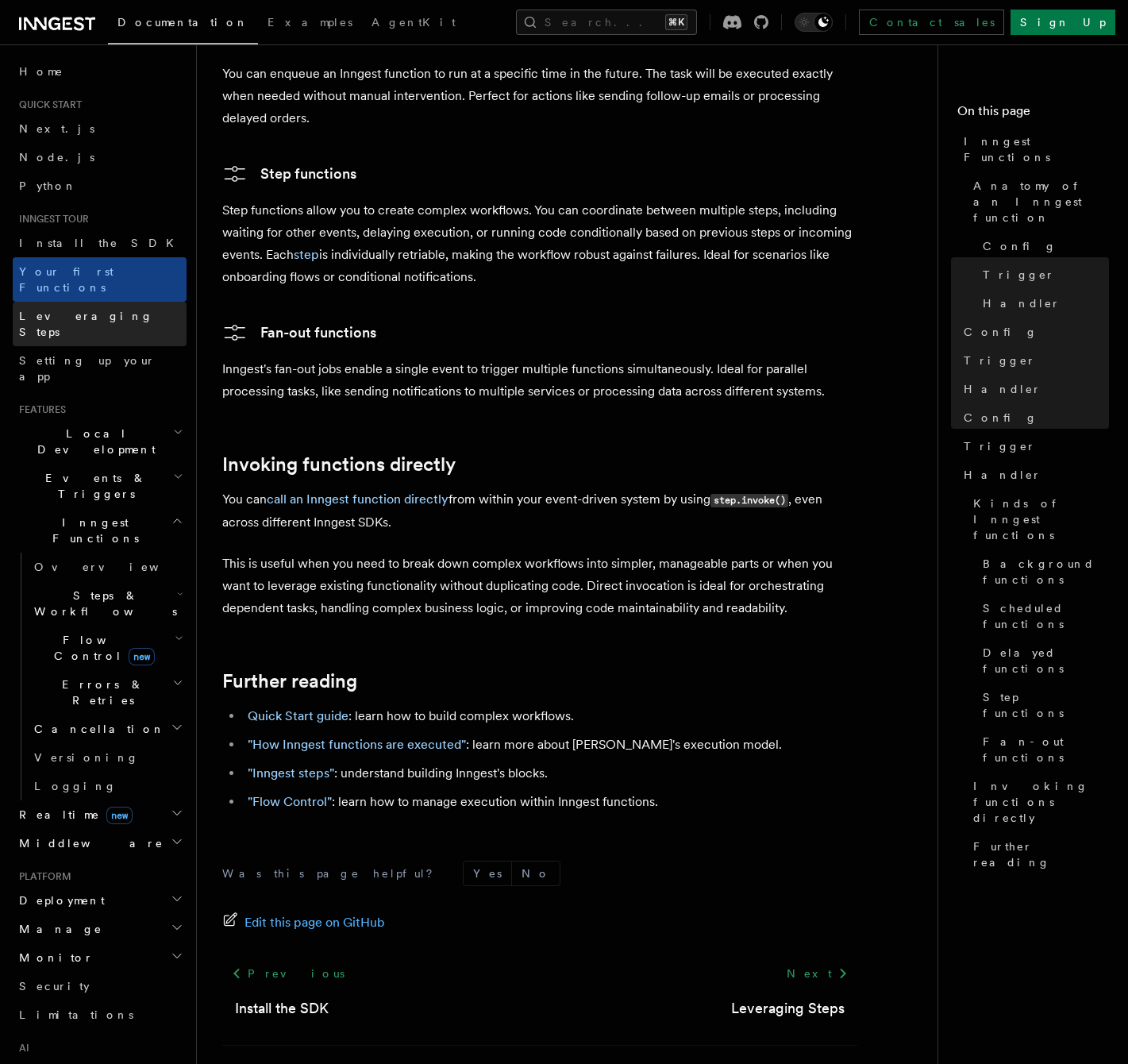
click at [75, 310] on span "Leveraging Steps" at bounding box center [86, 324] width 134 height 29
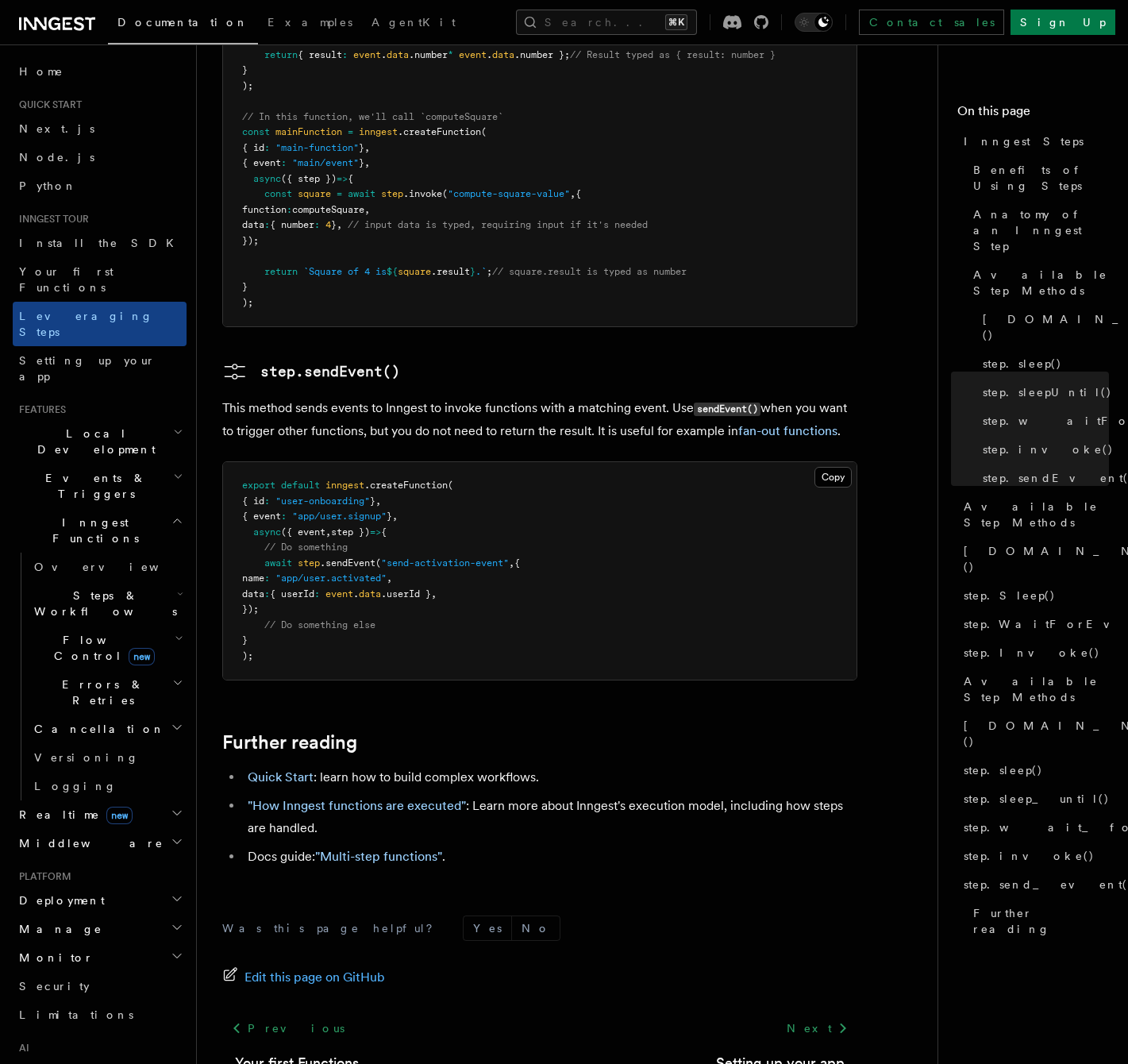
scroll to position [2, 0]
click at [91, 424] on span "Local Development" at bounding box center [92, 440] width 160 height 32
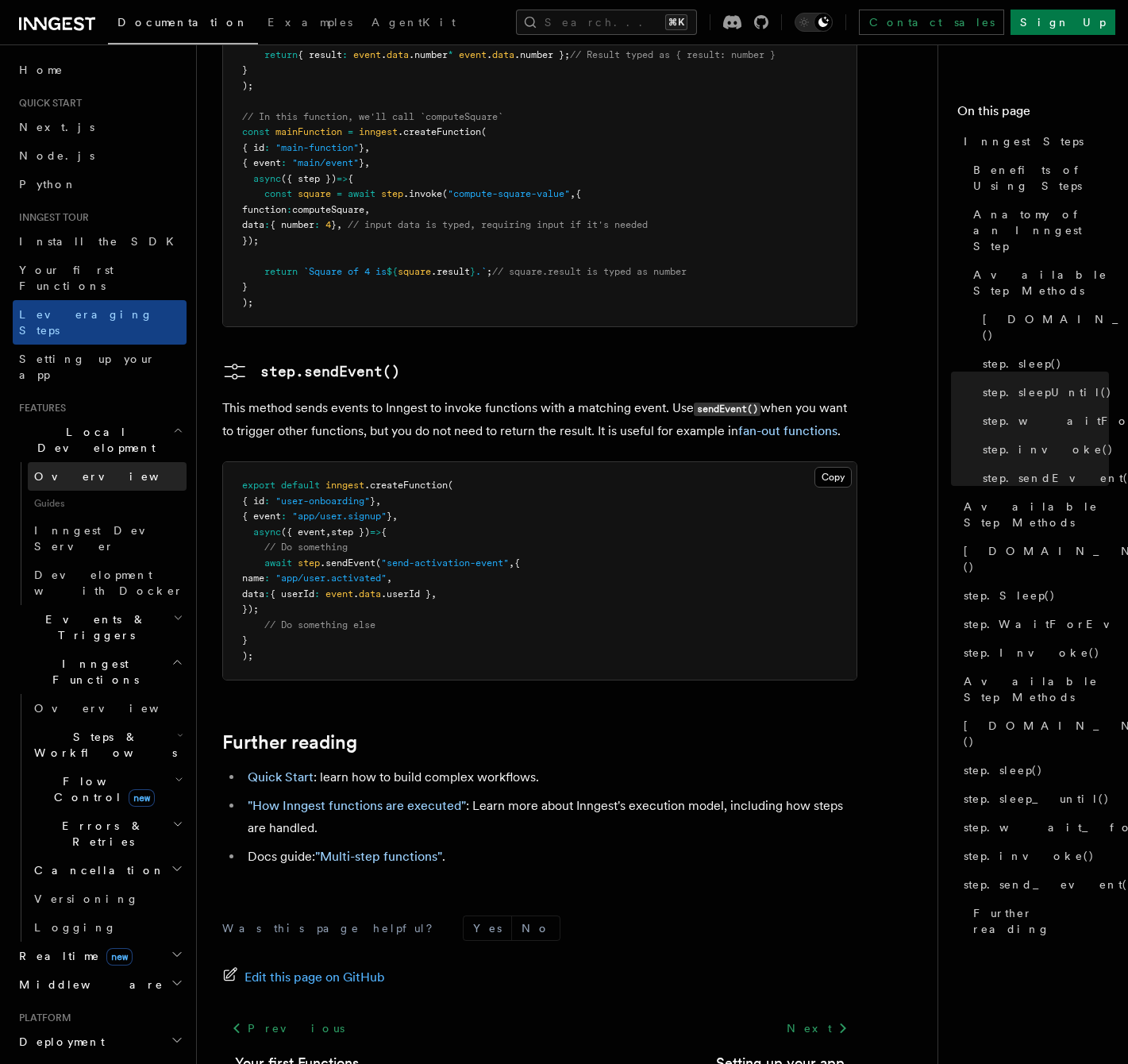
click at [92, 462] on link "Overview" at bounding box center [107, 477] width 159 height 29
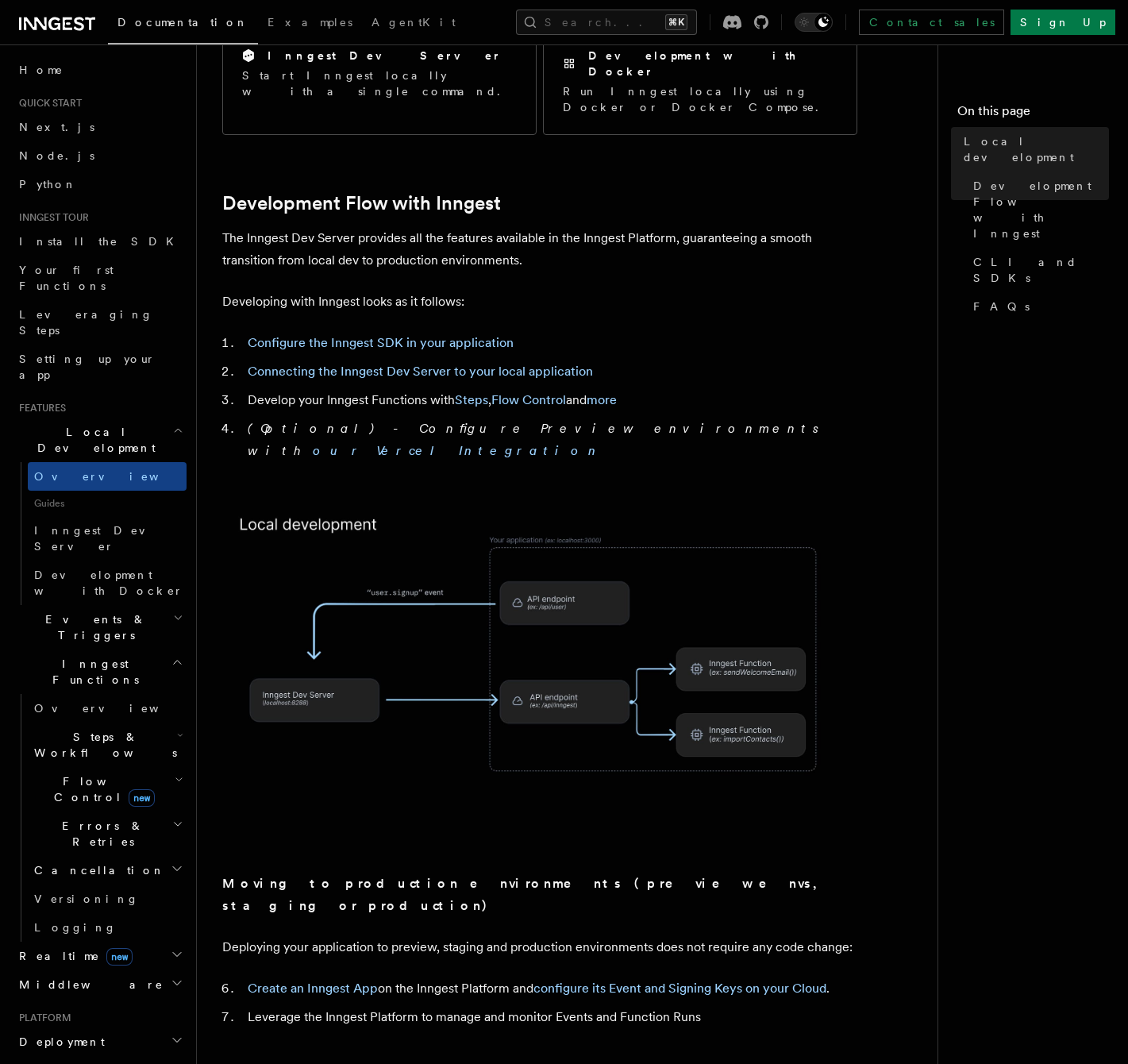
scroll to position [756, 0]
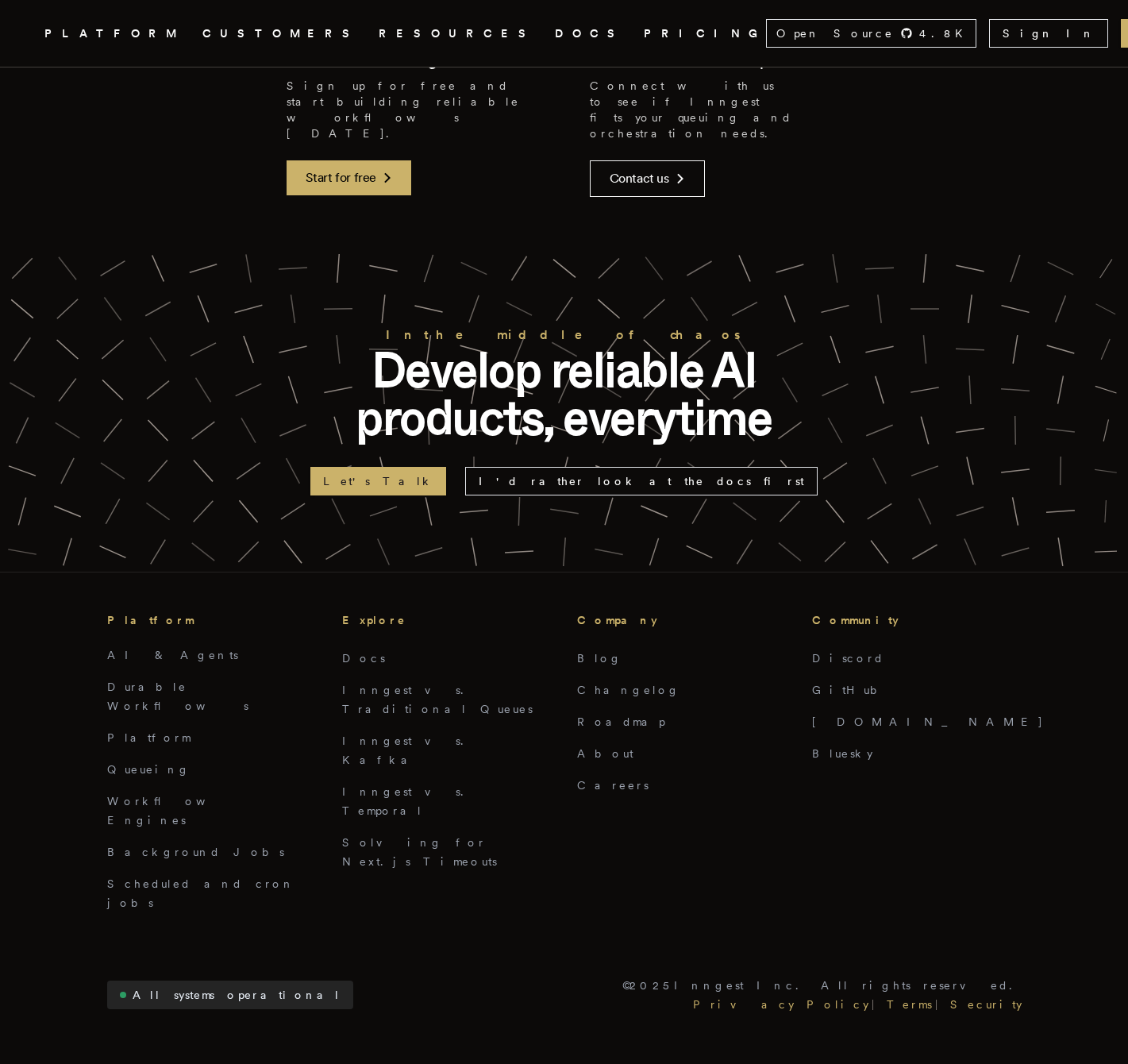
scroll to position [2517, 0]
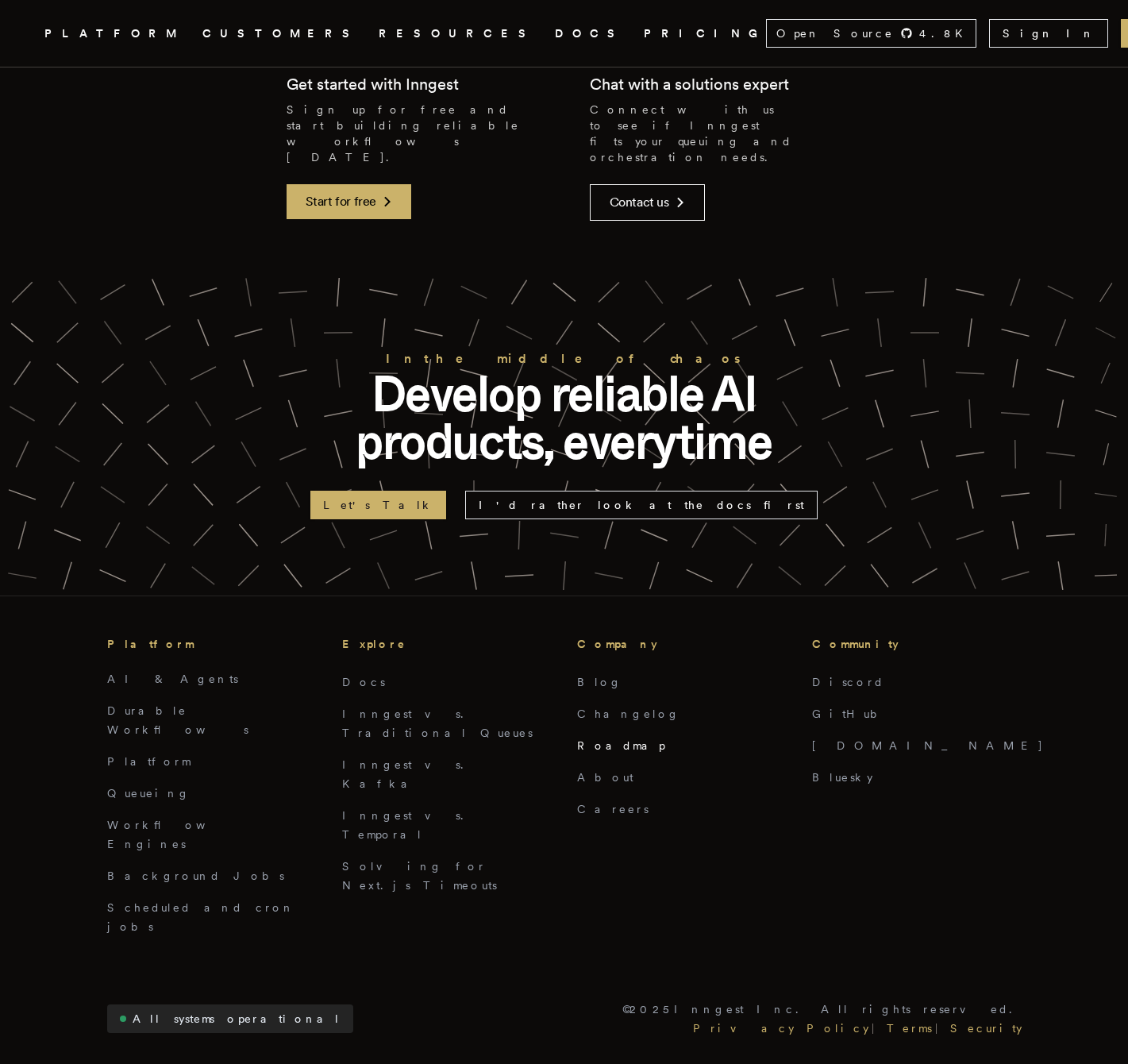
click at [598, 740] on link "Roadmap" at bounding box center [621, 746] width 88 height 13
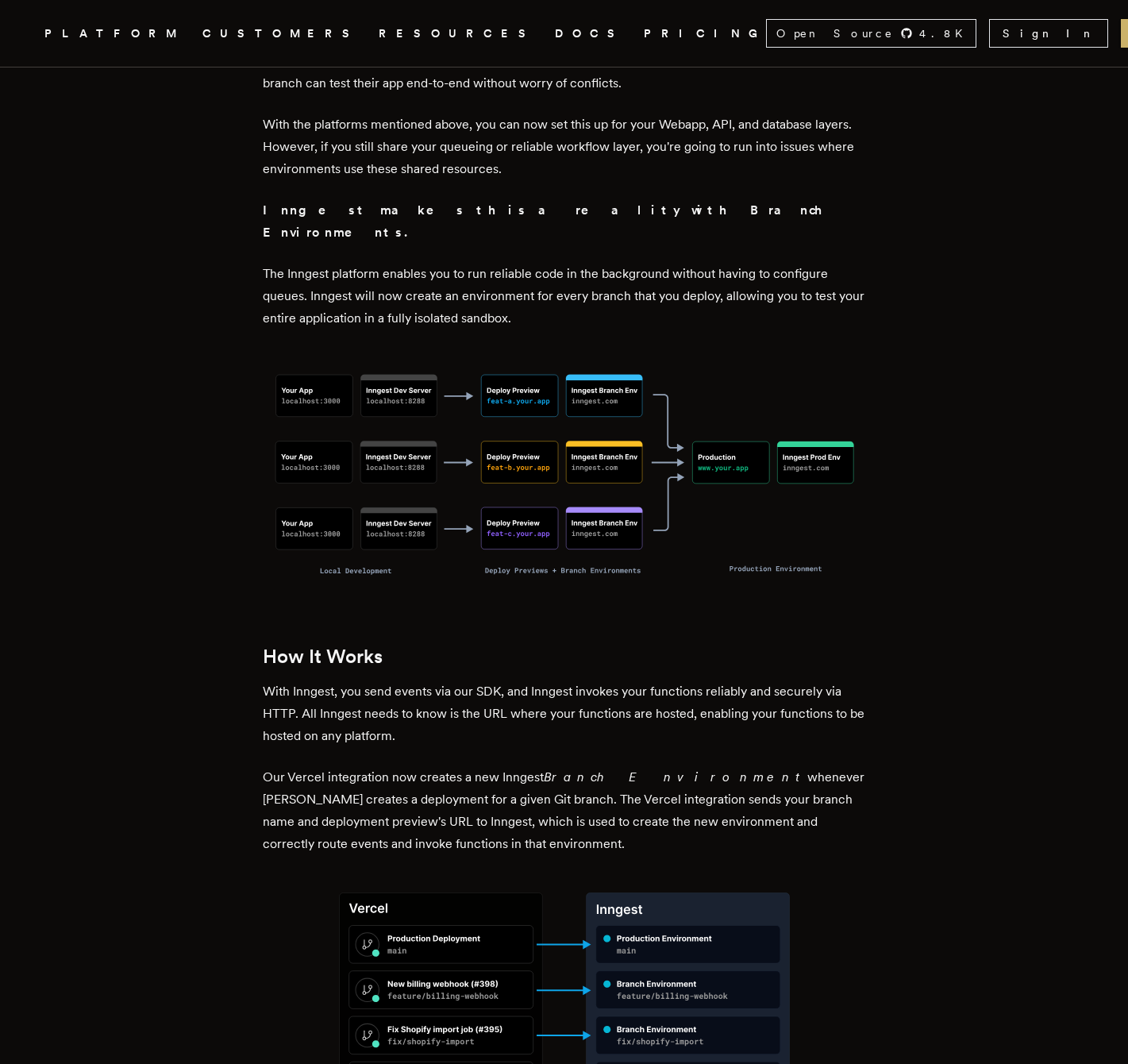
scroll to position [1131, 0]
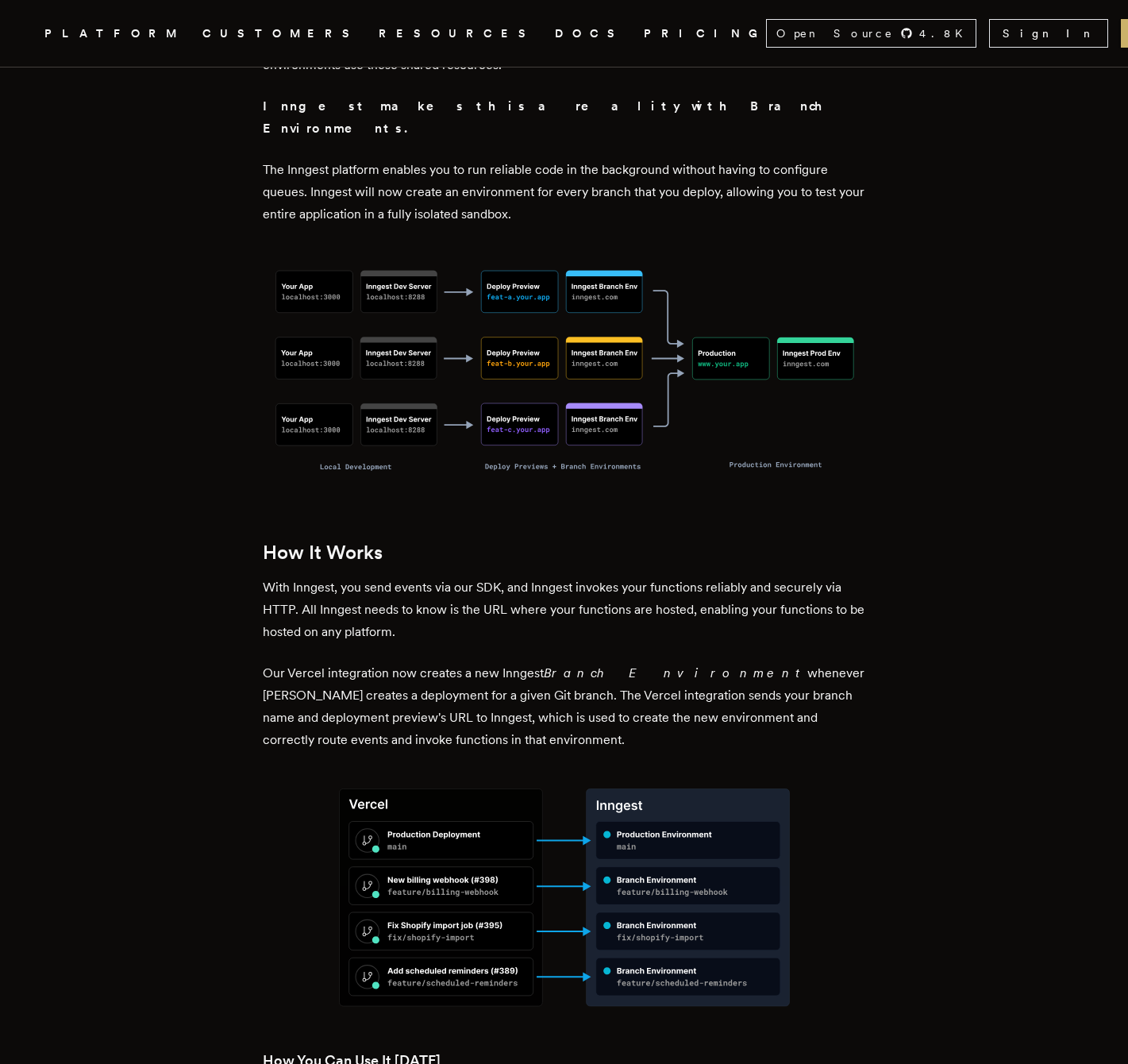
click at [413, 291] on img at bounding box center [564, 371] width 603 height 240
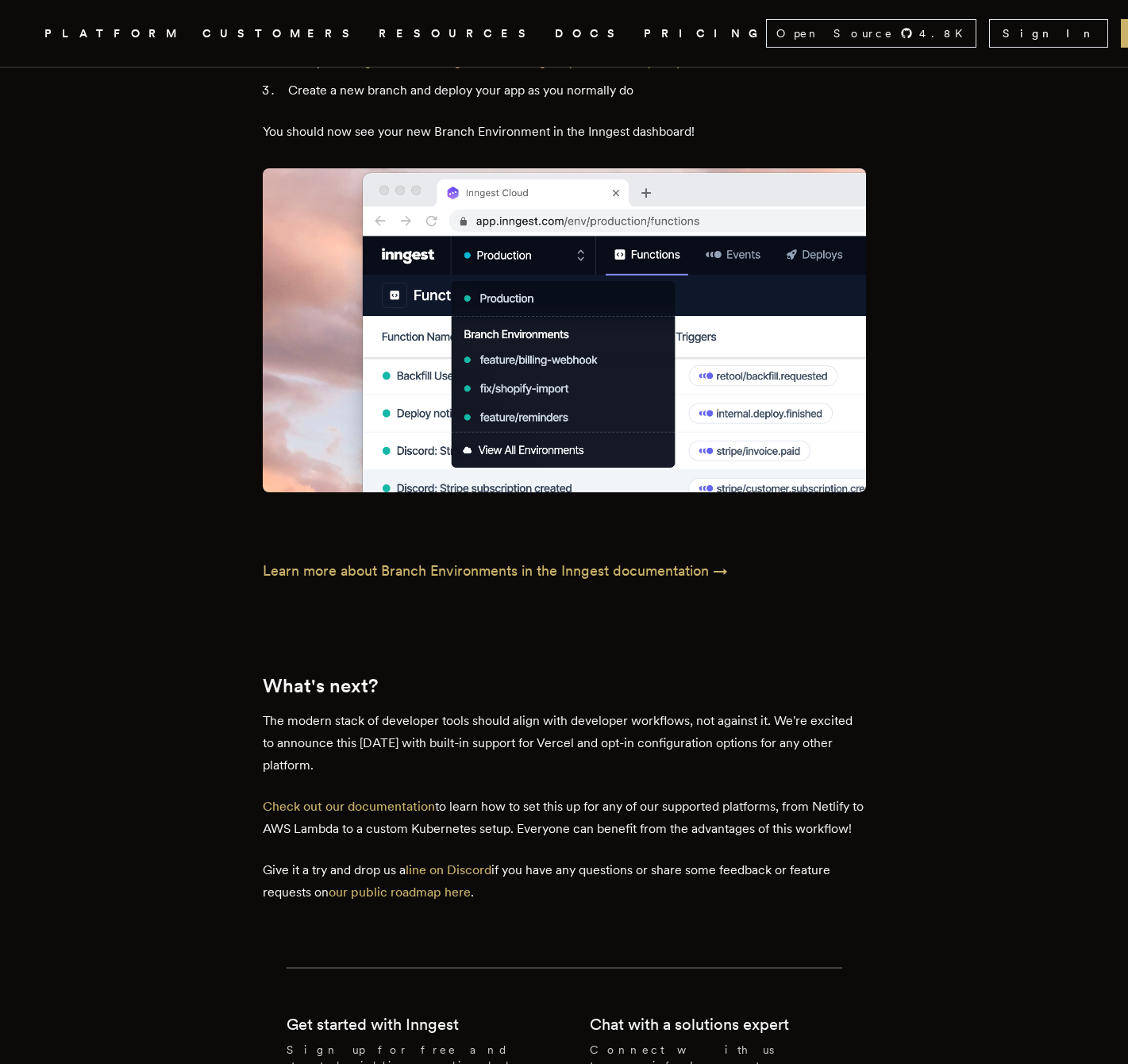
scroll to position [2493, 0]
